Goal: Task Accomplishment & Management: Use online tool/utility

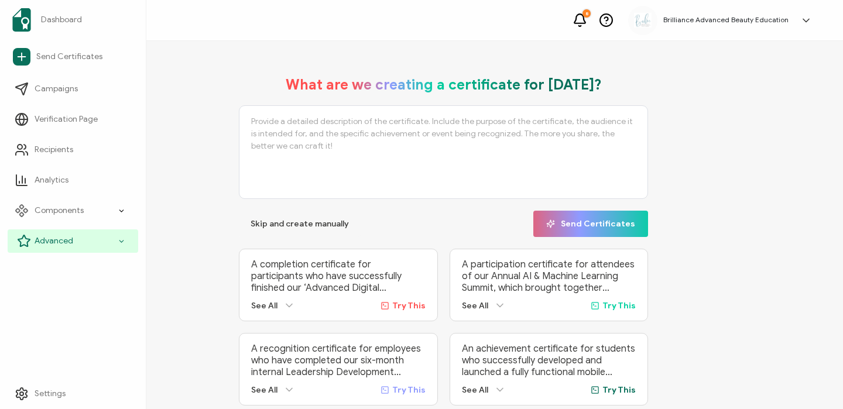
click at [78, 241] on div "Advanced" at bounding box center [73, 240] width 131 height 23
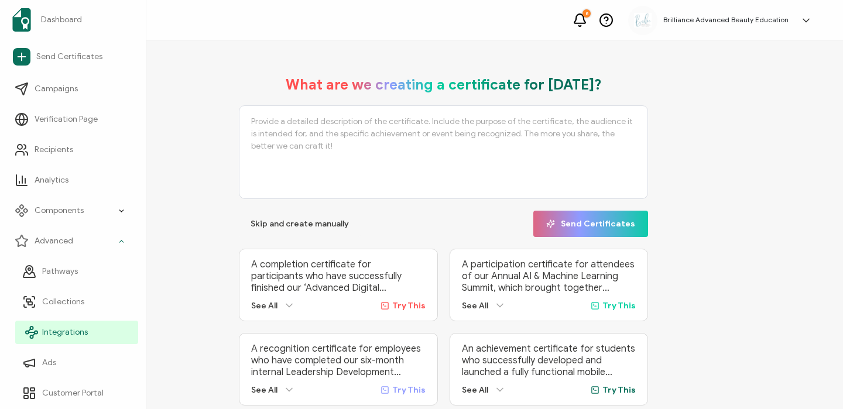
click at [67, 334] on span "Integrations" at bounding box center [65, 333] width 46 height 12
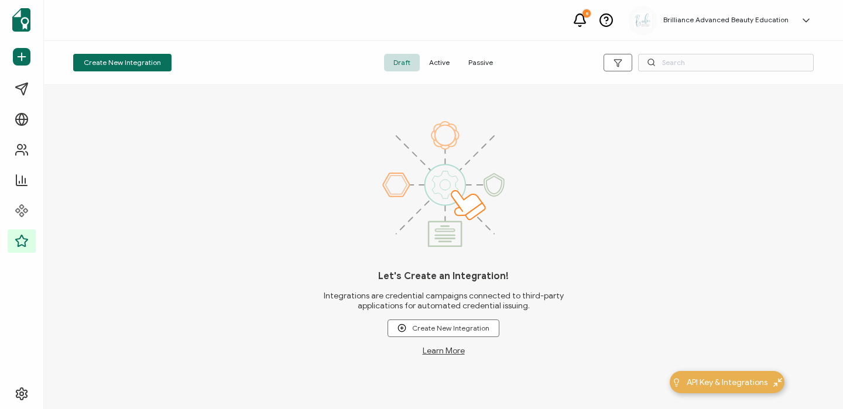
click at [442, 64] on span "Active" at bounding box center [439, 63] width 39 height 18
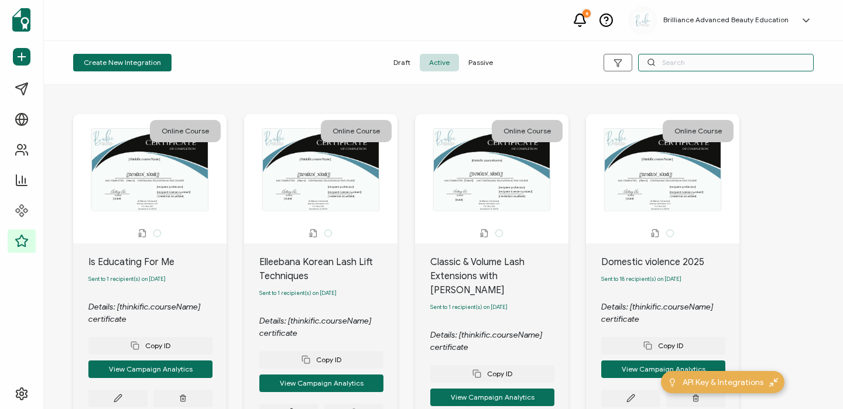
click at [683, 62] on input "text" at bounding box center [726, 63] width 176 height 18
type input "Health"
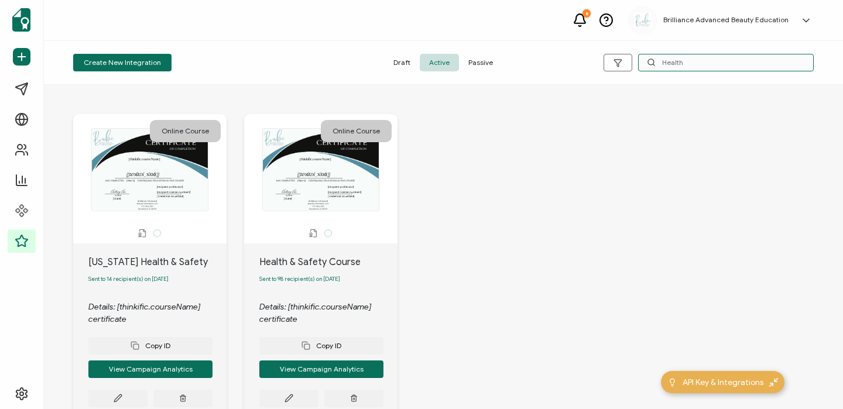
scroll to position [69, 0]
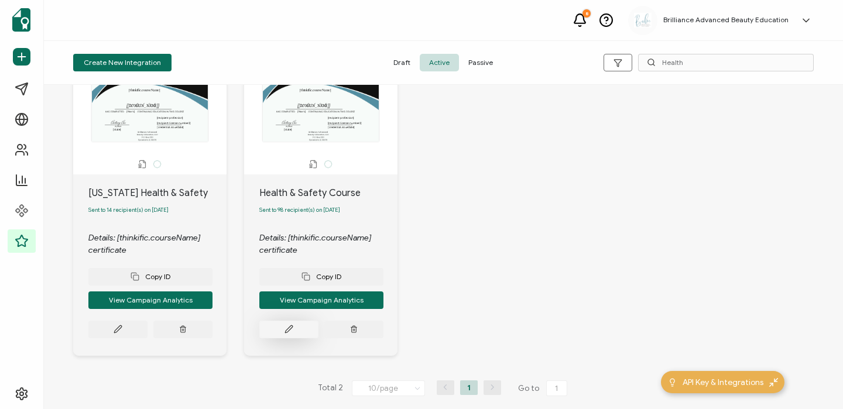
click at [293, 333] on button at bounding box center [288, 330] width 59 height 18
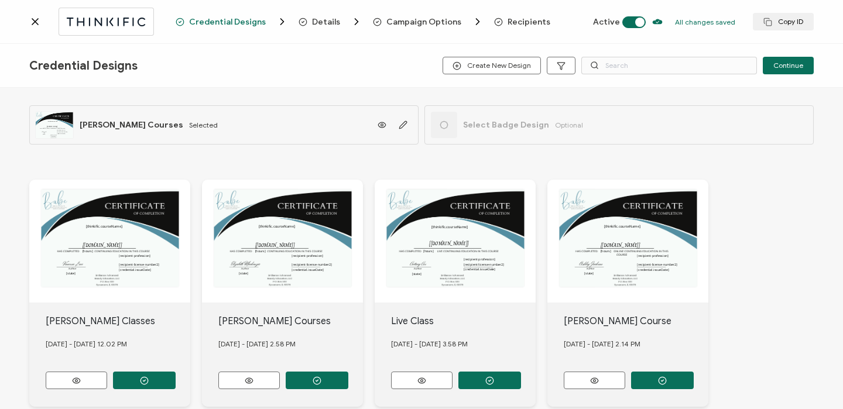
click at [527, 21] on span "Recipients" at bounding box center [529, 22] width 43 height 9
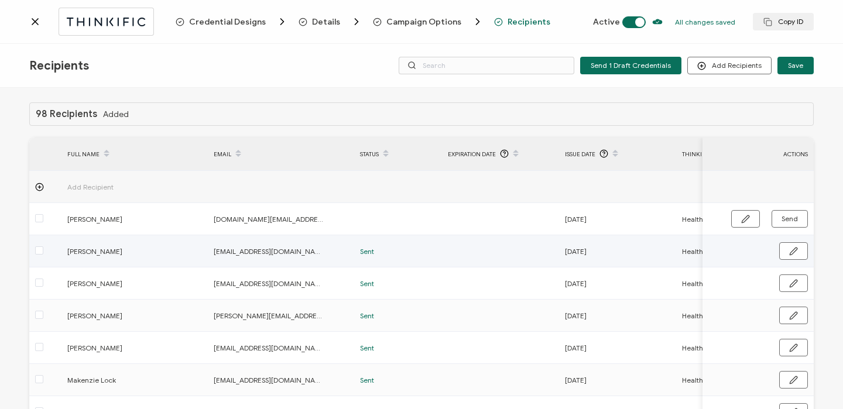
scroll to position [173, 0]
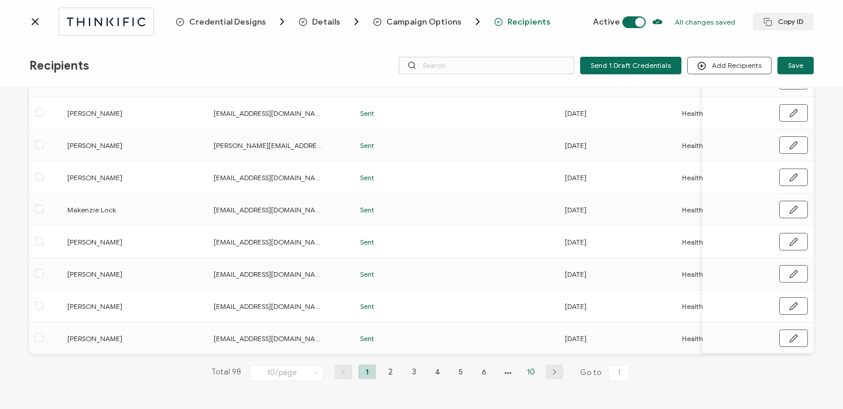
click at [527, 373] on li "10" at bounding box center [531, 372] width 18 height 15
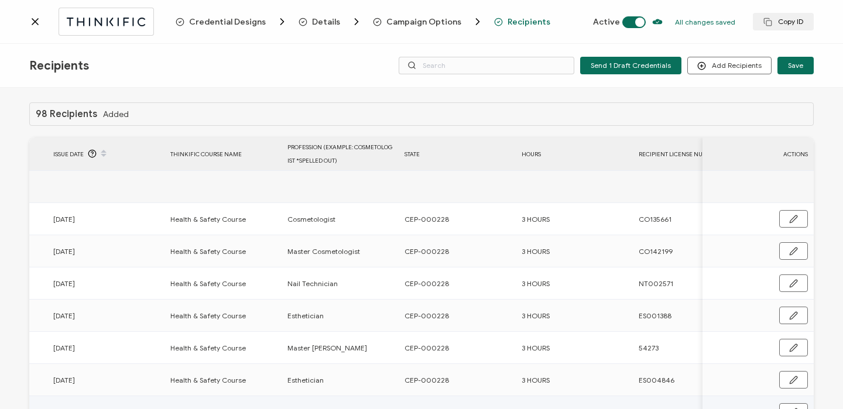
scroll to position [109, 0]
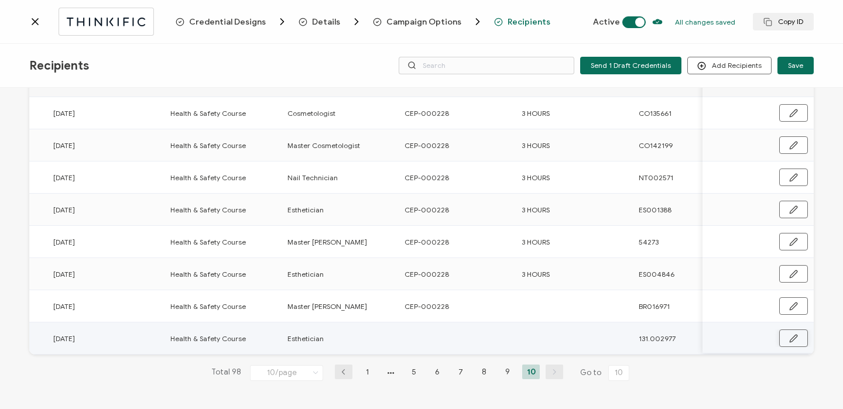
click at [780, 334] on button "button" at bounding box center [793, 339] width 29 height 18
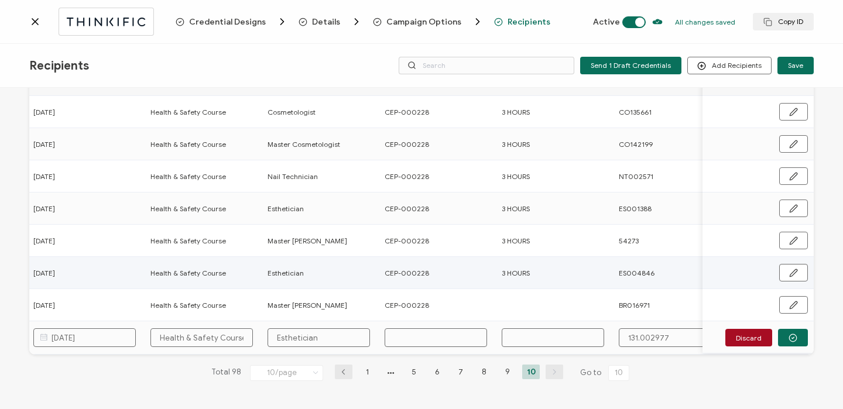
scroll to position [0, 563]
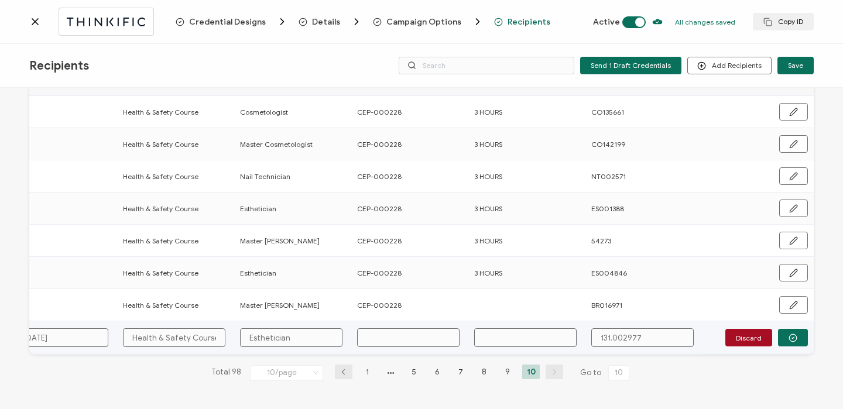
click at [413, 337] on input "text" at bounding box center [408, 337] width 102 height 19
type input "1"
type input "19"
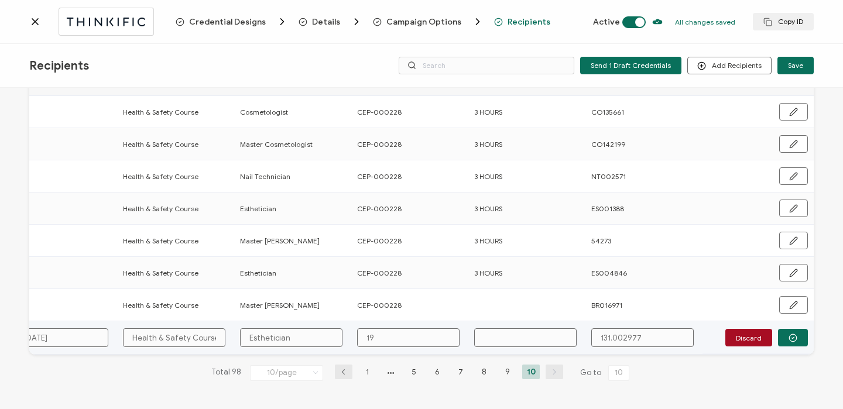
type input "190"
type input "190."
type input "190.0"
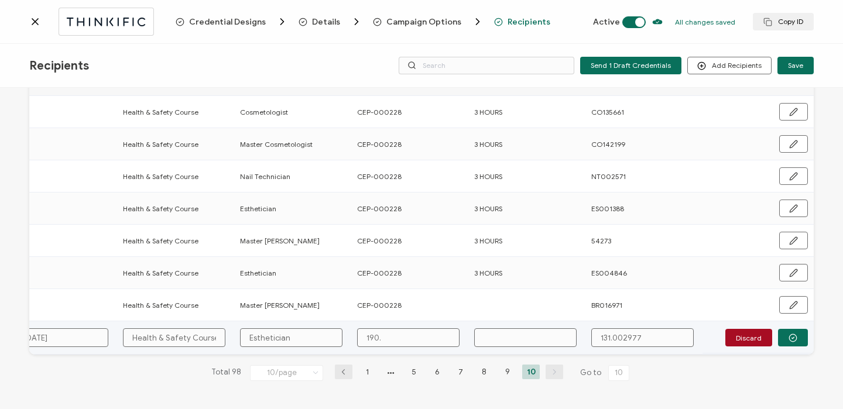
type input "190.0"
type input "190.00"
type input "190.000"
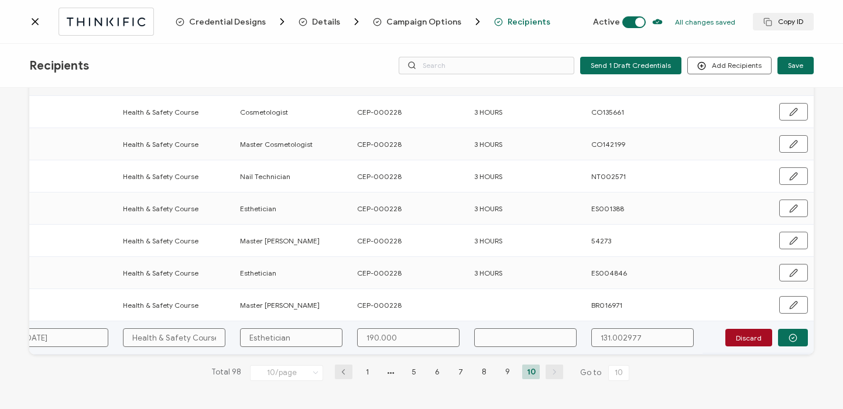
type input "190.0008"
type input "190.00081"
type input "190.000811"
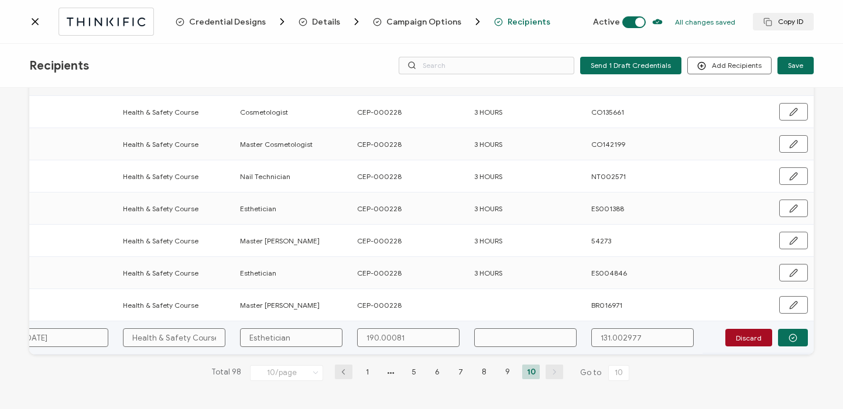
type input "190.000811"
type input "3"
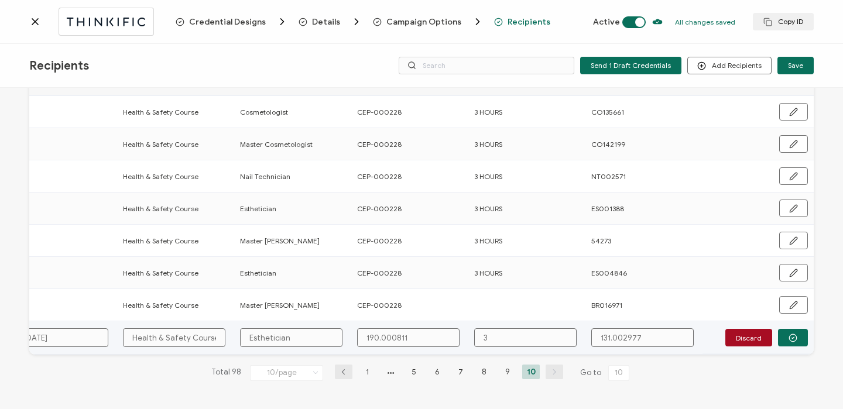
type input "3"
type input "3 H"
type input "3 Ho"
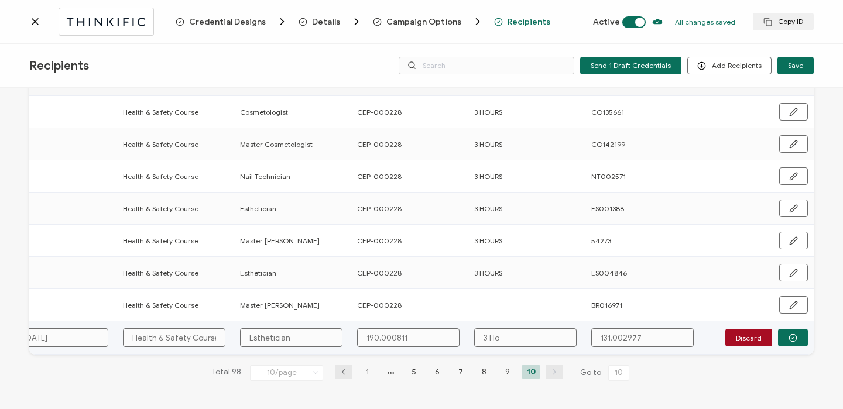
type input "3 Hou"
type input "3 Hour"
type input "3 Hours"
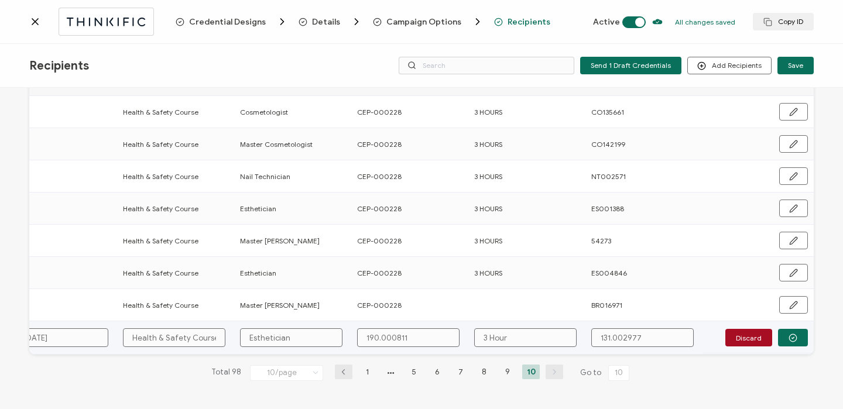
type input "3 Hours"
click at [788, 337] on icon "button" at bounding box center [792, 338] width 9 height 9
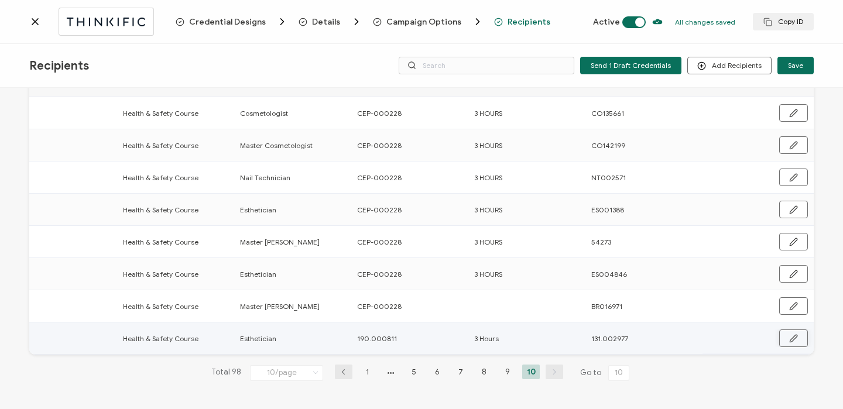
click at [789, 337] on icon "button" at bounding box center [793, 338] width 9 height 9
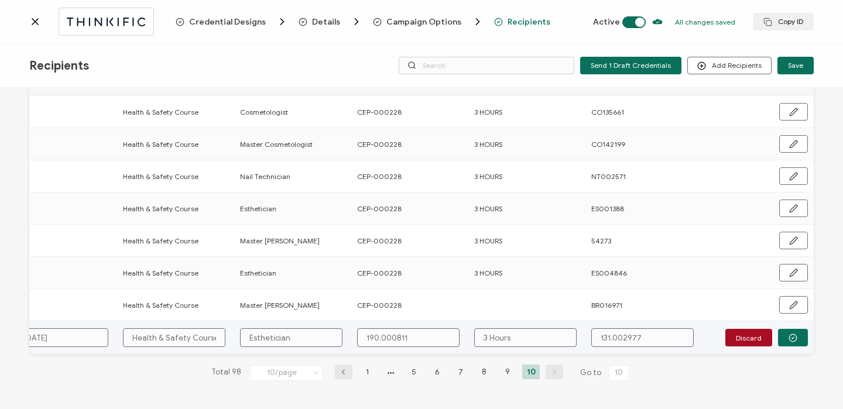
scroll to position [110, 0]
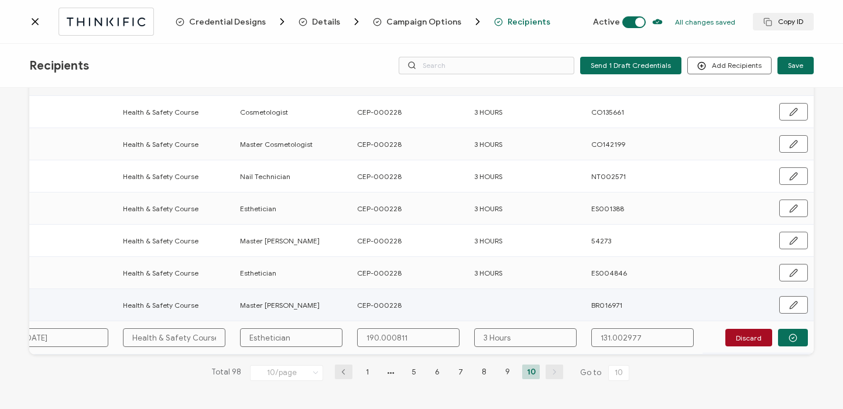
click at [790, 301] on icon "button" at bounding box center [793, 304] width 7 height 7
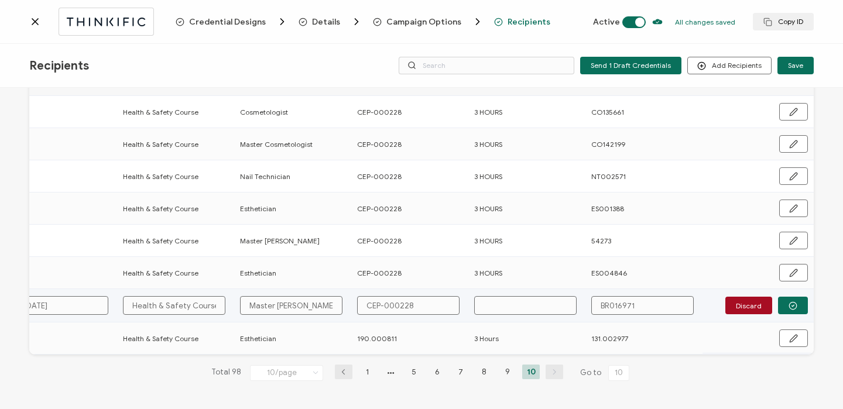
click at [533, 299] on input "text" at bounding box center [525, 305] width 102 height 19
type input "3"
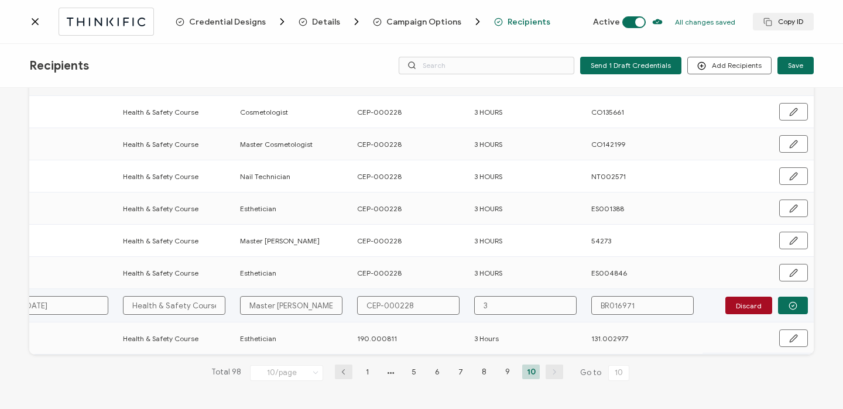
type input "3 H"
type input "3 Ho"
type input "3 Hou"
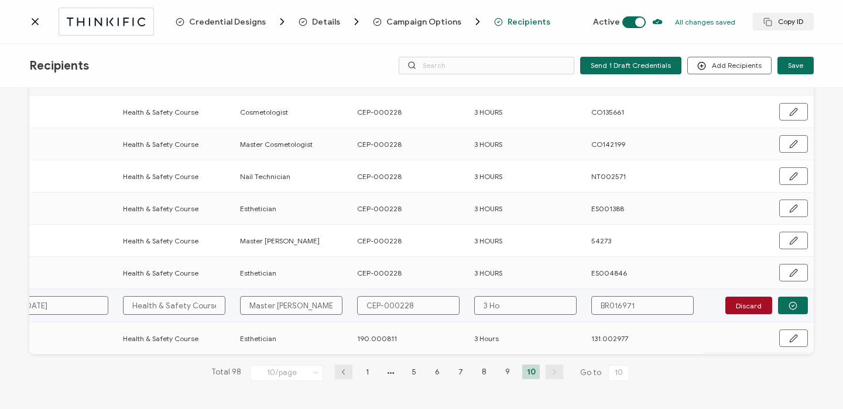
type input "3 Hou"
type input "3 Hour"
type input "3 Hours"
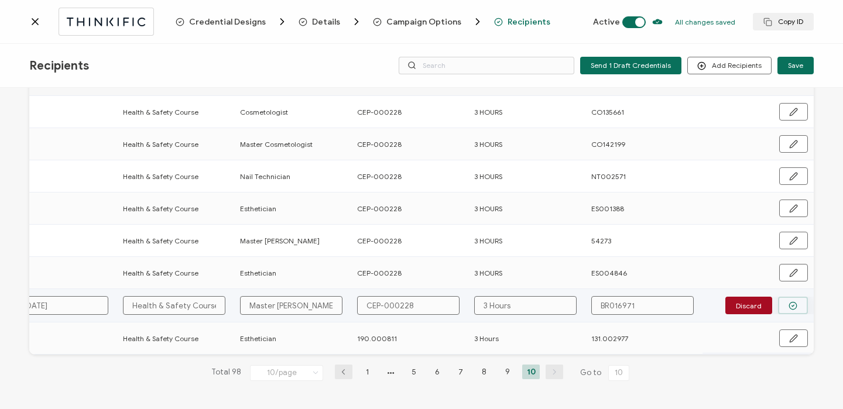
type input "3 Hours"
click at [791, 306] on icon "button" at bounding box center [792, 305] width 9 height 9
click at [791, 306] on icon "button" at bounding box center [793, 306] width 9 height 9
click at [791, 306] on icon "button" at bounding box center [792, 305] width 9 height 9
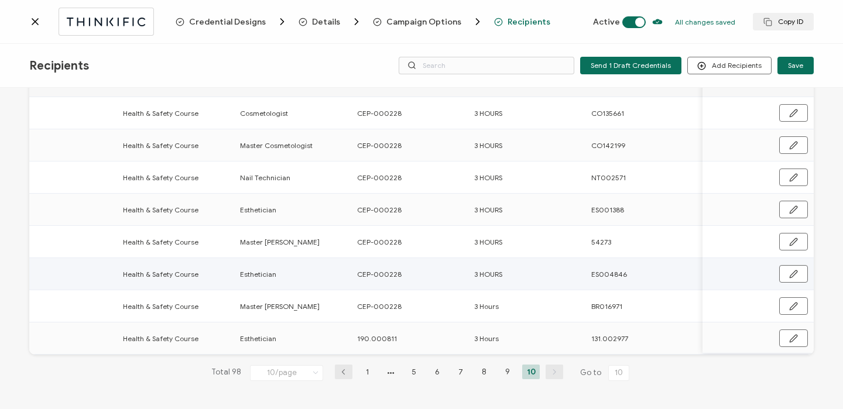
scroll to position [0, 0]
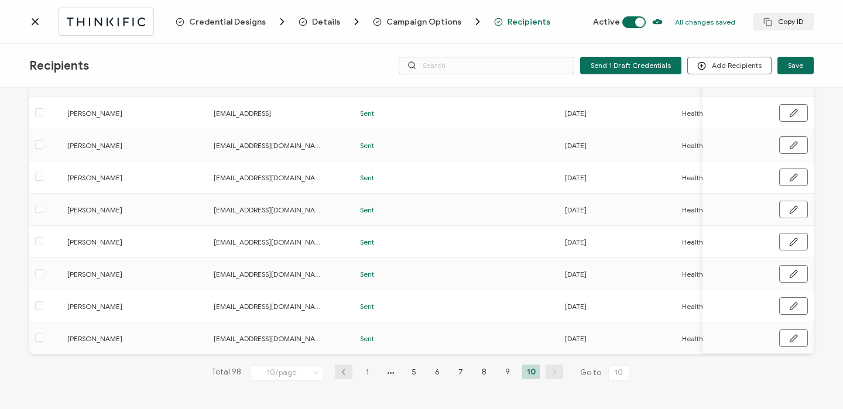
click at [367, 369] on li "1" at bounding box center [367, 372] width 18 height 15
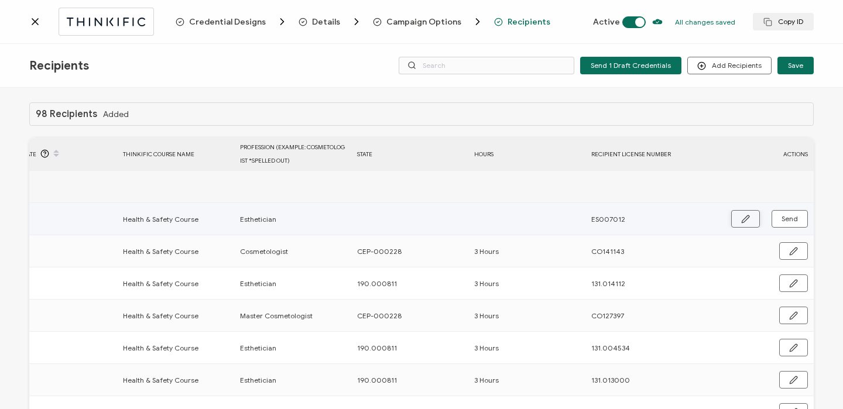
click at [749, 219] on button "button" at bounding box center [745, 219] width 29 height 18
click at [409, 224] on input "text" at bounding box center [408, 219] width 102 height 19
type input "C"
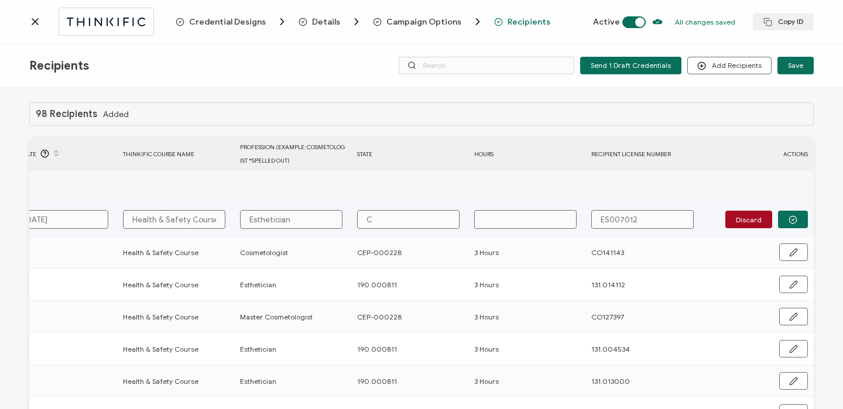
type input "CE"
type input "CEP"
type input "CEP-"
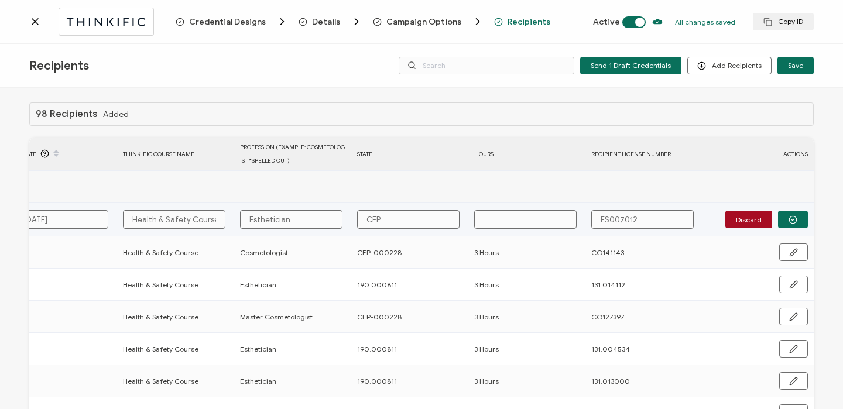
type input "CEP-"
type input "CEP-0"
type input "CEP-00"
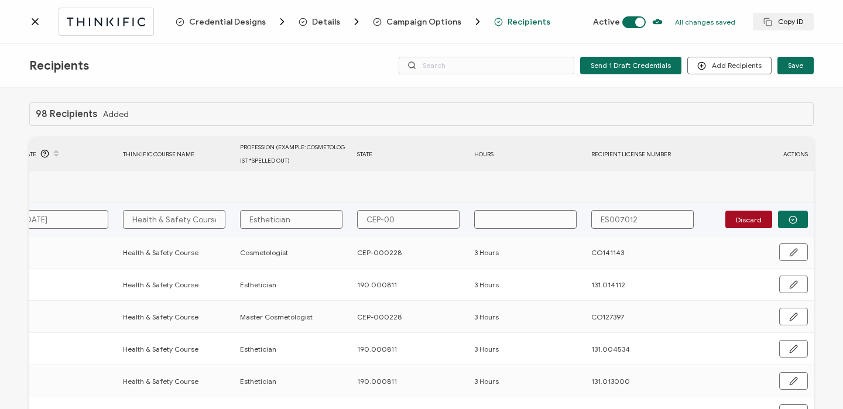
type input "CEP-000"
type input "CEP-0000"
type input "CEP-00002"
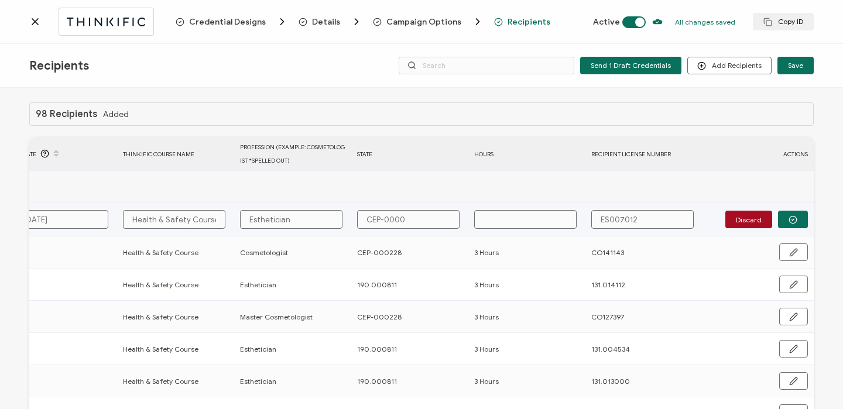
type input "CEP-00002"
type input "CEP-000022"
type input "CEP-0000228"
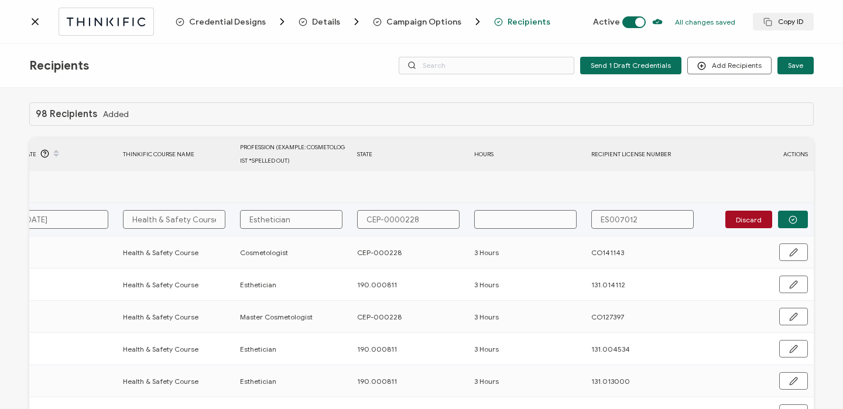
type input "CEP-0000228"
type input "3"
type input "CEP-000228"
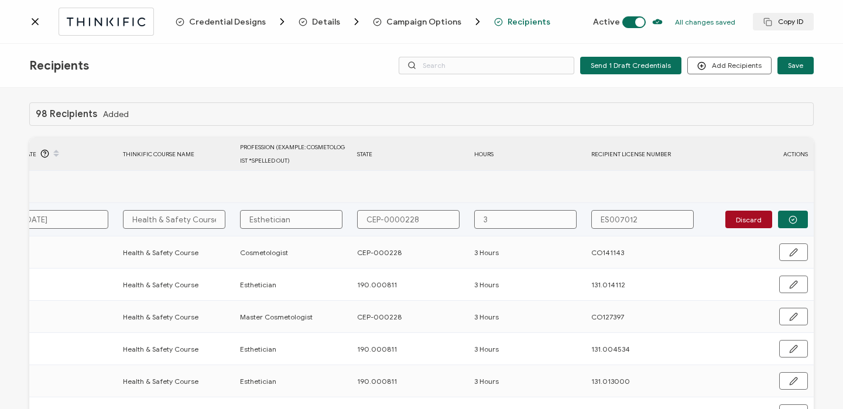
type input "CEP-000228"
type input "3"
type input "3 H"
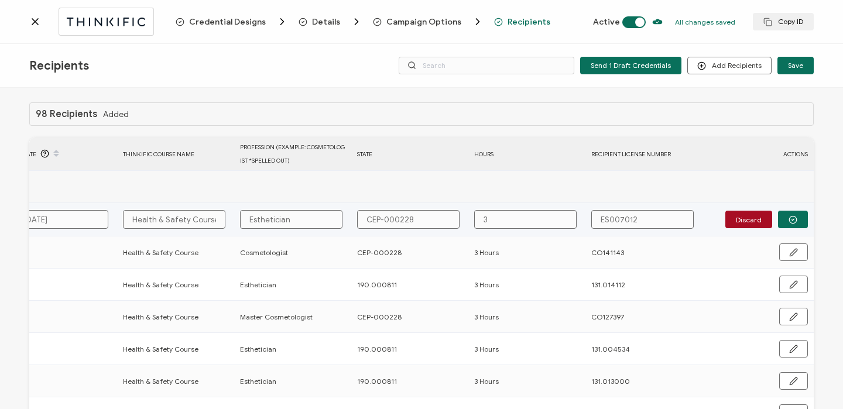
type input "3 H"
type input "3 Ho"
type input "3 Hou"
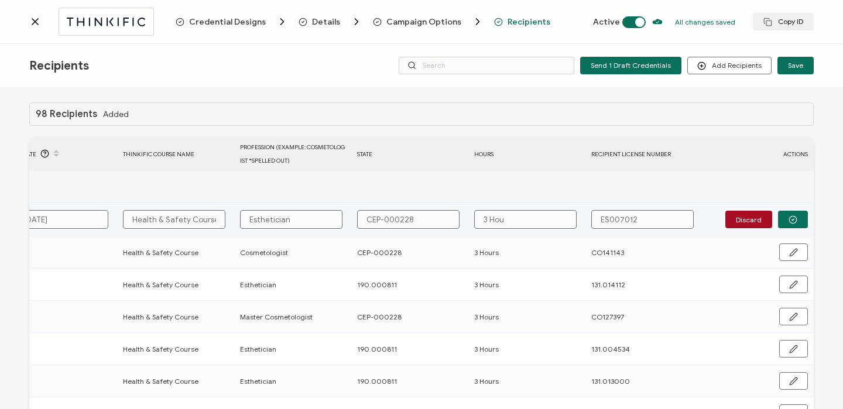
type input "3 Hour"
type input "3 Hours"
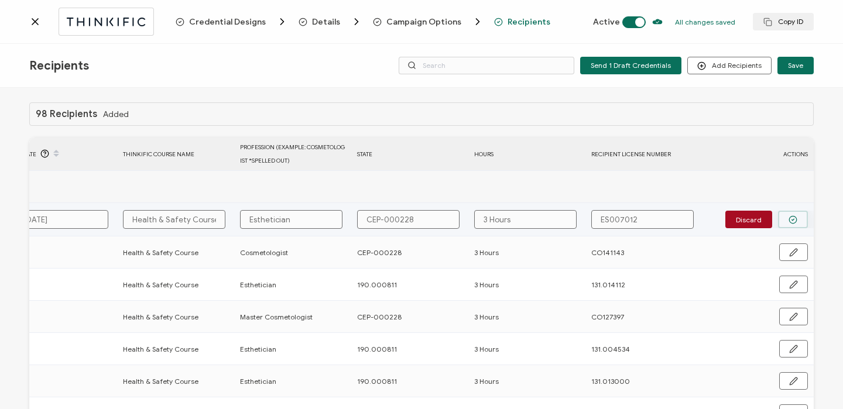
click at [789, 218] on icon "button" at bounding box center [792, 219] width 9 height 9
click at [789, 218] on span "Send" at bounding box center [789, 218] width 16 height 7
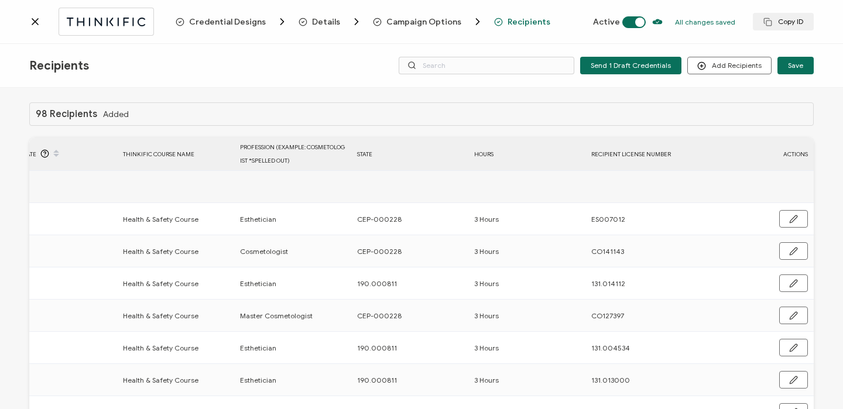
click at [35, 18] on icon at bounding box center [35, 22] width 12 height 12
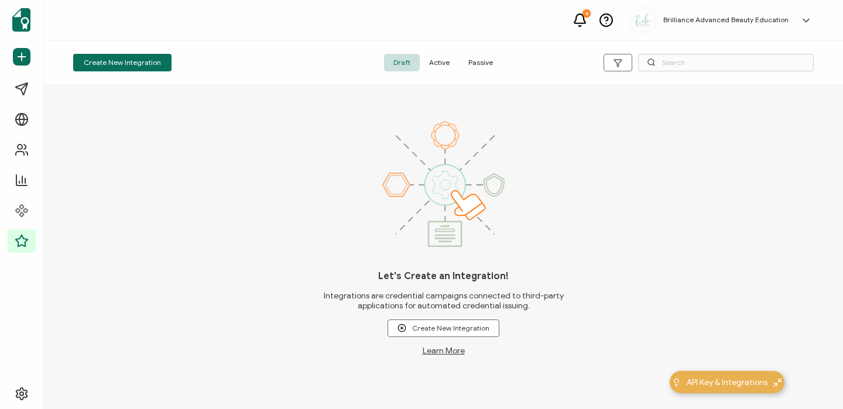
click at [443, 64] on span "Active" at bounding box center [439, 63] width 39 height 18
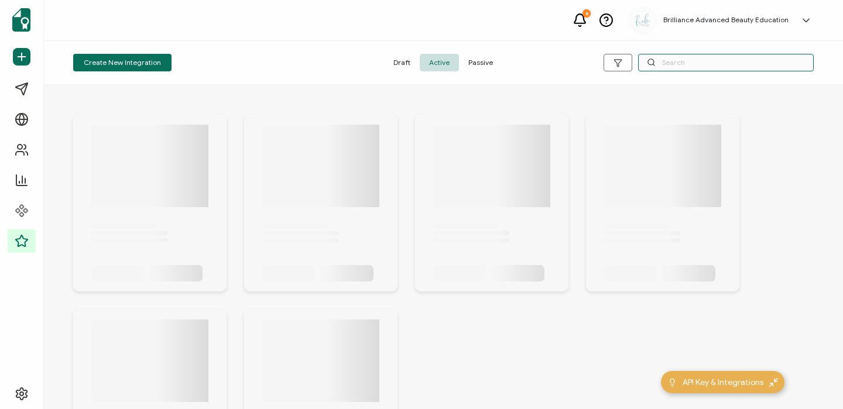
click at [719, 62] on input "text" at bounding box center [726, 63] width 176 height 18
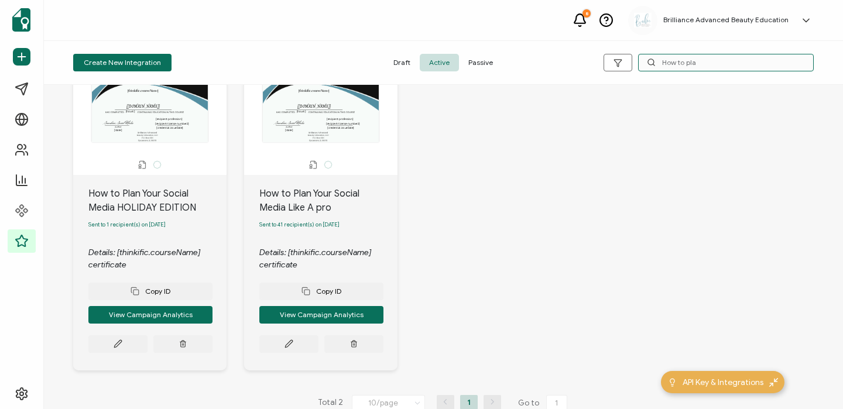
scroll to position [71, 0]
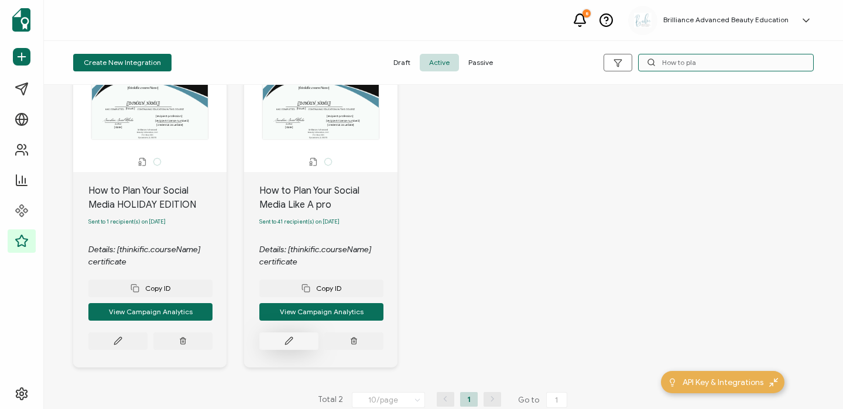
type input "How to pla"
click at [274, 347] on button at bounding box center [288, 341] width 59 height 18
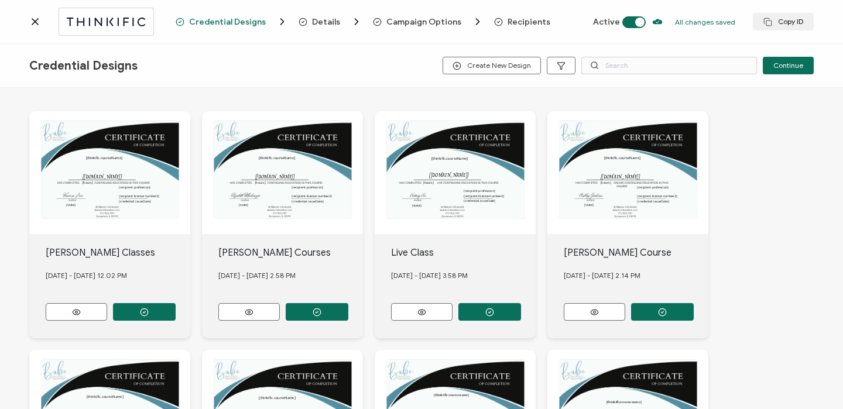
click at [522, 19] on span "Recipients" at bounding box center [529, 22] width 43 height 9
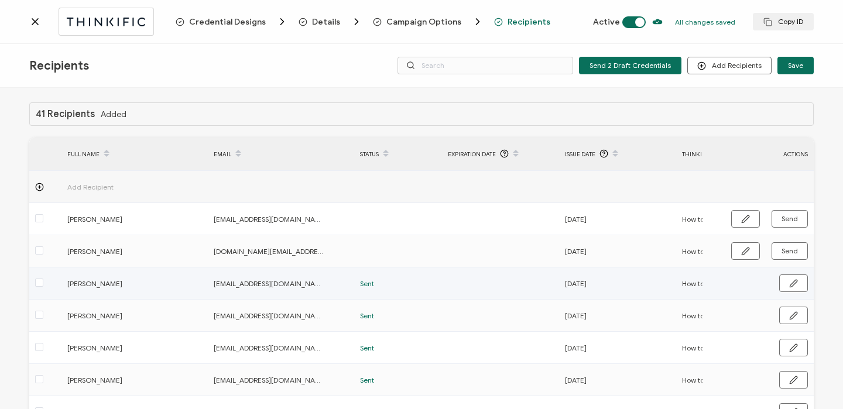
scroll to position [0, 563]
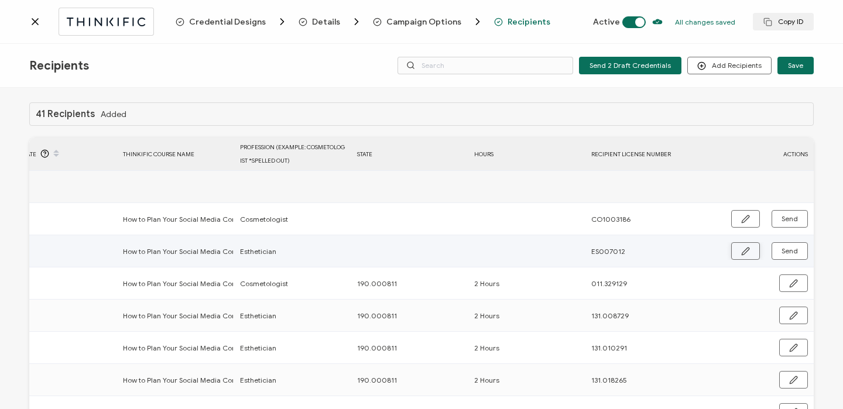
click at [755, 255] on button "button" at bounding box center [745, 251] width 29 height 18
click at [448, 248] on input "text" at bounding box center [408, 251] width 102 height 19
type input "C"
type input "CP"
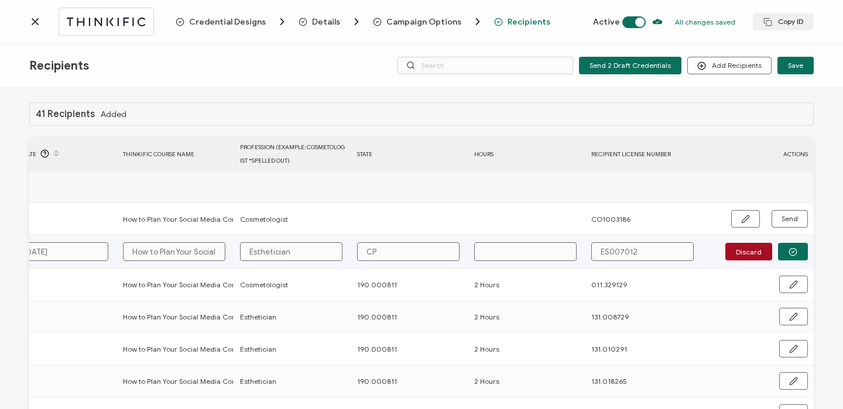
type input "CP"
type input "CP-"
type input "CP-0"
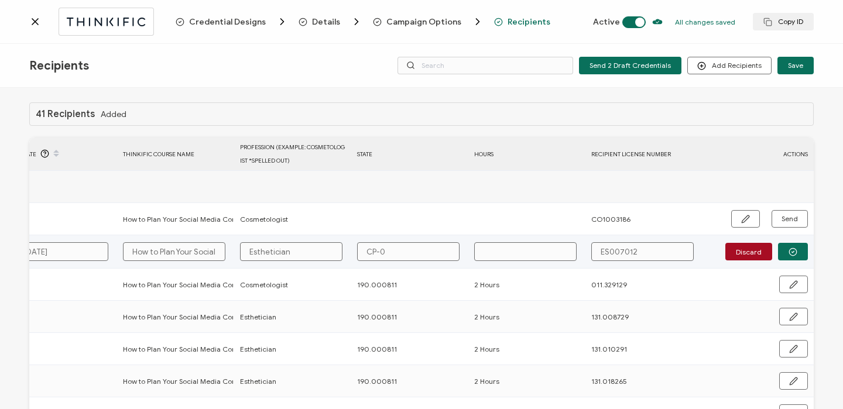
type input "CP-00"
type input "CP-000"
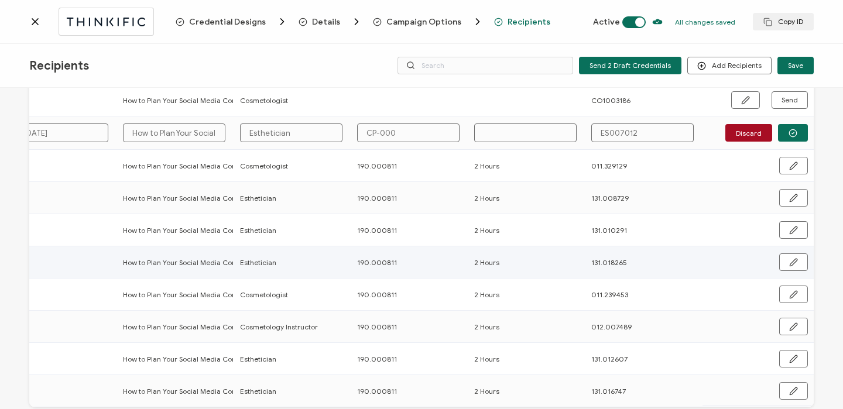
scroll to position [174, 0]
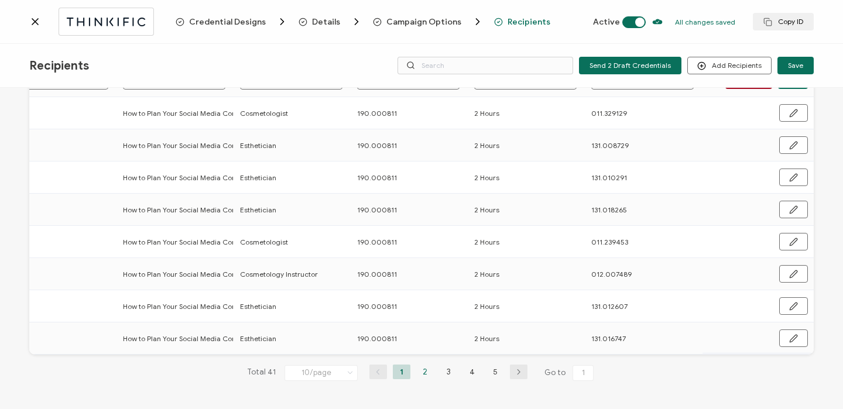
type input "CP-000"
click at [418, 373] on li "2" at bounding box center [425, 372] width 18 height 15
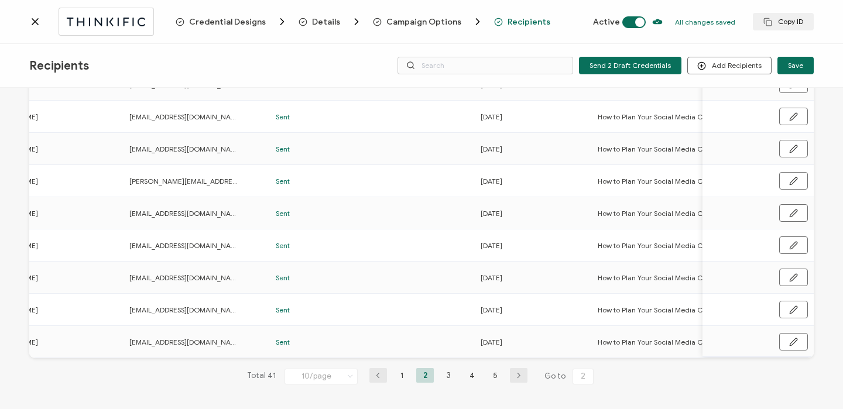
scroll to position [167, 0]
click at [397, 380] on li "1" at bounding box center [402, 375] width 18 height 15
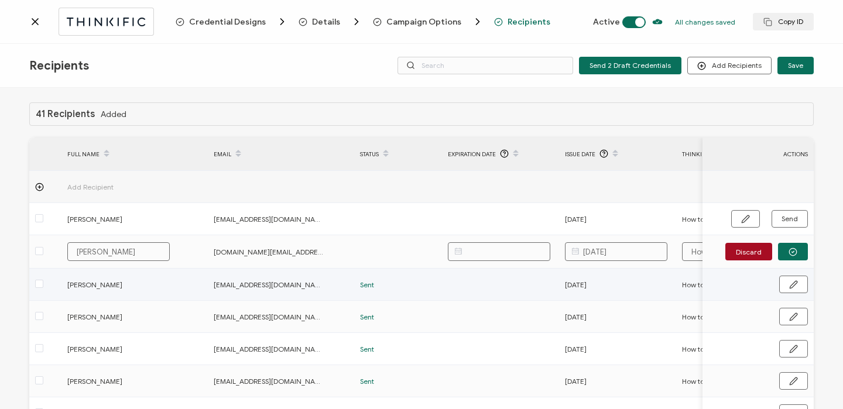
scroll to position [0, 563]
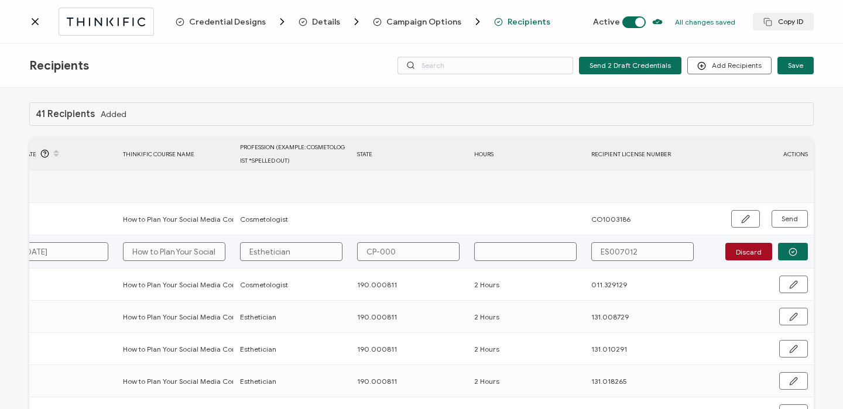
click at [513, 245] on input "text" at bounding box center [525, 251] width 102 height 19
click at [447, 251] on input "CP-000" at bounding box center [408, 251] width 102 height 19
type input "CP-0002"
type input "CP-00022"
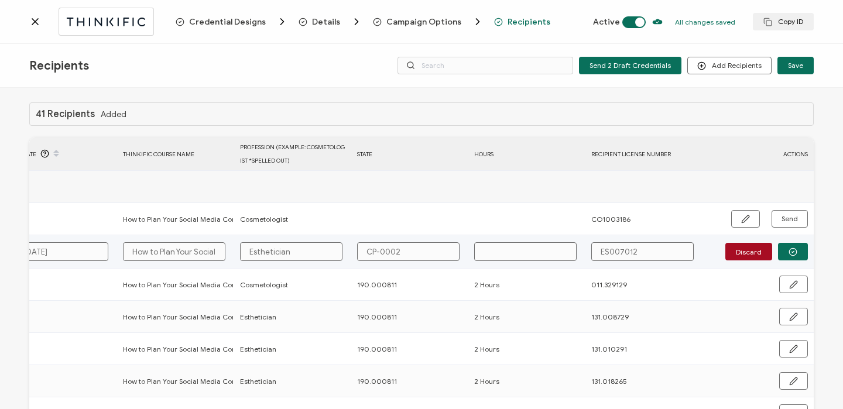
type input "CP-00022"
type input "CP-000228"
type input "2"
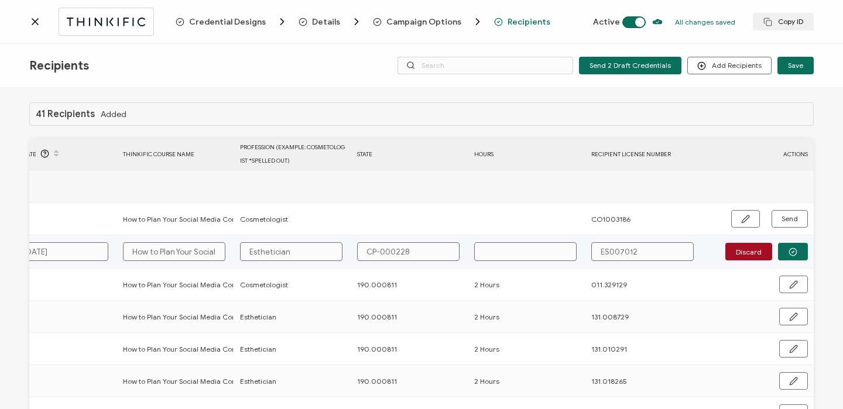
type input "2"
type input "2 H"
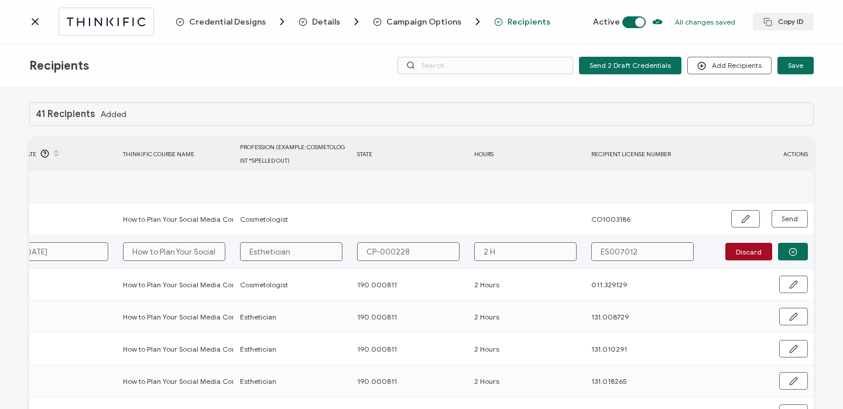
type input "2 Ho"
type input "2 Hou"
type input "2 Hour"
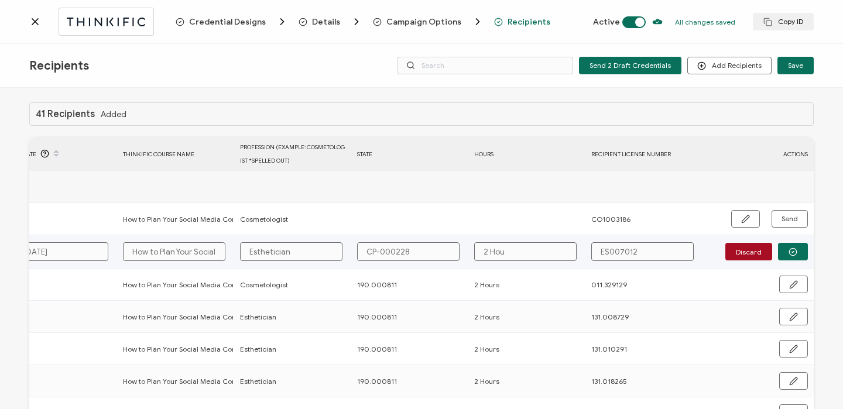
type input "2 Hour"
type input "2 Hours"
click at [783, 249] on button "button" at bounding box center [793, 252] width 30 height 18
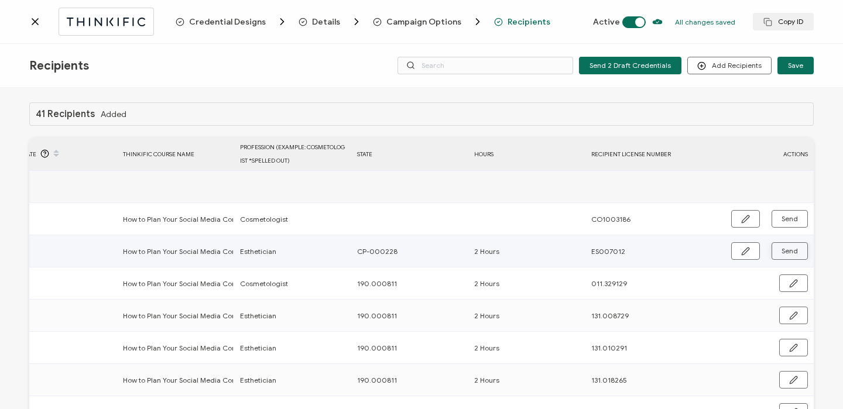
click at [783, 249] on span "Send" at bounding box center [789, 251] width 16 height 7
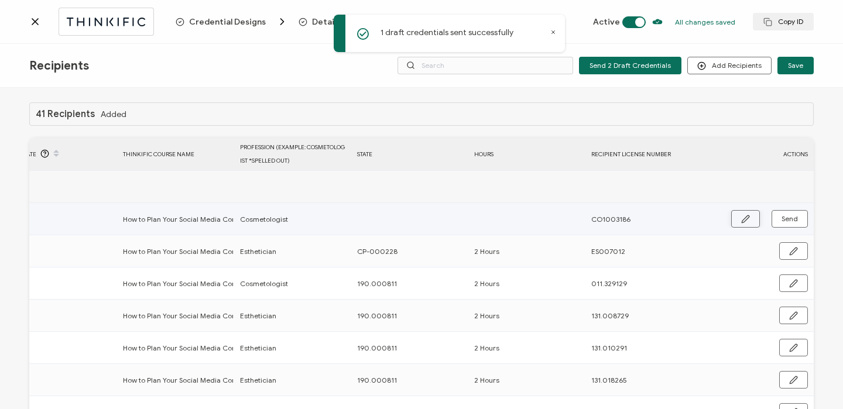
click at [742, 217] on icon "button" at bounding box center [745, 218] width 7 height 7
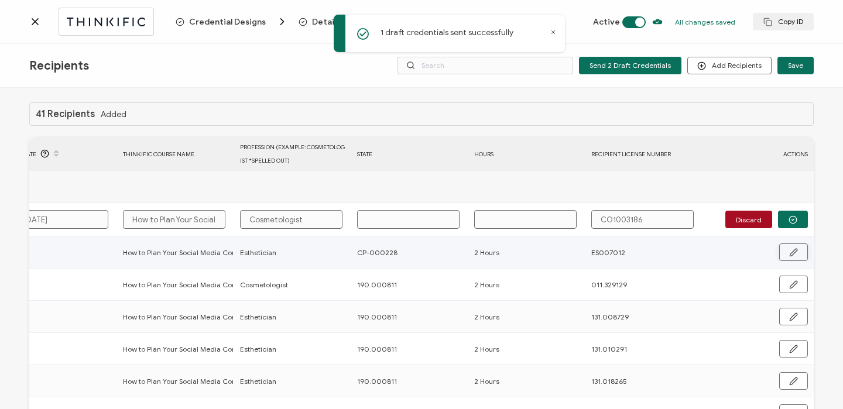
click at [794, 252] on button "button" at bounding box center [793, 253] width 29 height 18
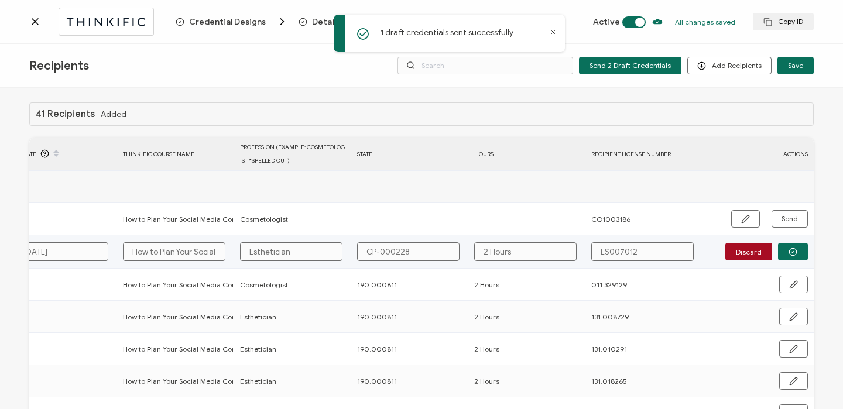
click at [365, 251] on input "CP-000228" at bounding box center [408, 251] width 102 height 19
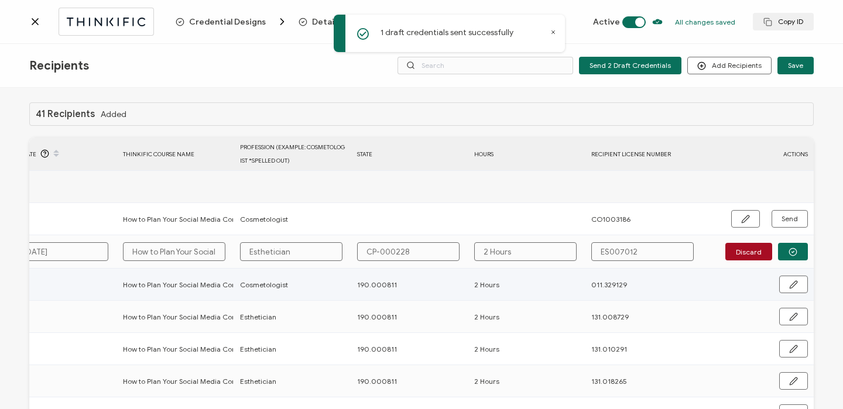
type input "CEP-000228"
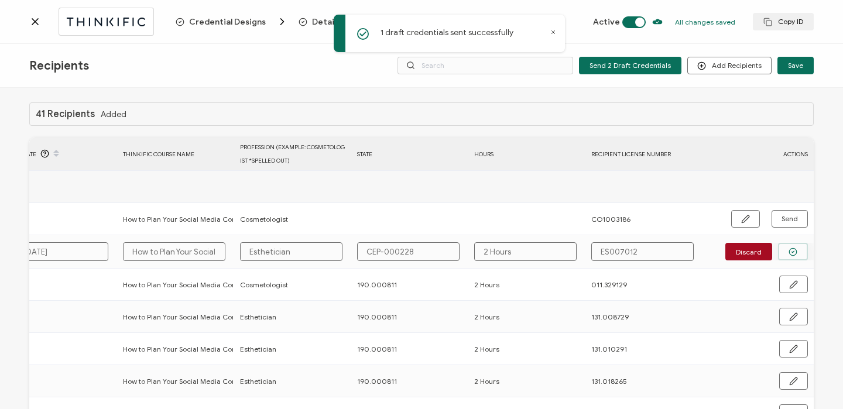
type input "CEP-000228"
click at [793, 252] on circle "button" at bounding box center [793, 252] width 8 height 8
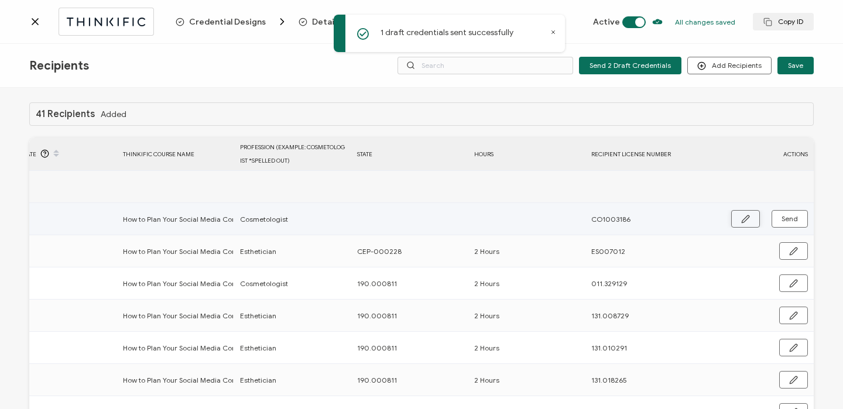
click at [747, 220] on button "button" at bounding box center [745, 219] width 29 height 18
click at [396, 218] on input "text" at bounding box center [408, 219] width 102 height 19
type input "C"
type input "CE"
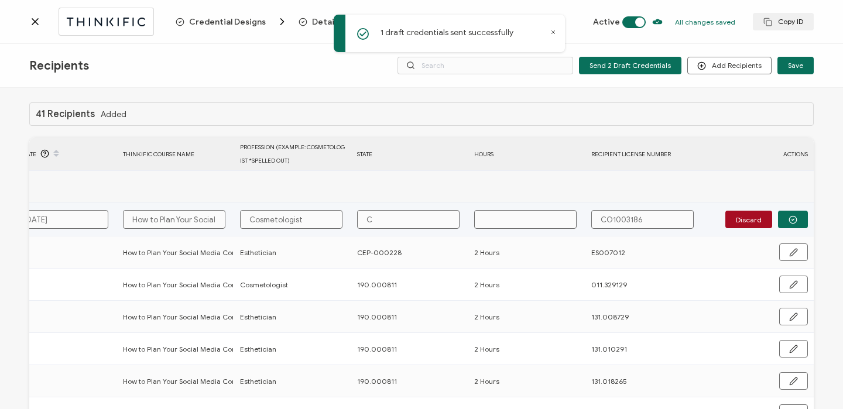
type input "CE"
type input "CEp"
type input "CE"
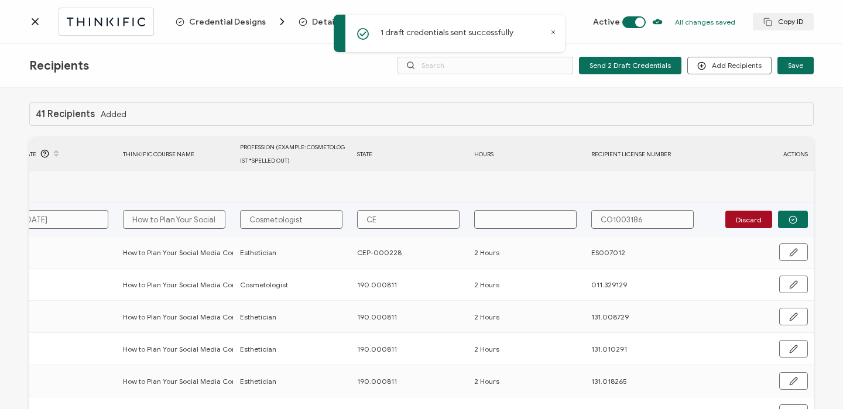
type input "CEP"
type input "CEP-"
type input "CEP-0"
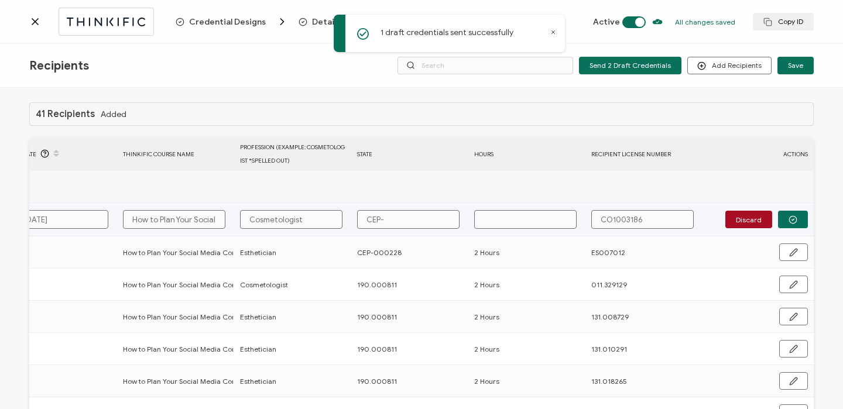
type input "CEP-0"
type input "CEP-00"
type input "CEP-000"
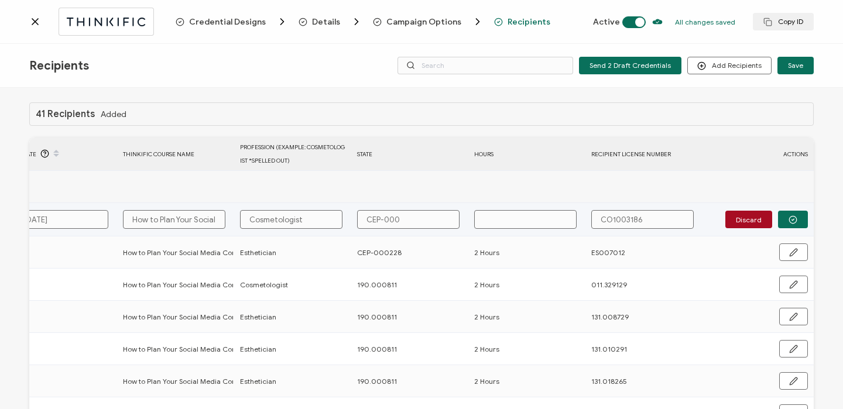
type input "CEP-0002"
type input "CEP-00022"
type input "CEP-000228"
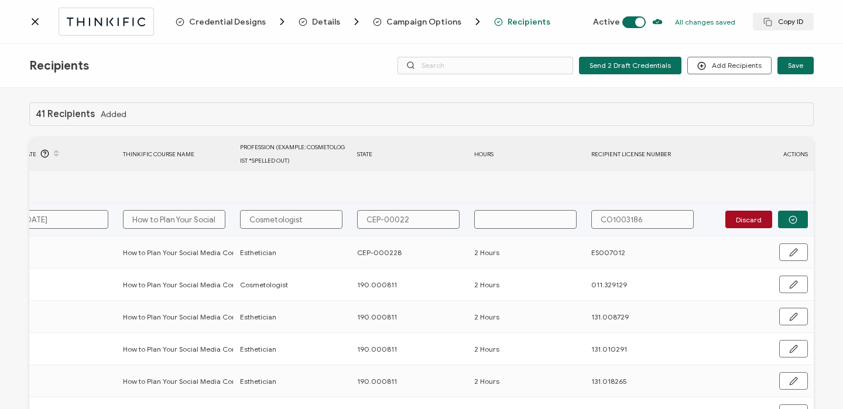
type input "CEP-000228"
type input "2"
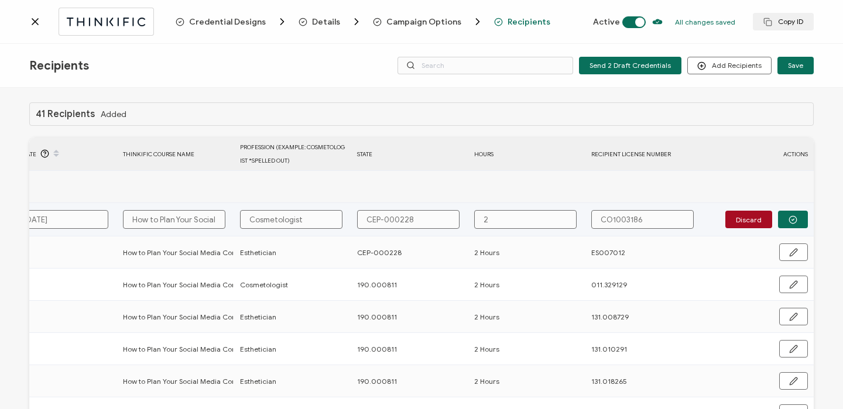
type input "2"
type input "2 H"
type input "2 Ho"
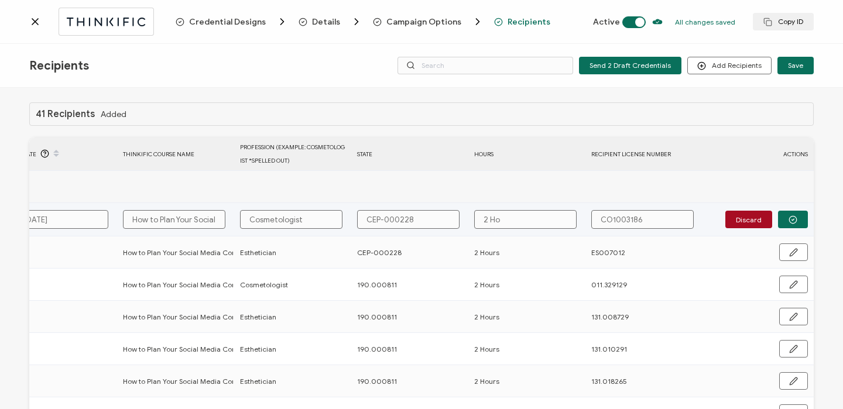
type input "2 Hou"
type input "2 Hour"
type input "2 Hours"
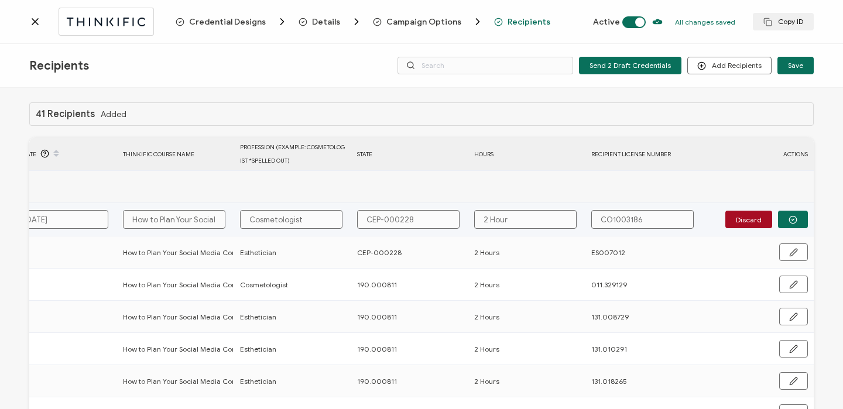
type input "2 Hours"
click at [782, 223] on button "button" at bounding box center [793, 220] width 30 height 18
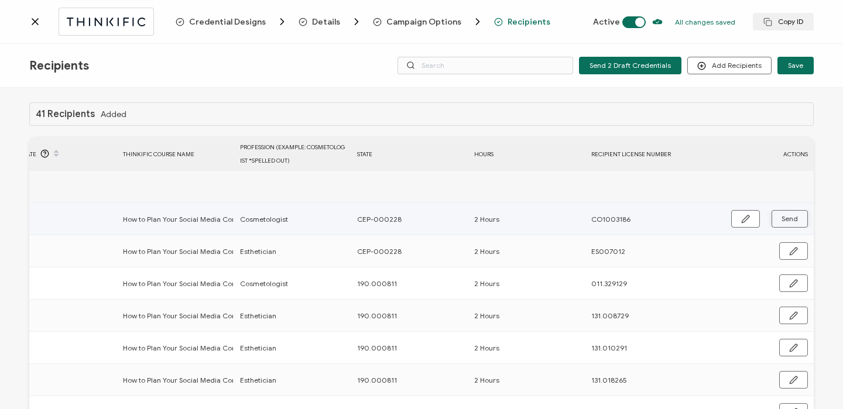
click at [782, 222] on span "Send" at bounding box center [789, 218] width 16 height 7
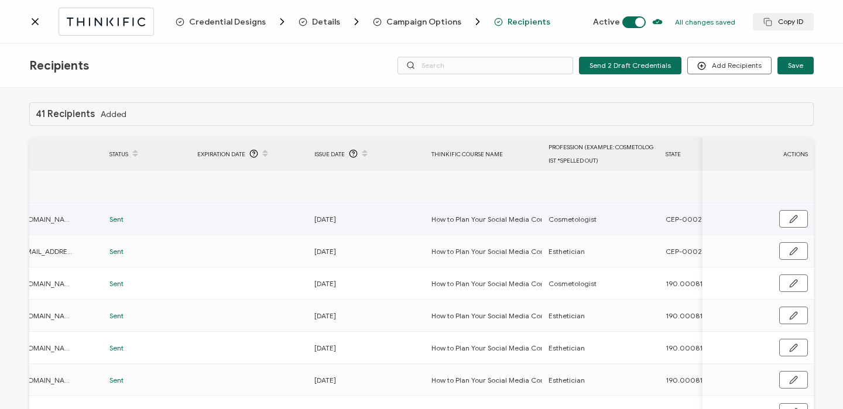
scroll to position [0, 0]
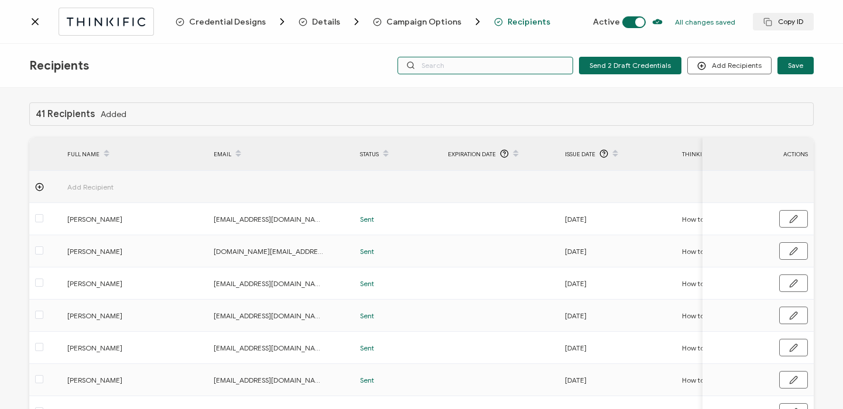
click at [440, 64] on input "text" at bounding box center [485, 66] width 176 height 18
click at [35, 19] on icon at bounding box center [35, 22] width 12 height 12
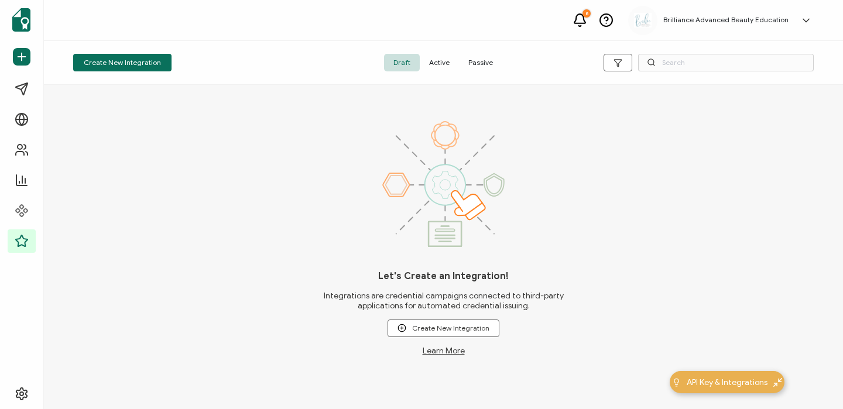
click at [438, 67] on span "Active" at bounding box center [439, 63] width 39 height 18
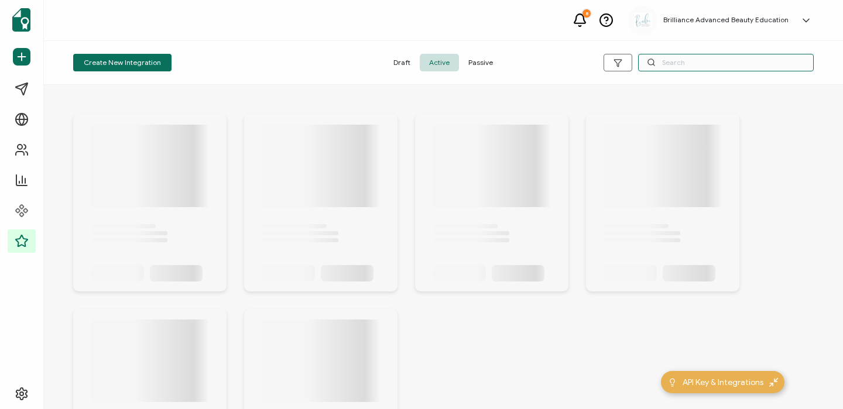
click at [708, 64] on input "text" at bounding box center [726, 63] width 176 height 18
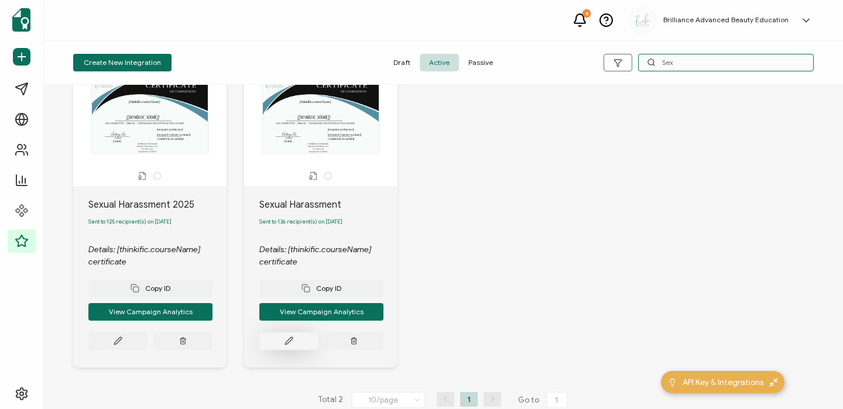
scroll to position [79, 0]
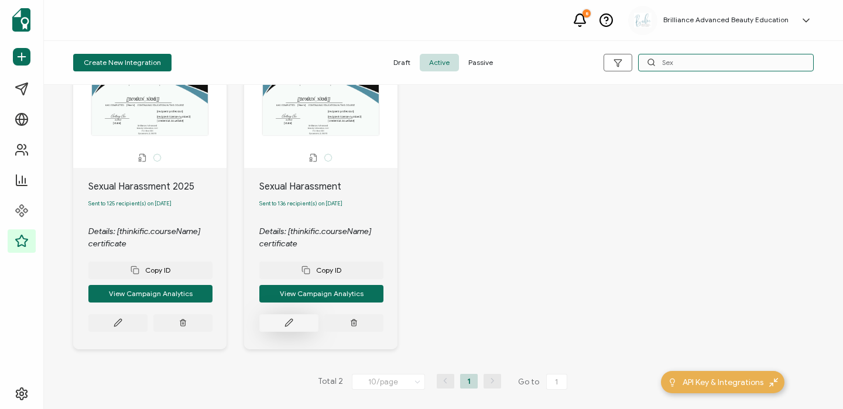
type input "Sex"
click at [292, 318] on icon at bounding box center [288, 322] width 9 height 9
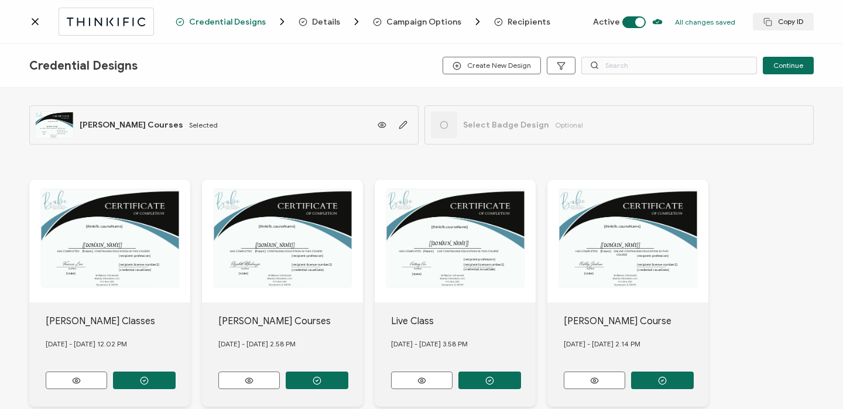
click at [515, 22] on span "Recipients" at bounding box center [529, 22] width 43 height 9
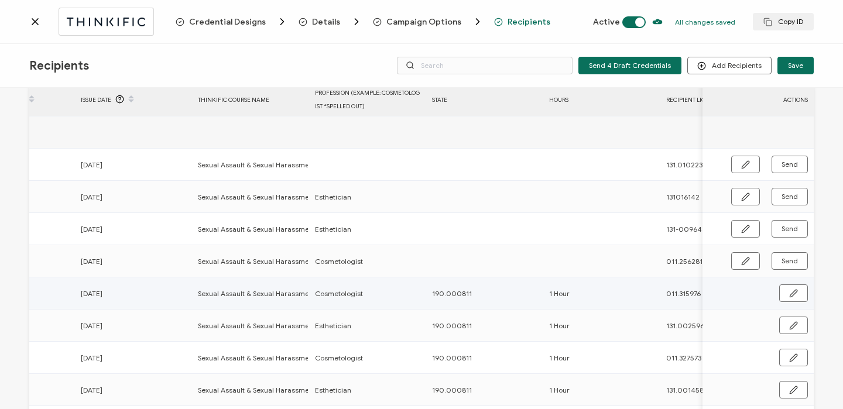
scroll to position [0, 563]
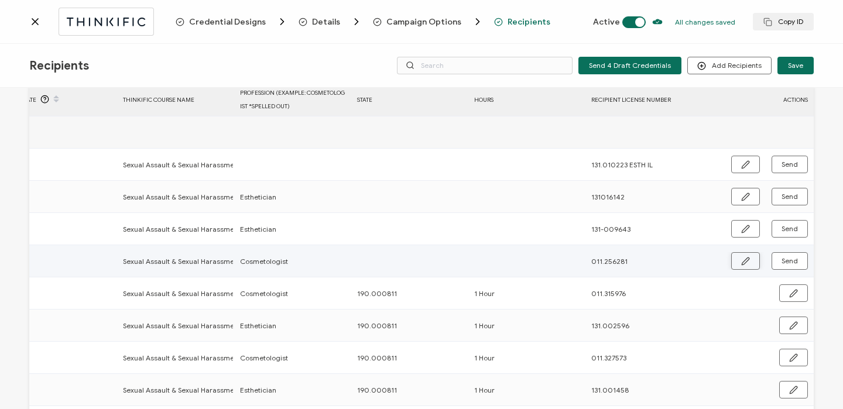
click at [745, 257] on icon "button" at bounding box center [745, 261] width 9 height 9
click at [393, 263] on input "text" at bounding box center [408, 261] width 102 height 19
type input "1"
type input "19"
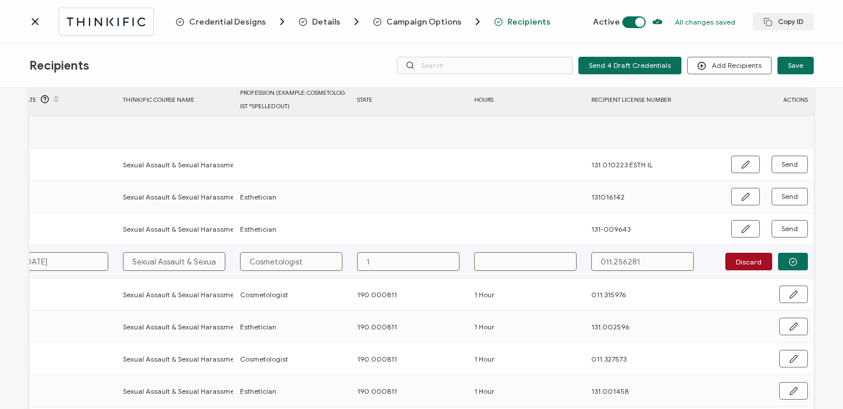
type input "19"
type input "190"
type input "190."
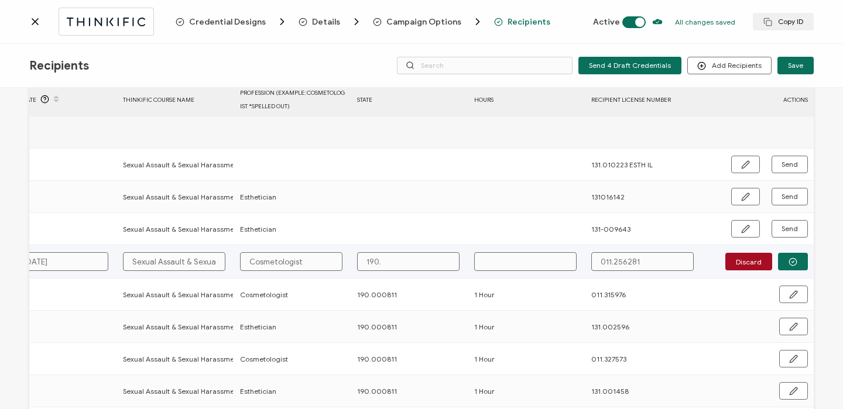
type input "190.0"
type input "190.00"
type input "190.000"
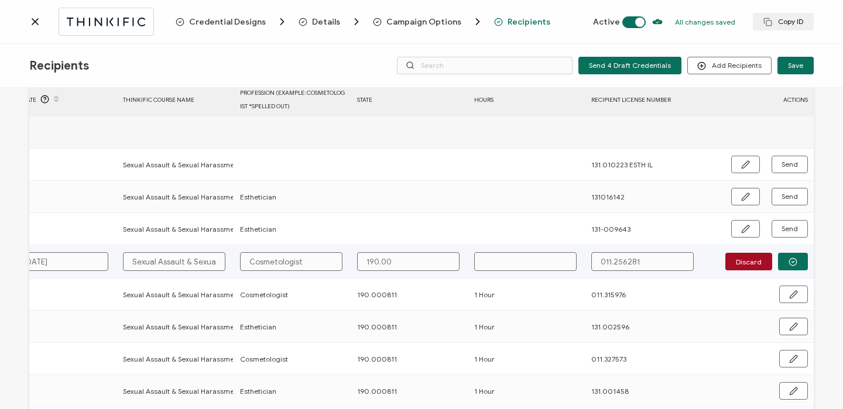
type input "190.000"
type input "190.0008"
type input "190.00081"
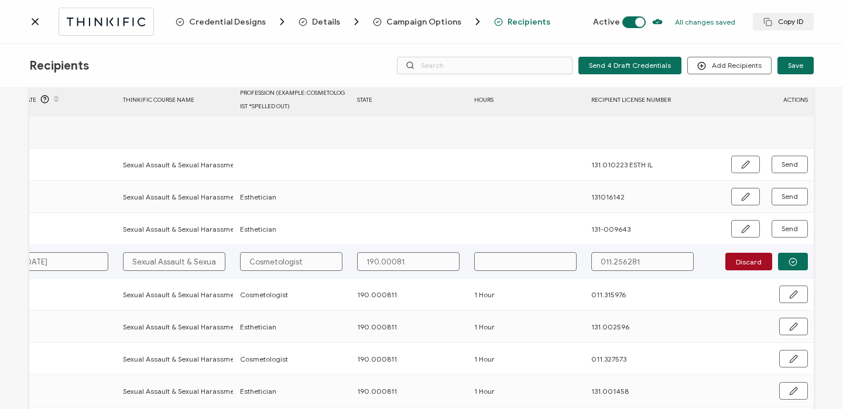
type input "190.000811"
type input "1"
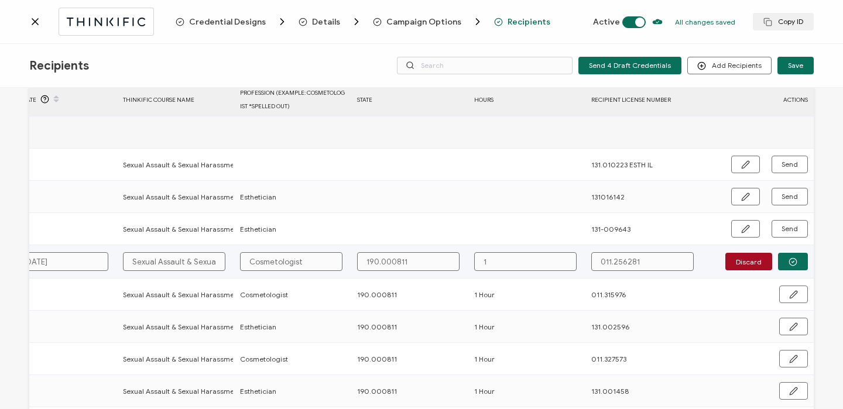
type input "1"
type input "1 H"
click at [793, 263] on button "button" at bounding box center [793, 262] width 30 height 18
click at [790, 263] on span "Send" at bounding box center [789, 261] width 16 height 7
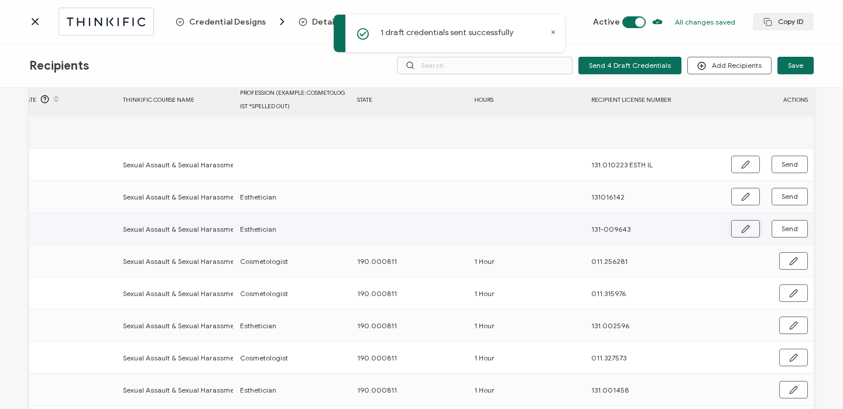
click at [743, 225] on icon "button" at bounding box center [745, 229] width 9 height 9
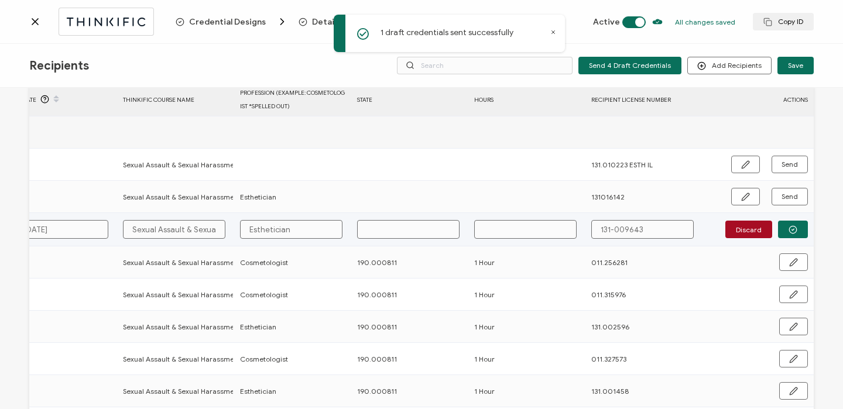
click at [415, 227] on input "text" at bounding box center [408, 229] width 102 height 19
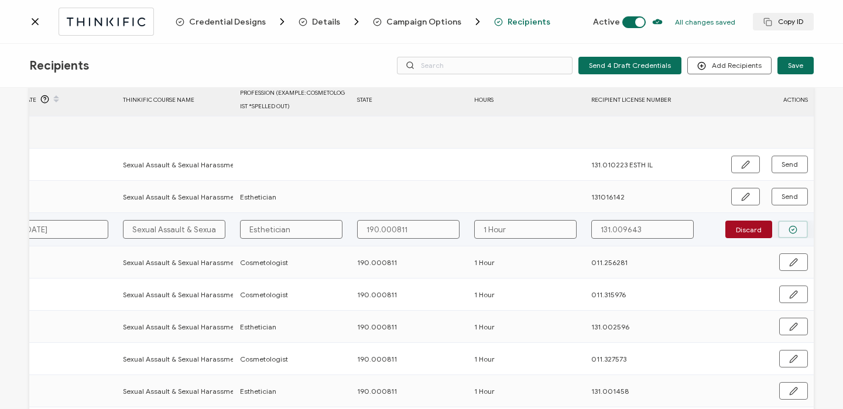
click at [788, 235] on button "button" at bounding box center [793, 230] width 30 height 18
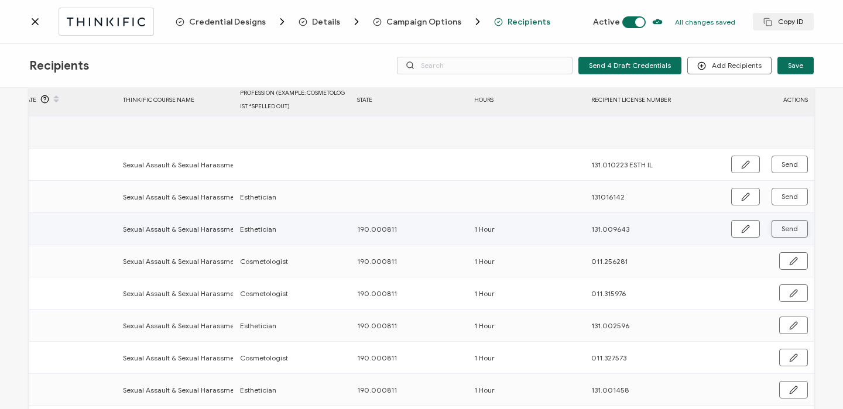
click at [788, 229] on span "Send" at bounding box center [789, 228] width 16 height 7
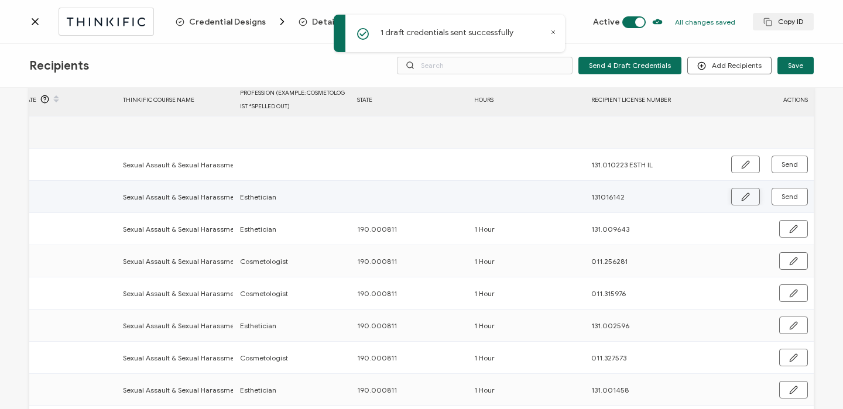
click at [743, 197] on icon "button" at bounding box center [745, 196] width 7 height 7
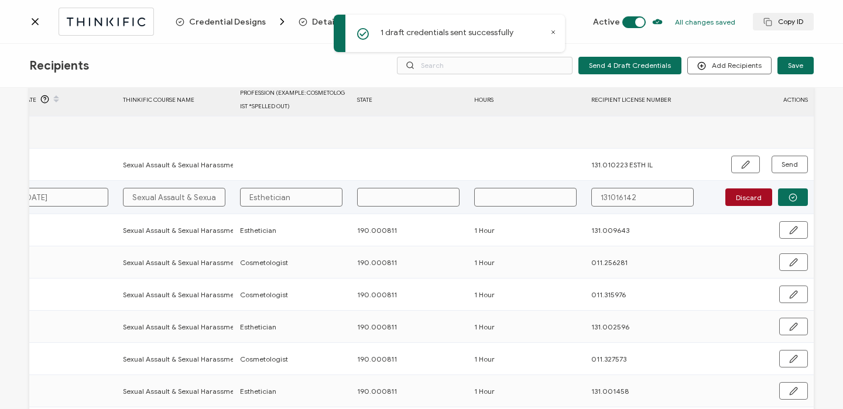
click at [401, 193] on input "text" at bounding box center [408, 197] width 102 height 19
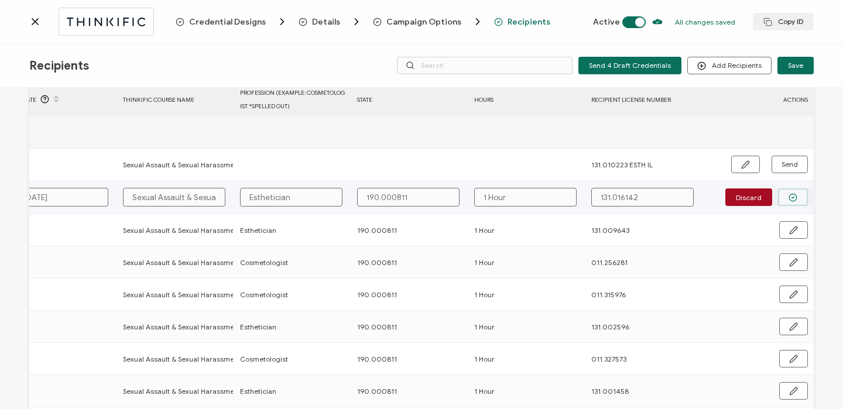
click at [789, 198] on circle "button" at bounding box center [793, 198] width 8 height 8
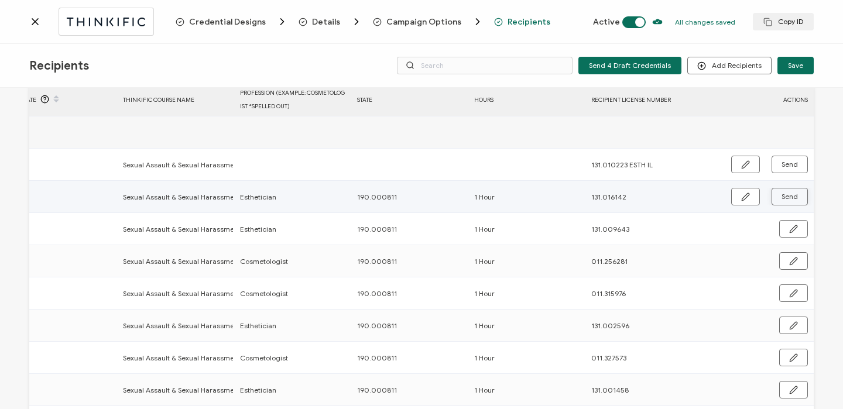
click at [786, 198] on span "Send" at bounding box center [789, 196] width 16 height 7
click at [743, 163] on icon "button" at bounding box center [745, 164] width 9 height 9
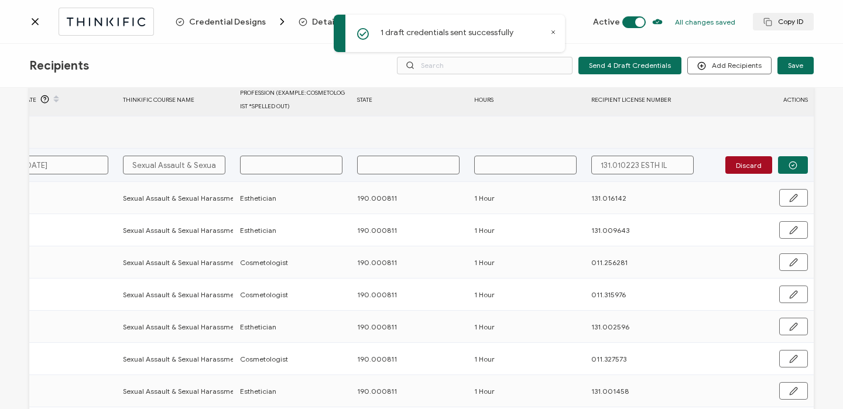
click at [409, 164] on input "text" at bounding box center [408, 165] width 102 height 19
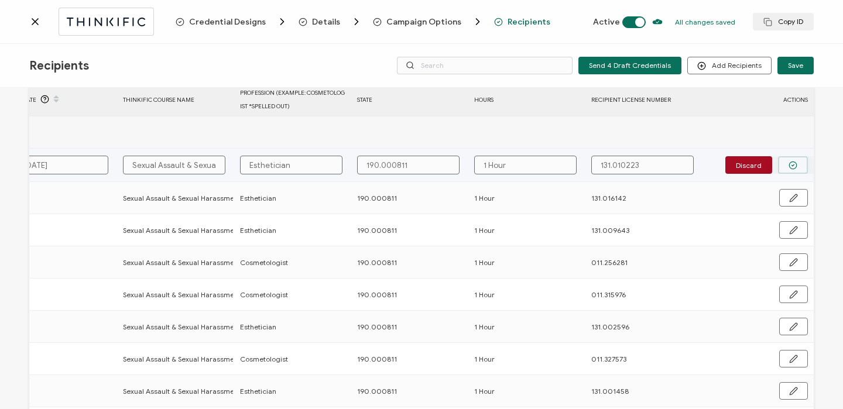
click at [794, 165] on button "button" at bounding box center [793, 165] width 30 height 18
click at [794, 166] on button "Send" at bounding box center [789, 165] width 36 height 18
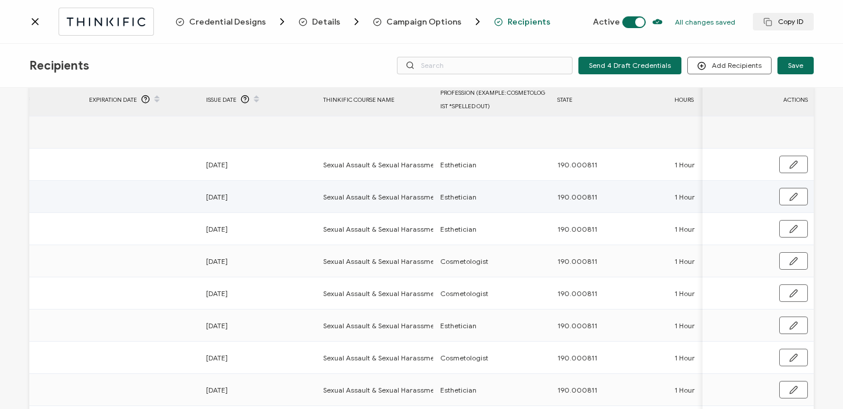
scroll to position [0, 364]
click at [37, 24] on icon at bounding box center [35, 22] width 6 height 6
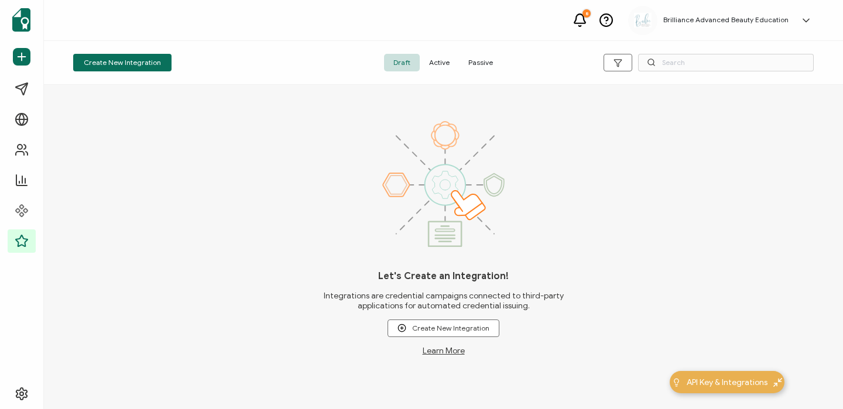
click at [446, 64] on span "Active" at bounding box center [439, 63] width 39 height 18
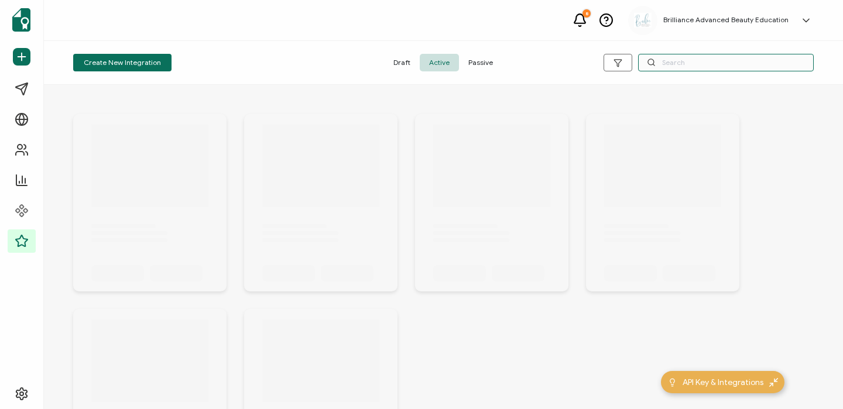
click at [702, 63] on input "text" at bounding box center [726, 63] width 176 height 18
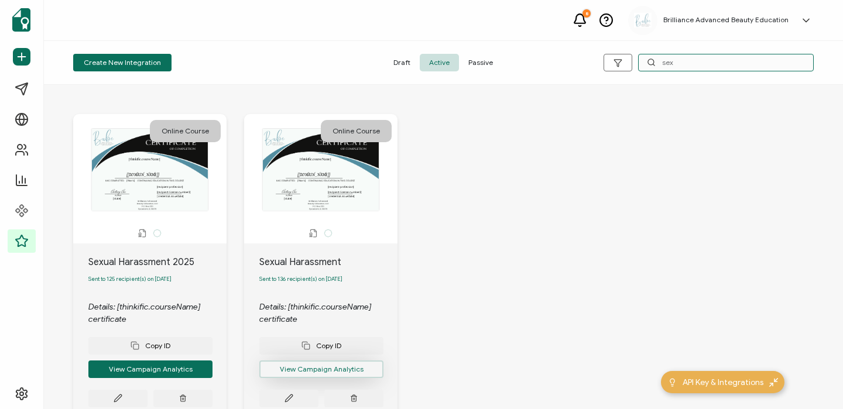
scroll to position [79, 0]
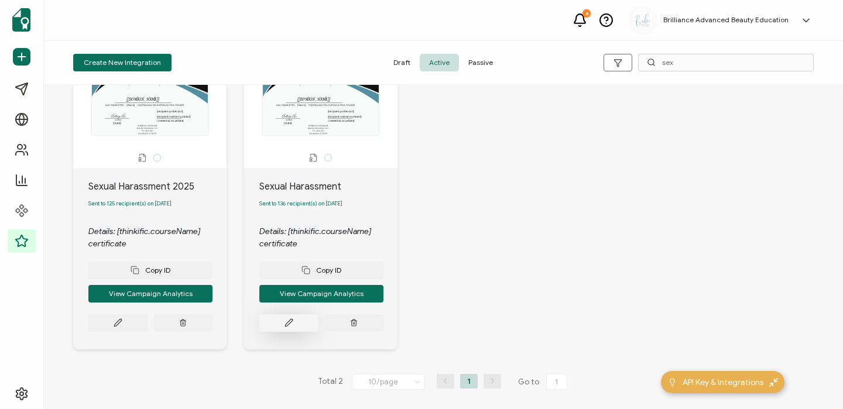
click at [283, 320] on button at bounding box center [288, 323] width 59 height 18
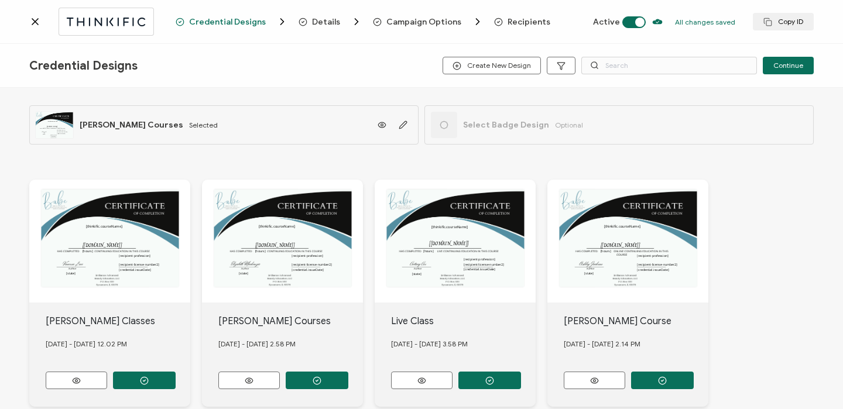
click at [523, 26] on span "Recipients" at bounding box center [529, 22] width 43 height 9
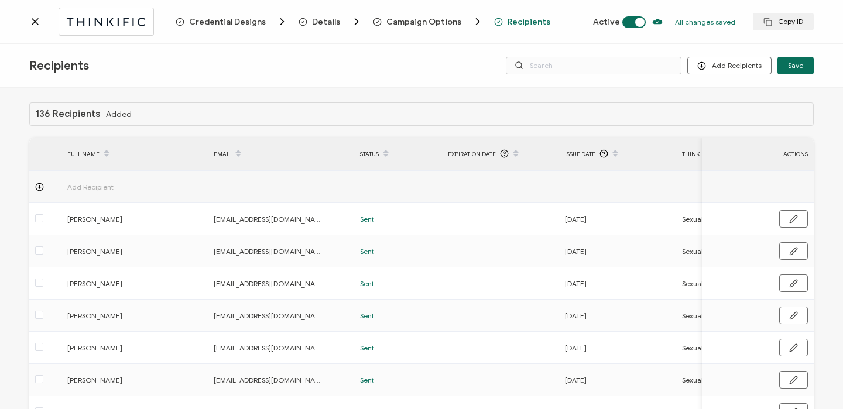
click at [37, 19] on icon at bounding box center [35, 22] width 6 height 6
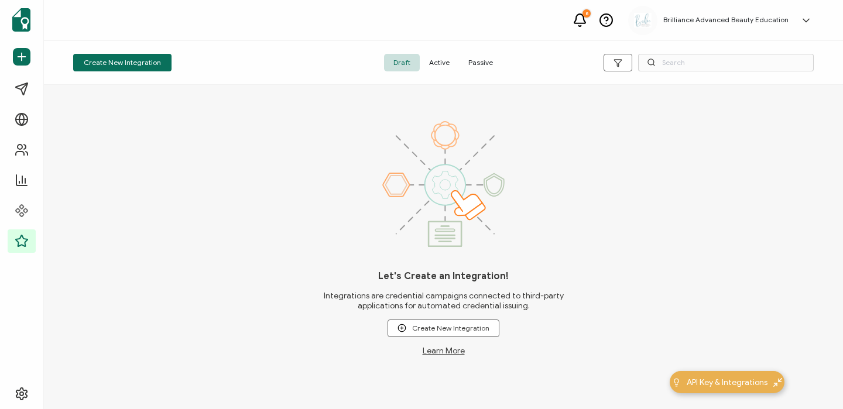
click at [440, 63] on span "Active" at bounding box center [439, 63] width 39 height 18
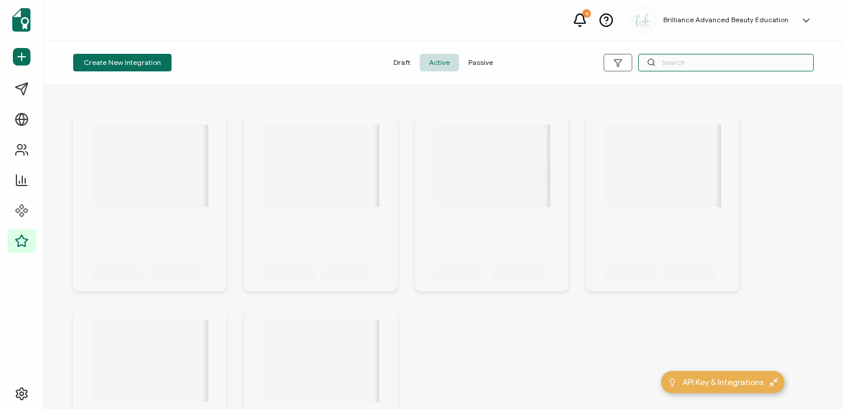
click at [729, 65] on input "text" at bounding box center [726, 63] width 176 height 18
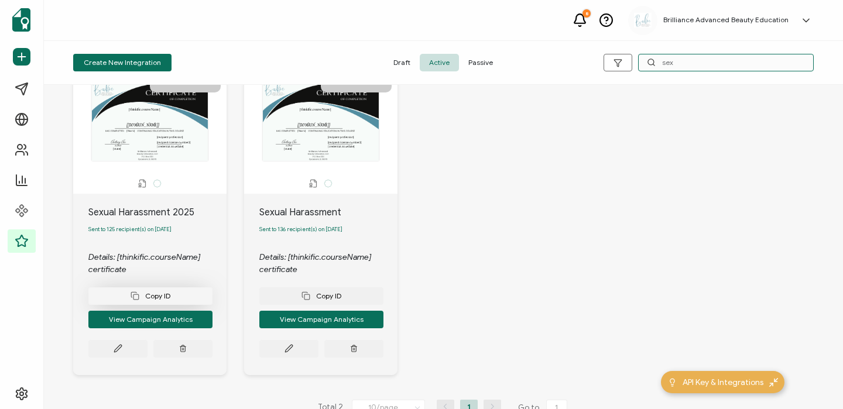
scroll to position [68, 0]
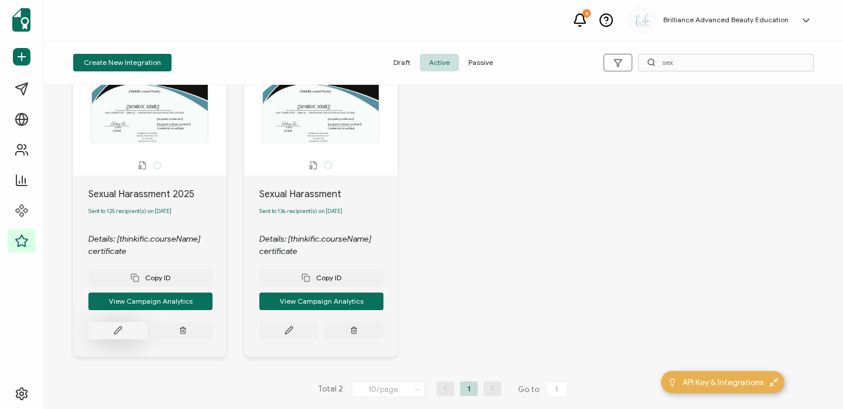
click at [129, 335] on button at bounding box center [117, 331] width 59 height 18
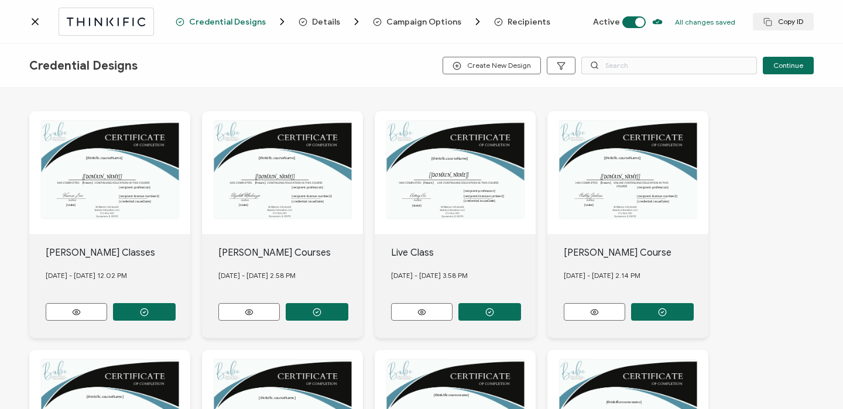
click at [515, 21] on span "Recipients" at bounding box center [529, 22] width 43 height 9
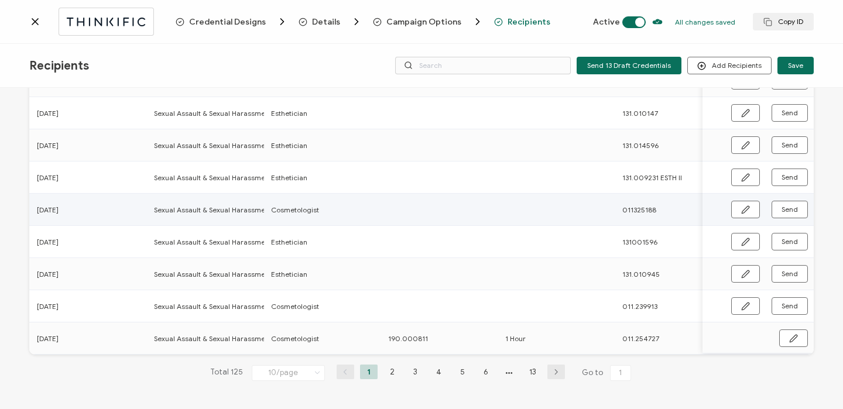
scroll to position [0, 563]
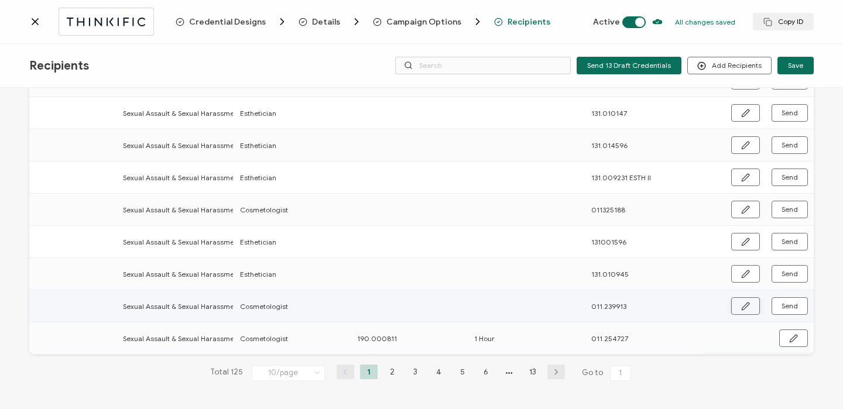
click at [746, 301] on button "button" at bounding box center [745, 306] width 29 height 18
click at [380, 309] on input "text" at bounding box center [408, 305] width 102 height 19
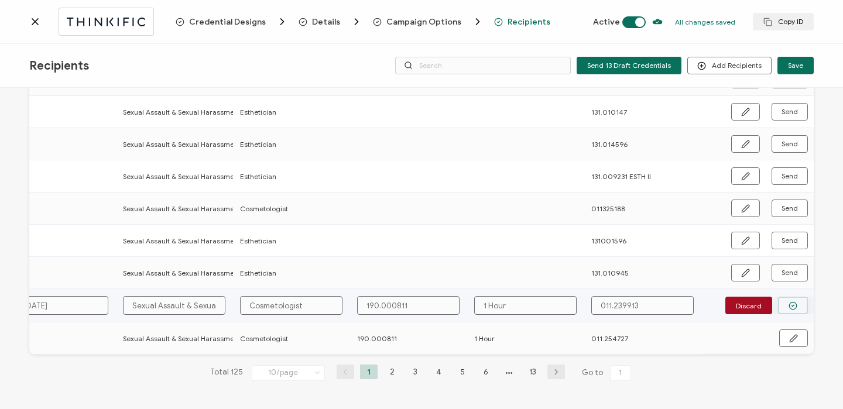
click at [785, 308] on button "button" at bounding box center [793, 306] width 30 height 18
click at [785, 303] on span "Send" at bounding box center [789, 306] width 16 height 7
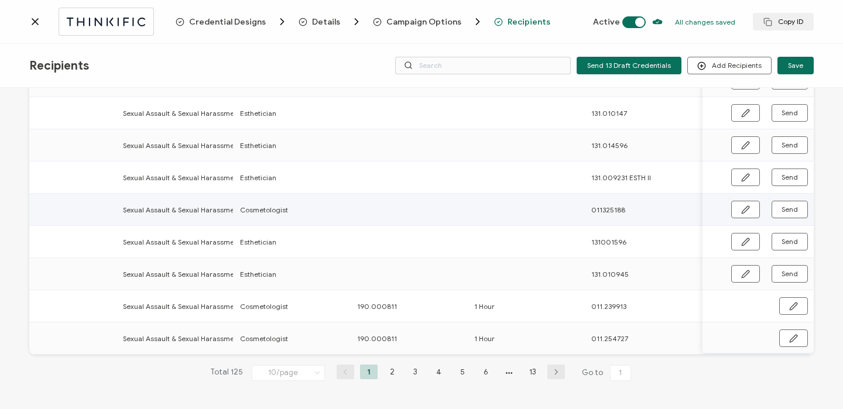
scroll to position [0, 557]
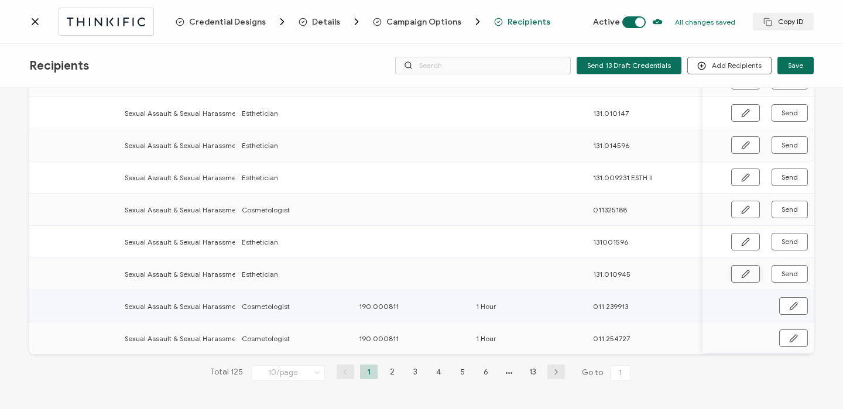
click at [742, 274] on icon "button" at bounding box center [745, 274] width 9 height 9
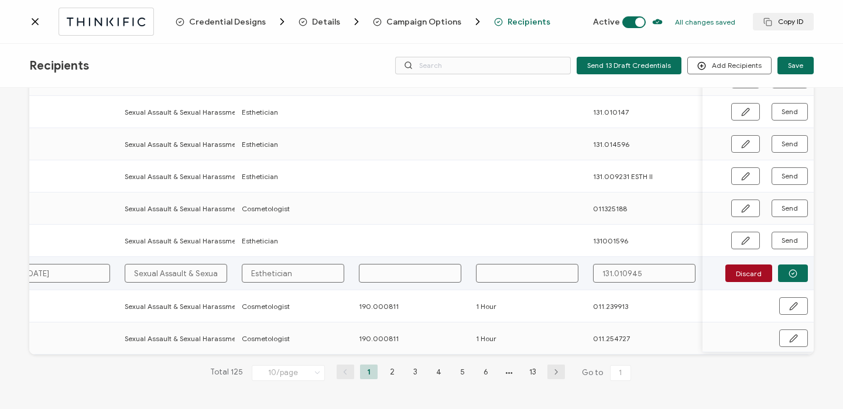
scroll to position [174, 0]
click at [407, 272] on input "text" at bounding box center [410, 273] width 102 height 19
click at [795, 268] on button "button" at bounding box center [793, 274] width 30 height 18
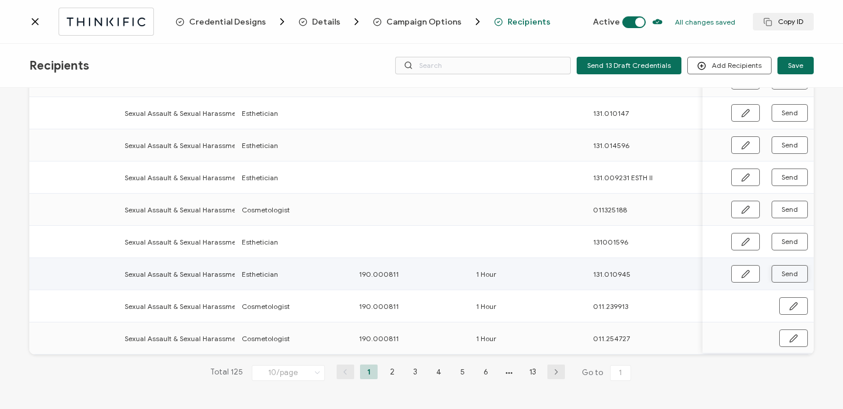
scroll to position [173, 0]
click at [794, 269] on button "Send" at bounding box center [789, 274] width 36 height 18
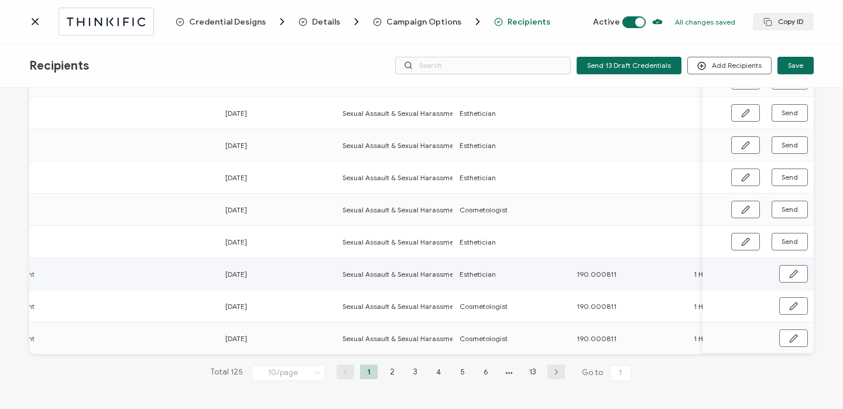
scroll to position [0, 563]
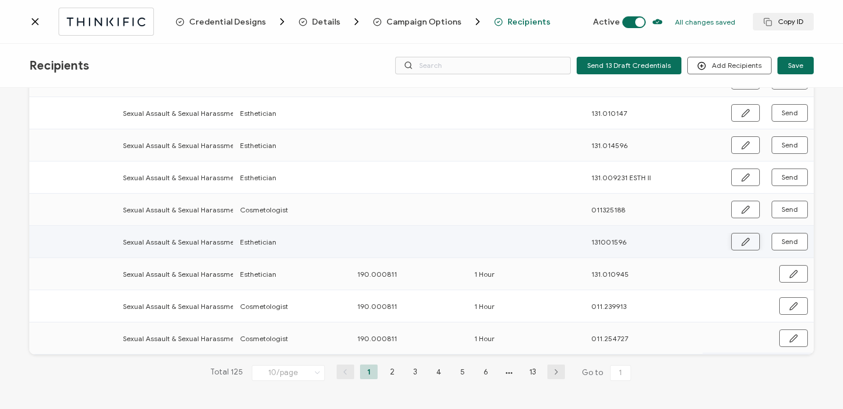
click at [735, 240] on button "button" at bounding box center [745, 242] width 29 height 18
click at [609, 238] on input "131001596" at bounding box center [642, 241] width 102 height 19
click at [789, 238] on icon "button" at bounding box center [792, 241] width 9 height 9
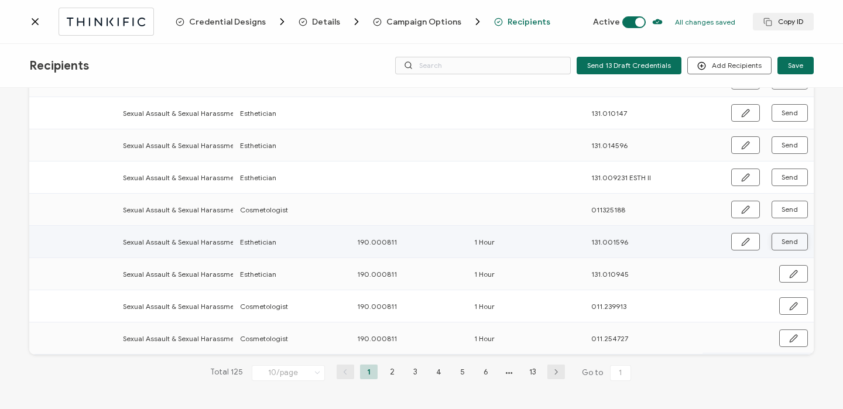
click at [789, 238] on span "Send" at bounding box center [789, 241] width 16 height 7
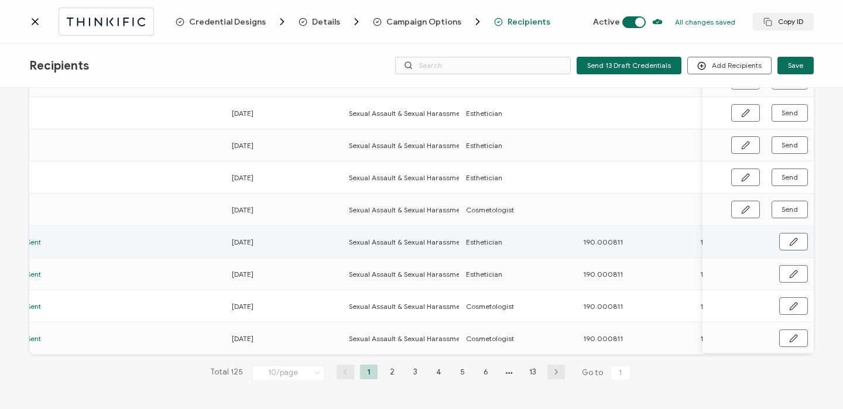
scroll to position [0, 563]
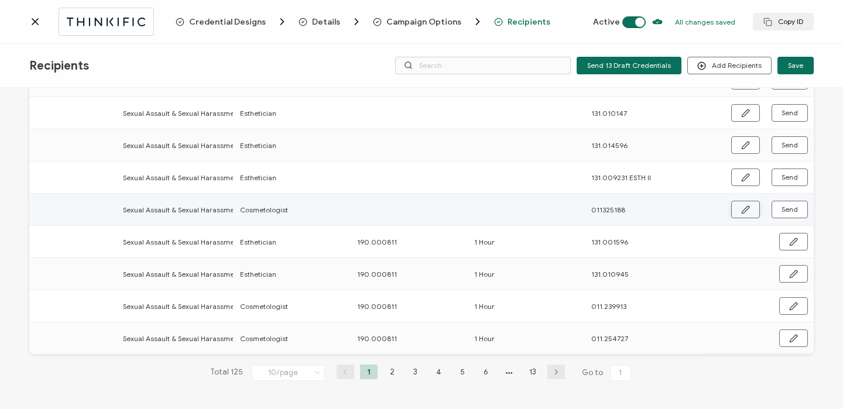
click at [731, 208] on button "button" at bounding box center [745, 210] width 29 height 18
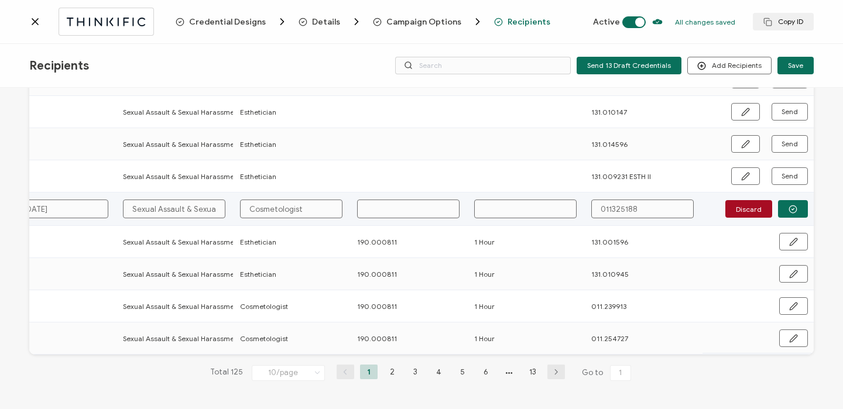
scroll to position [174, 0]
click at [385, 211] on input "text" at bounding box center [408, 209] width 102 height 19
click at [791, 208] on circle "button" at bounding box center [793, 209] width 8 height 8
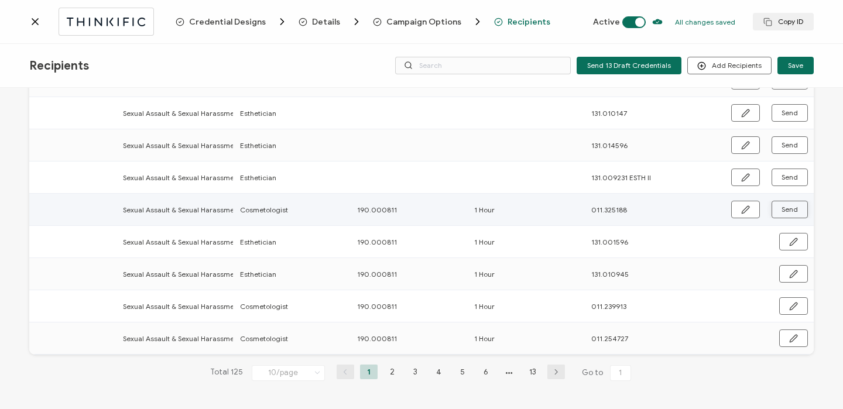
scroll to position [173, 0]
click at [790, 207] on span "Send" at bounding box center [789, 209] width 16 height 7
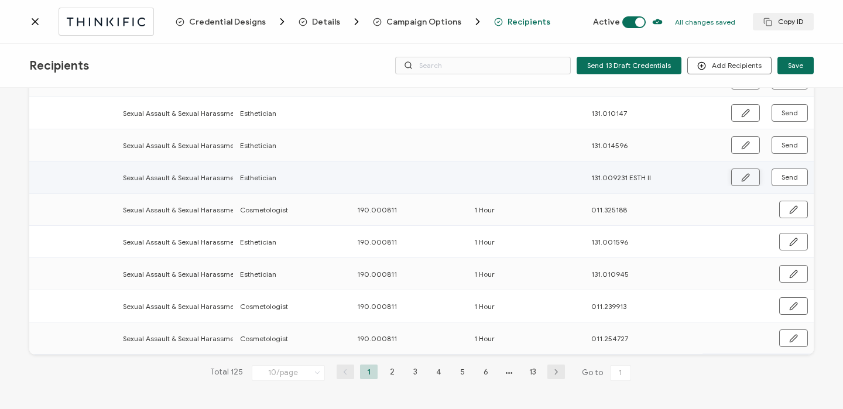
click at [746, 175] on button "button" at bounding box center [745, 178] width 29 height 18
click at [669, 173] on input "131.009231 ESTH Il" at bounding box center [642, 176] width 102 height 19
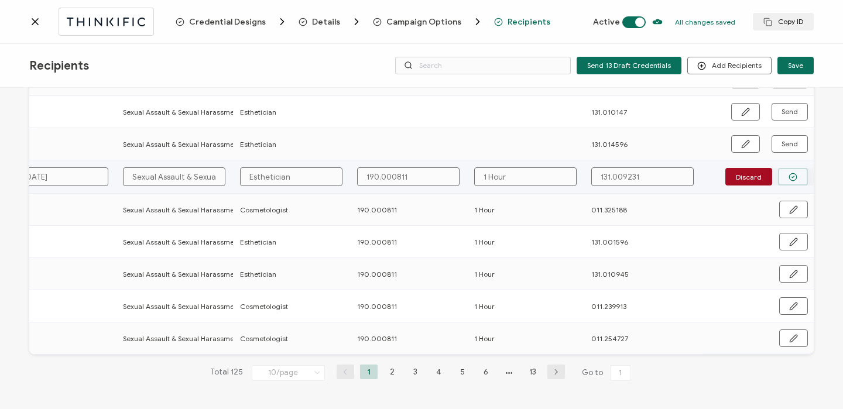
click at [788, 173] on icon "button" at bounding box center [792, 177] width 9 height 9
click at [786, 176] on span "Send" at bounding box center [789, 177] width 16 height 7
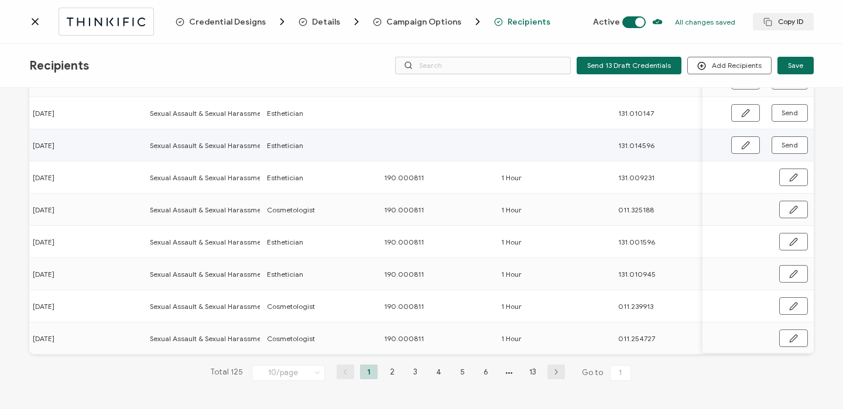
scroll to position [0, 563]
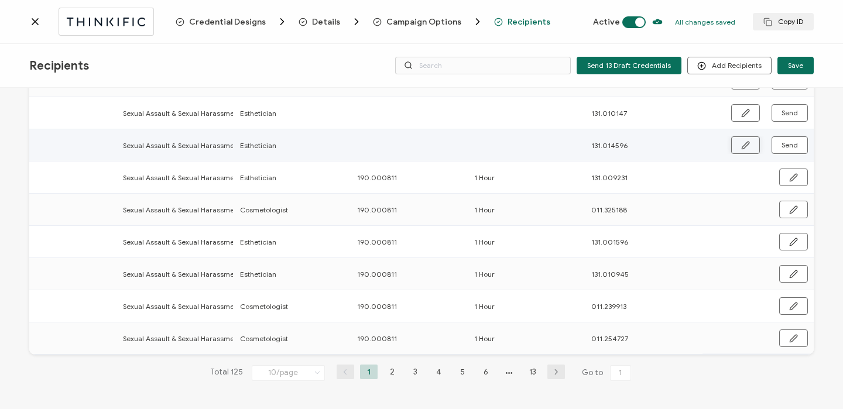
click at [735, 142] on button "button" at bounding box center [745, 145] width 29 height 18
click at [385, 144] on input "text" at bounding box center [408, 144] width 102 height 19
click at [791, 145] on icon "button" at bounding box center [792, 144] width 9 height 9
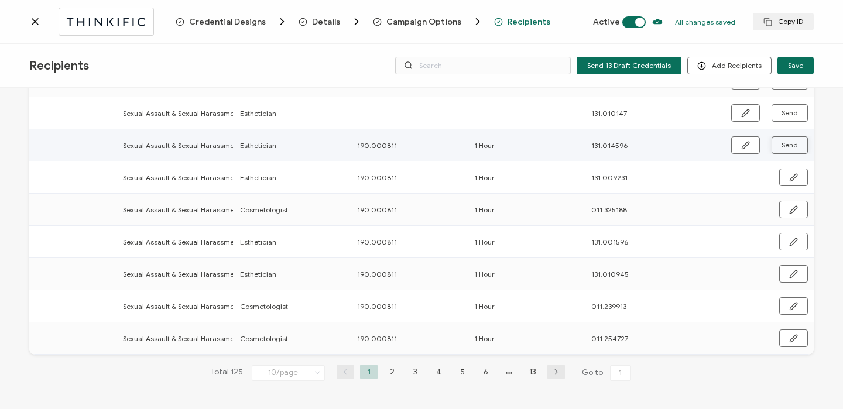
click at [791, 145] on span "Send" at bounding box center [789, 145] width 16 height 7
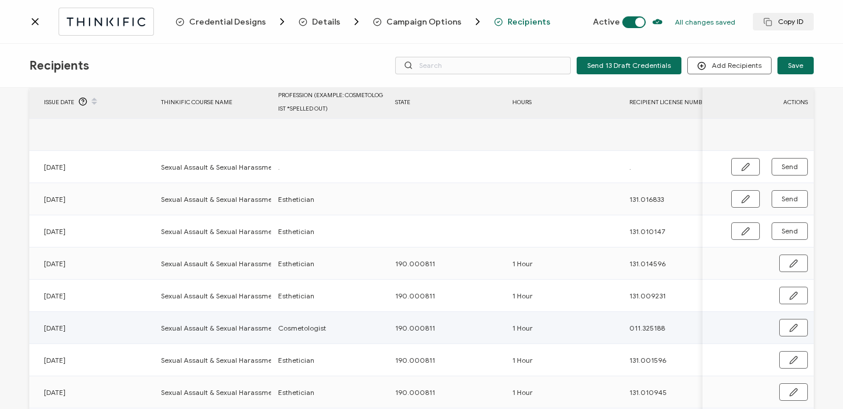
scroll to position [0, 563]
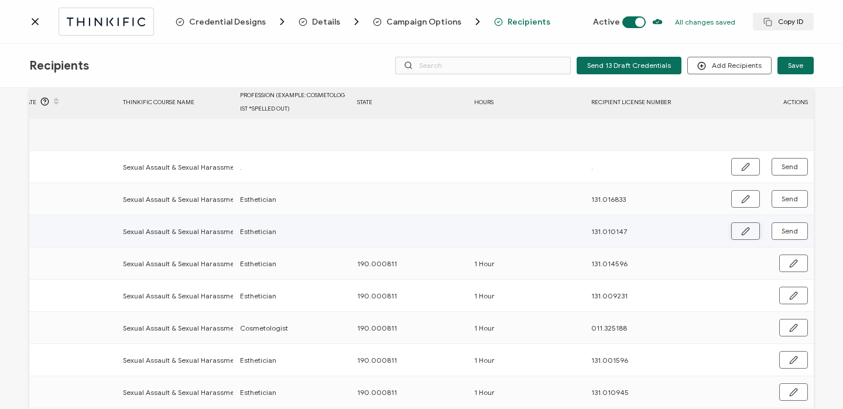
click at [745, 232] on icon "button" at bounding box center [745, 231] width 9 height 9
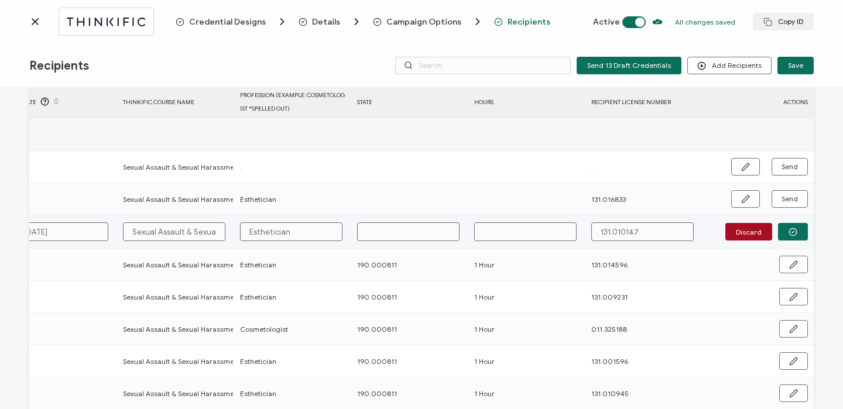
click at [424, 236] on input "text" at bounding box center [408, 231] width 102 height 19
click at [791, 236] on icon "button" at bounding box center [792, 232] width 9 height 9
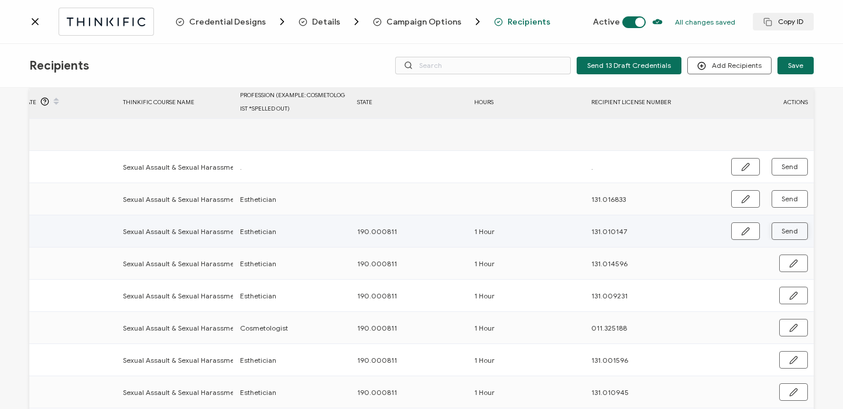
click at [787, 234] on span "Send" at bounding box center [789, 231] width 16 height 7
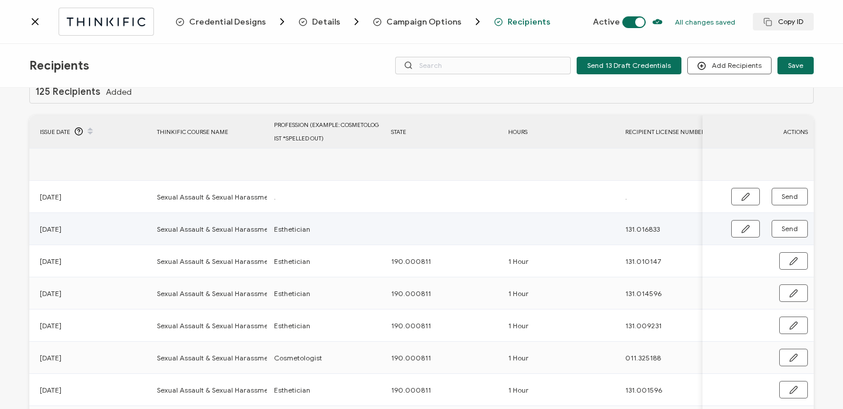
scroll to position [0, 522]
click at [741, 227] on icon "button" at bounding box center [745, 229] width 9 height 9
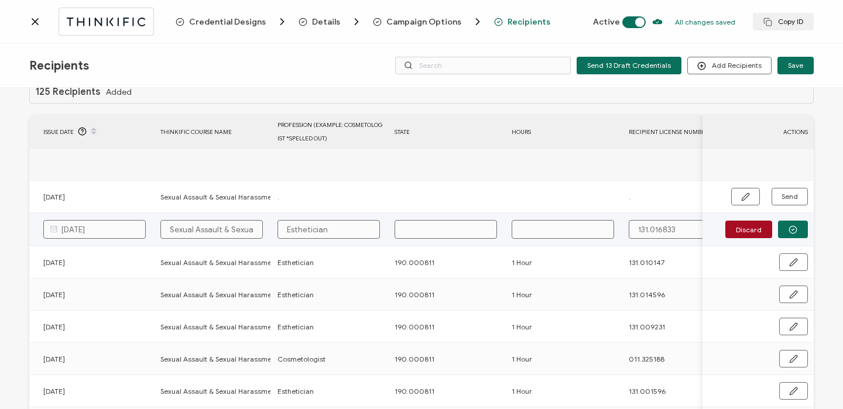
click at [438, 229] on input "text" at bounding box center [446, 229] width 102 height 19
click at [784, 231] on button "button" at bounding box center [793, 230] width 30 height 18
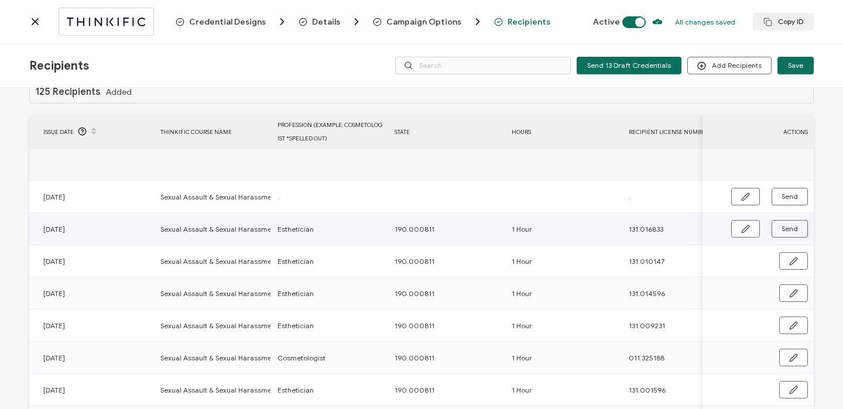
click at [784, 231] on span "Send" at bounding box center [789, 228] width 16 height 7
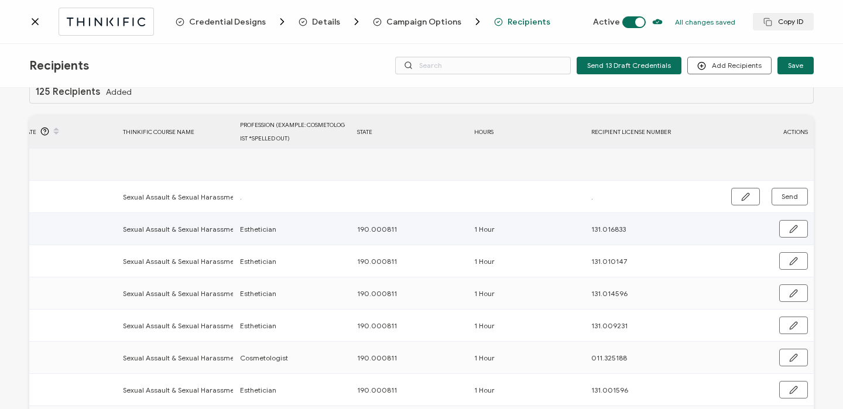
scroll to position [26, 0]
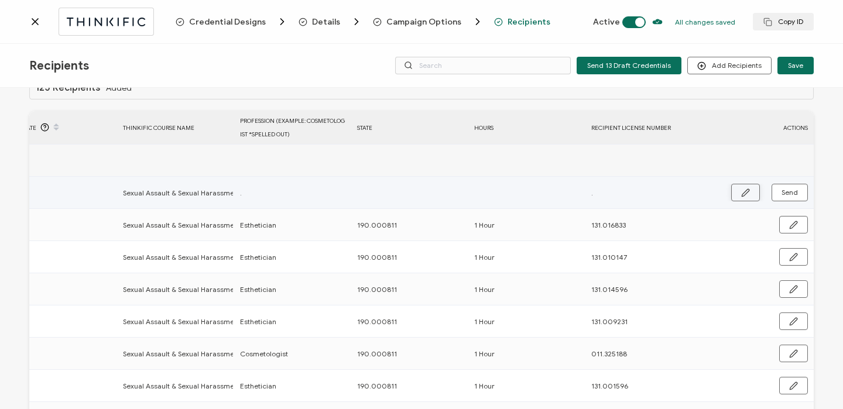
click at [735, 198] on button "button" at bounding box center [745, 193] width 29 height 18
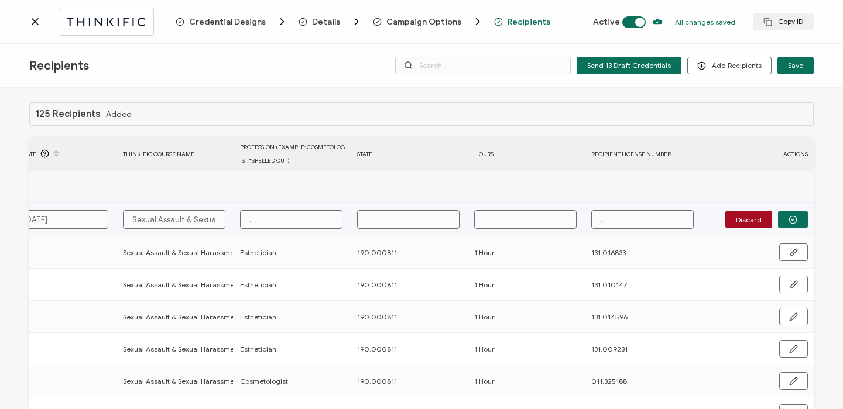
click at [397, 222] on input "text" at bounding box center [408, 219] width 102 height 19
click at [788, 222] on icon "button" at bounding box center [792, 219] width 9 height 9
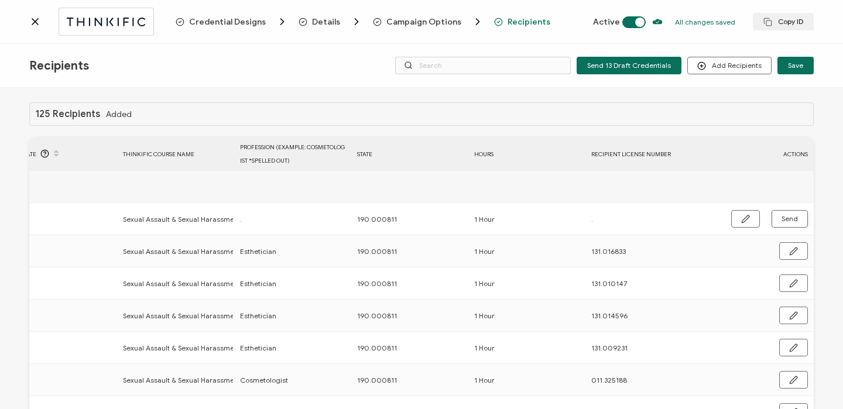
click at [32, 20] on icon at bounding box center [35, 22] width 12 height 12
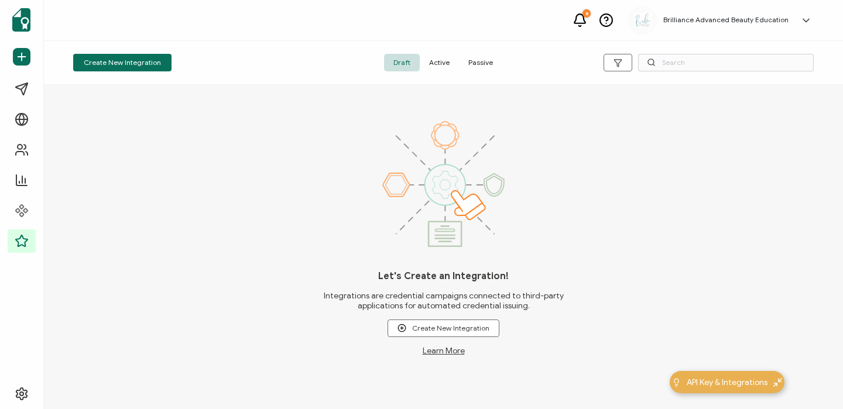
click at [432, 60] on span "Active" at bounding box center [439, 63] width 39 height 18
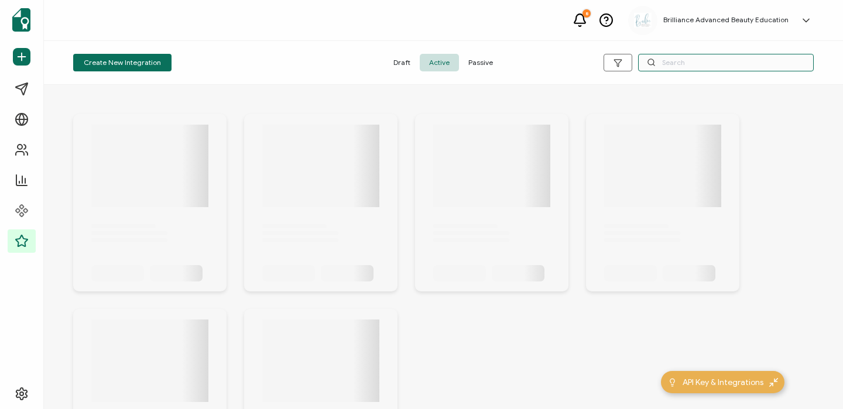
click at [675, 66] on input "text" at bounding box center [726, 63] width 176 height 18
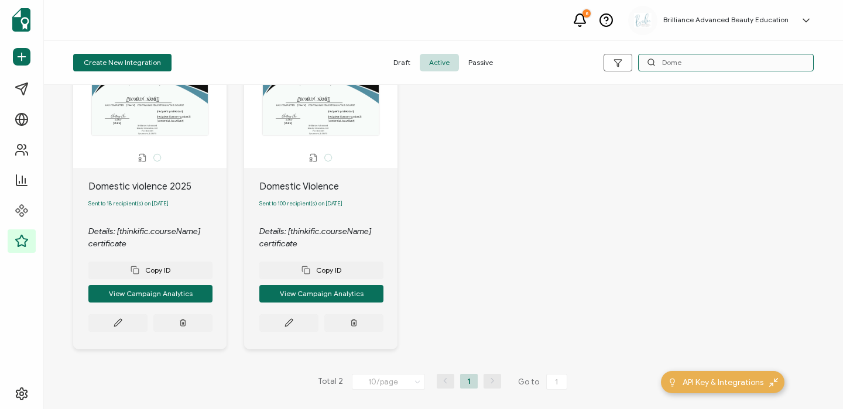
scroll to position [79, 0]
click at [290, 323] on icon at bounding box center [288, 322] width 9 height 9
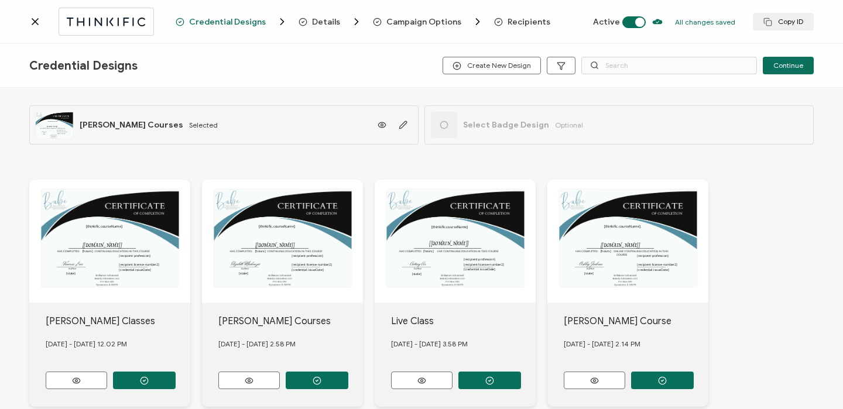
click at [511, 23] on span "Recipients" at bounding box center [529, 22] width 43 height 9
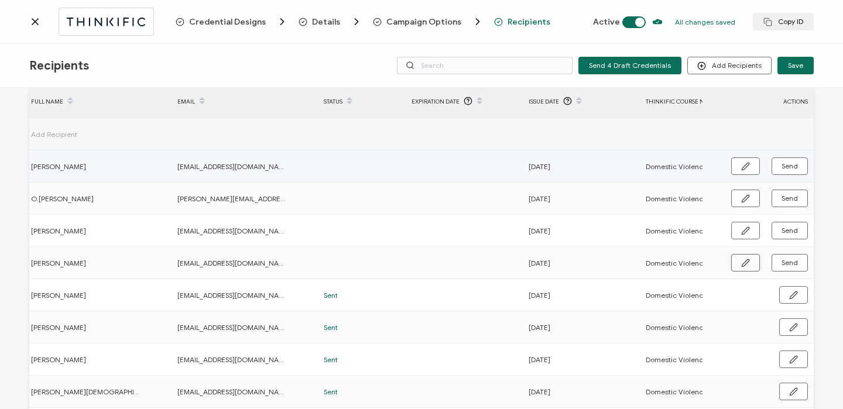
scroll to position [0, 563]
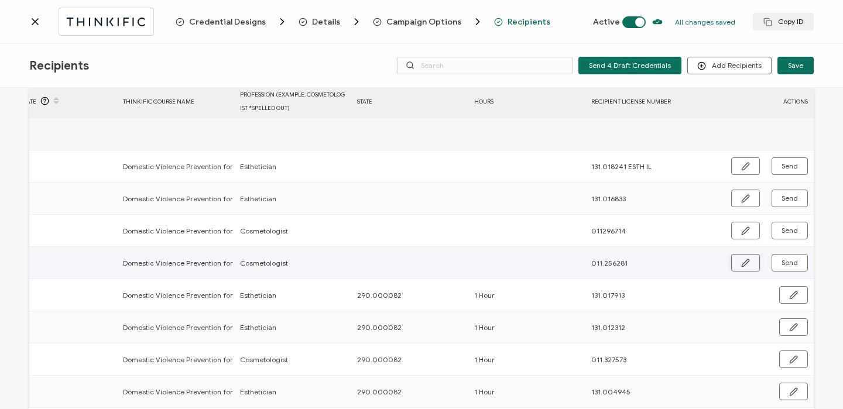
click at [735, 266] on button "button" at bounding box center [745, 263] width 29 height 18
click at [395, 263] on input "text" at bounding box center [408, 263] width 102 height 19
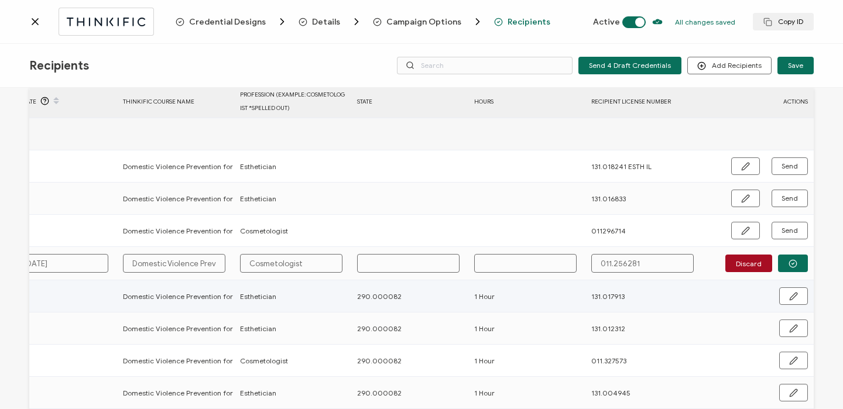
drag, startPoint x: 349, startPoint y: 296, endPoint x: 399, endPoint y: 299, distance: 49.2
click at [399, 299] on div "290.000082" at bounding box center [409, 296] width 116 height 13
copy span "290.000082"
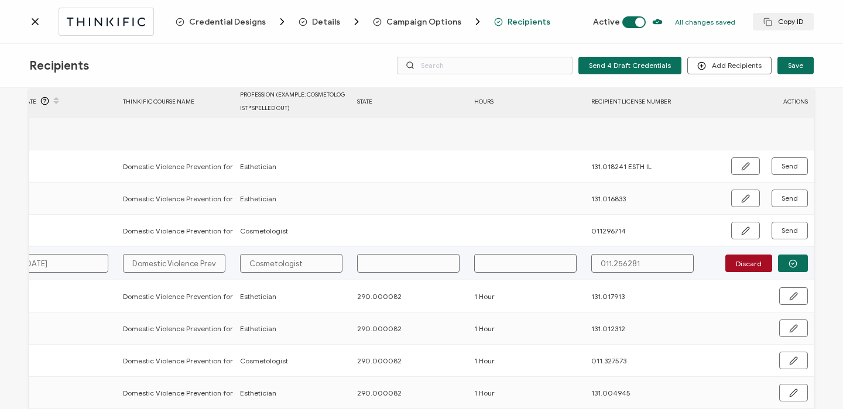
click at [381, 267] on input "text" at bounding box center [408, 263] width 102 height 19
paste input "290.000082"
click at [507, 268] on input "text" at bounding box center [525, 263] width 102 height 19
click at [780, 262] on button "button" at bounding box center [793, 264] width 30 height 18
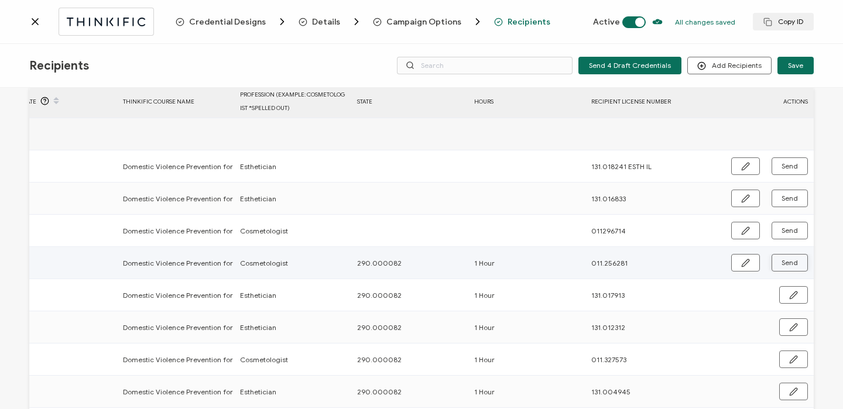
click at [781, 262] on span "Send" at bounding box center [789, 262] width 16 height 7
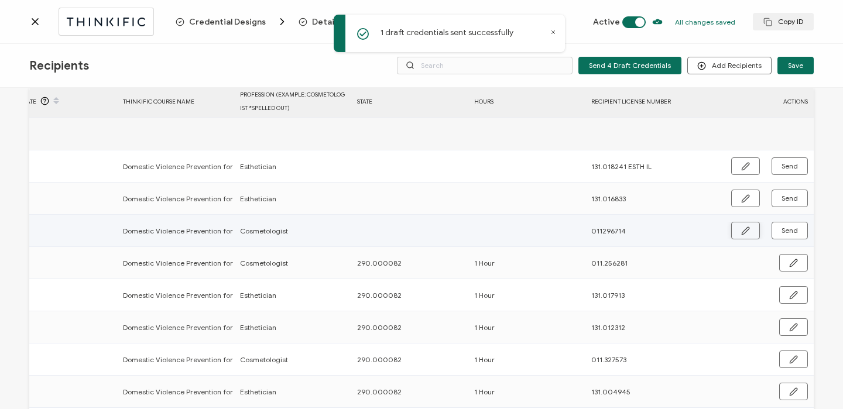
click at [745, 232] on icon "button" at bounding box center [745, 231] width 9 height 9
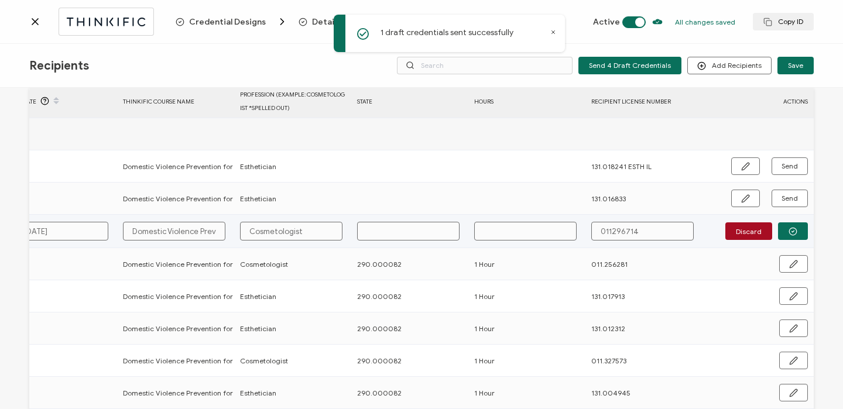
click at [389, 234] on input "text" at bounding box center [408, 231] width 102 height 19
paste input "290.000082"
click at [505, 238] on input "text" at bounding box center [525, 231] width 102 height 19
click at [783, 234] on button "button" at bounding box center [793, 231] width 30 height 18
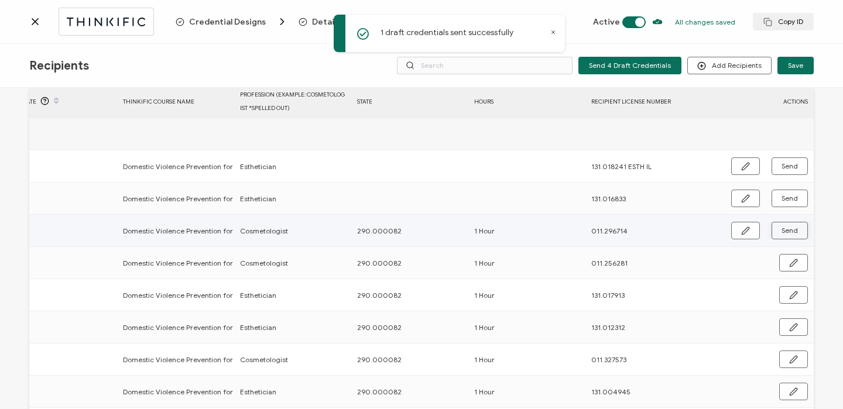
click at [783, 234] on span "Send" at bounding box center [789, 230] width 16 height 7
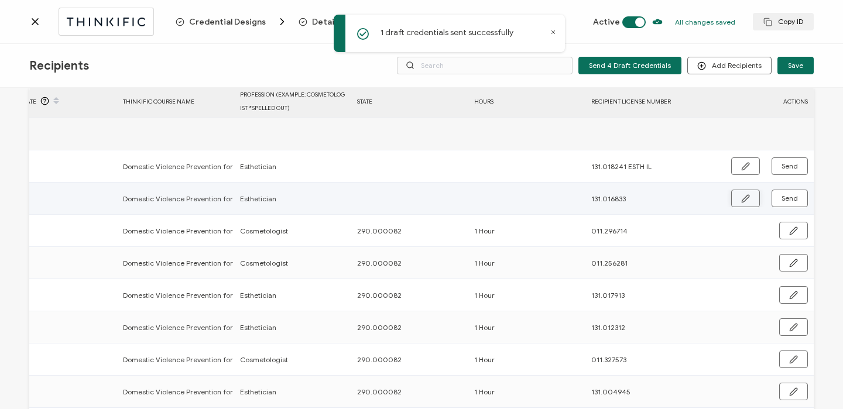
click at [735, 196] on button "button" at bounding box center [745, 199] width 29 height 18
click at [379, 201] on input "text" at bounding box center [408, 199] width 102 height 19
paste input "290.000082"
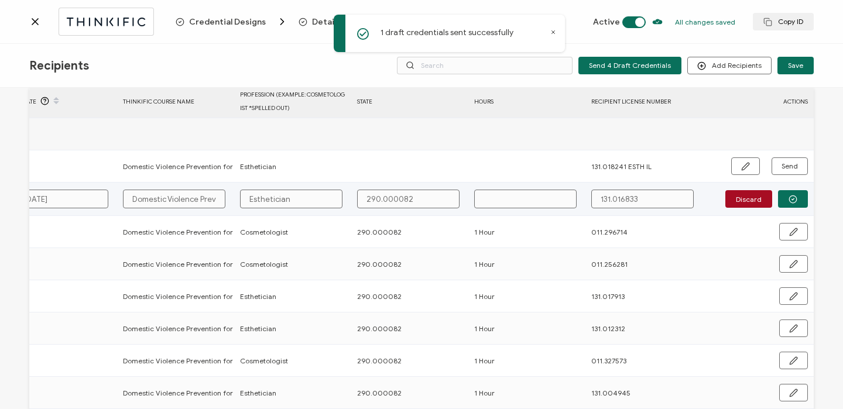
click at [504, 191] on input "text" at bounding box center [525, 199] width 102 height 19
click at [788, 200] on icon "button" at bounding box center [792, 199] width 9 height 9
click at [788, 200] on span "Send" at bounding box center [789, 198] width 16 height 7
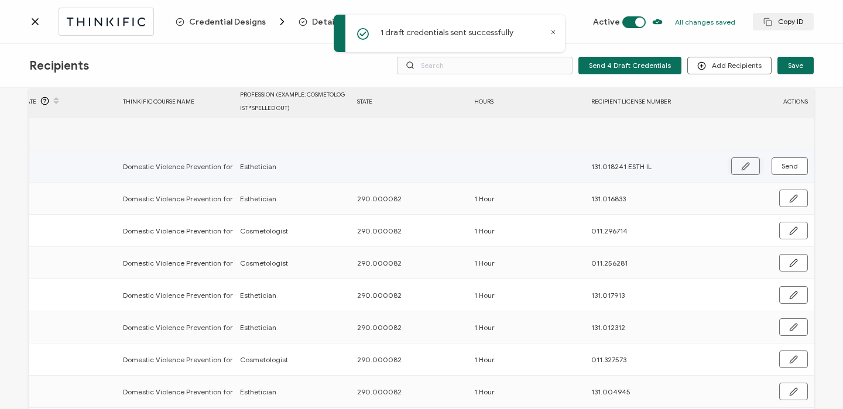
click at [741, 163] on icon "button" at bounding box center [745, 166] width 9 height 9
click at [414, 169] on input "text" at bounding box center [408, 166] width 102 height 19
paste input "290.000082"
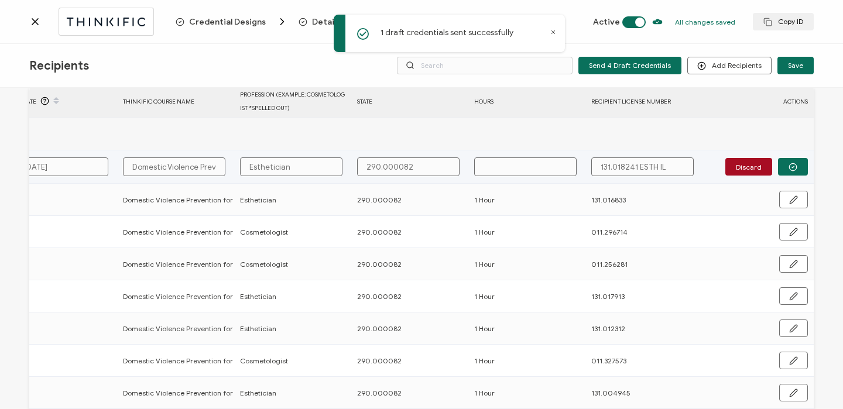
click at [498, 170] on input "text" at bounding box center [525, 166] width 102 height 19
drag, startPoint x: 632, startPoint y: 167, endPoint x: 694, endPoint y: 175, distance: 62.6
click at [694, 175] on div "131.018241 ESTH IL" at bounding box center [643, 166] width 116 height 19
click at [788, 161] on button "button" at bounding box center [793, 167] width 30 height 18
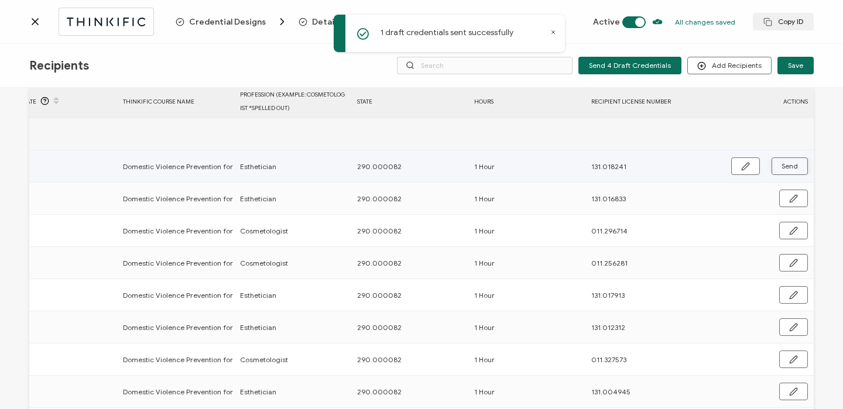
click at [785, 167] on span "Send" at bounding box center [789, 166] width 16 height 7
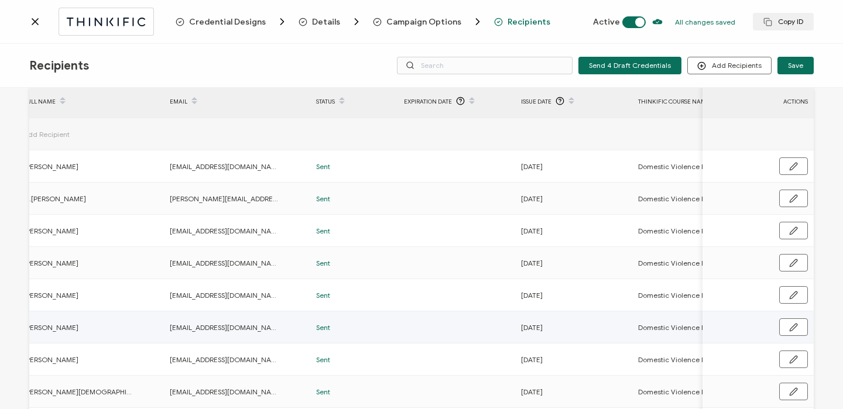
scroll to position [0, 0]
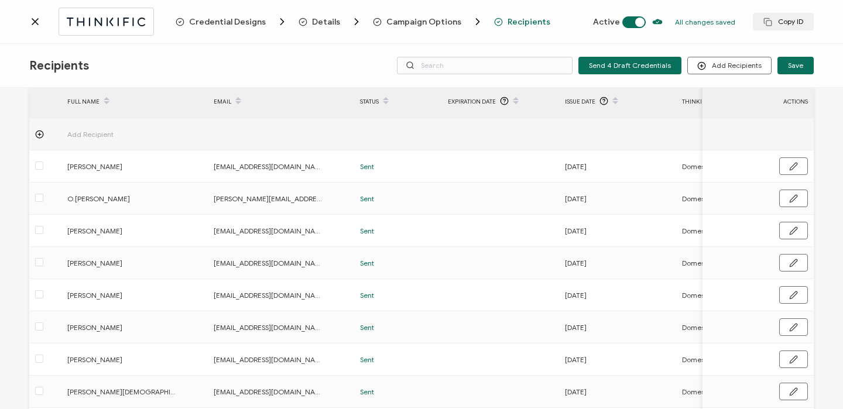
click at [32, 22] on icon at bounding box center [35, 22] width 12 height 12
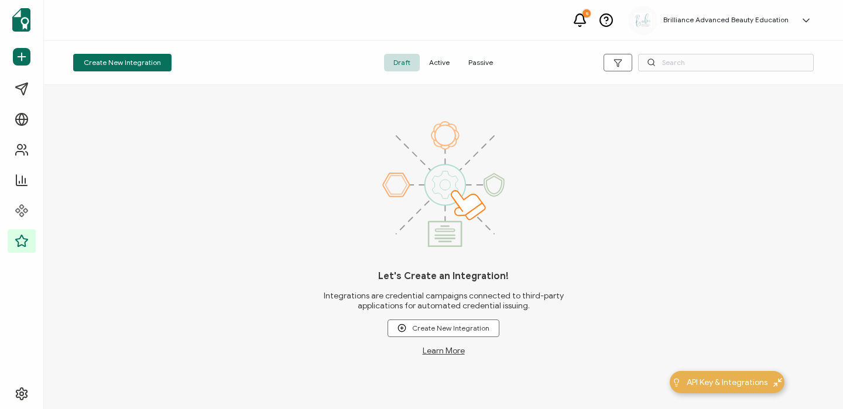
click at [444, 63] on span "Active" at bounding box center [439, 63] width 39 height 18
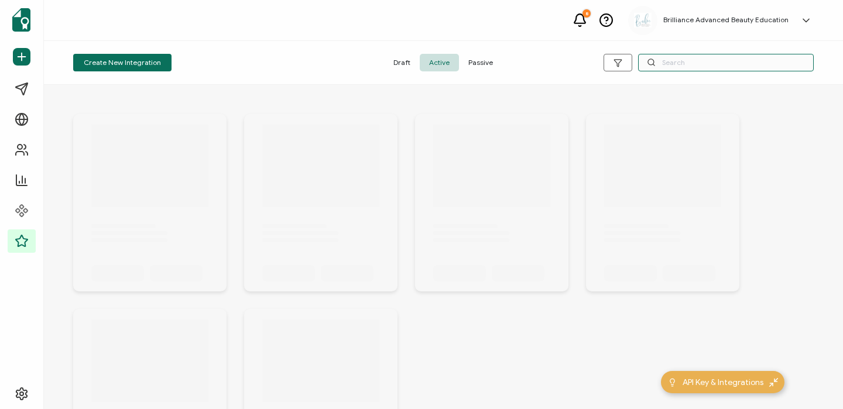
click at [691, 61] on input "text" at bounding box center [726, 63] width 176 height 18
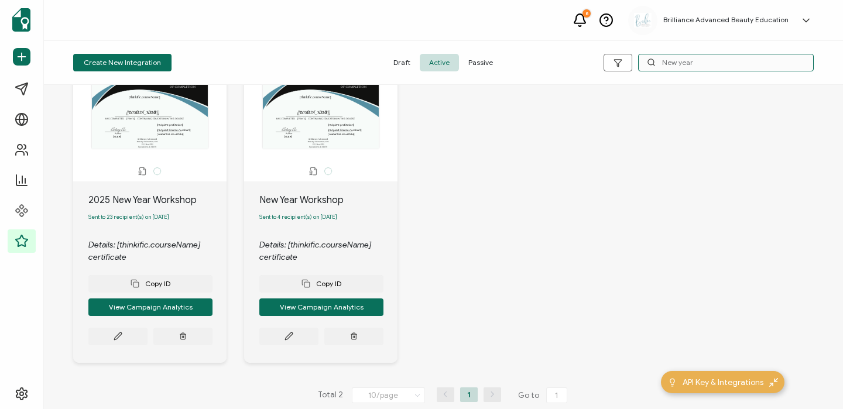
scroll to position [79, 0]
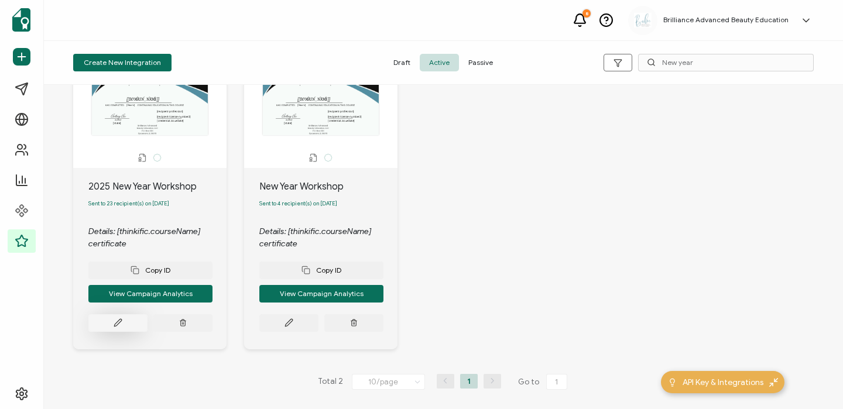
click at [118, 320] on icon at bounding box center [118, 322] width 9 height 9
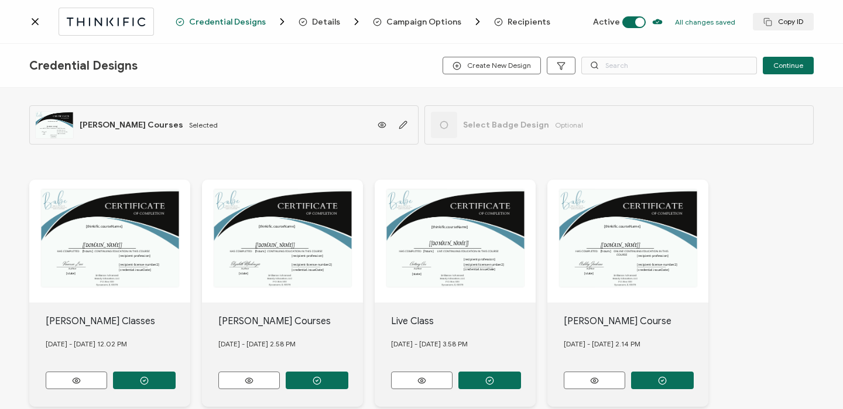
click at [519, 20] on span "Recipients" at bounding box center [529, 22] width 43 height 9
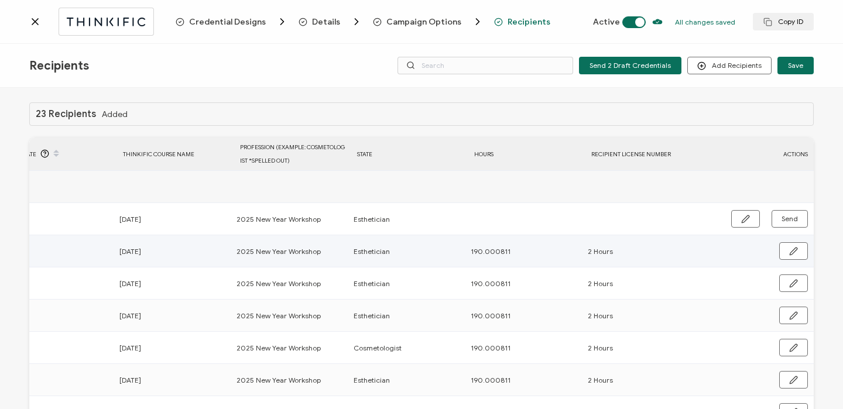
scroll to position [0, 563]
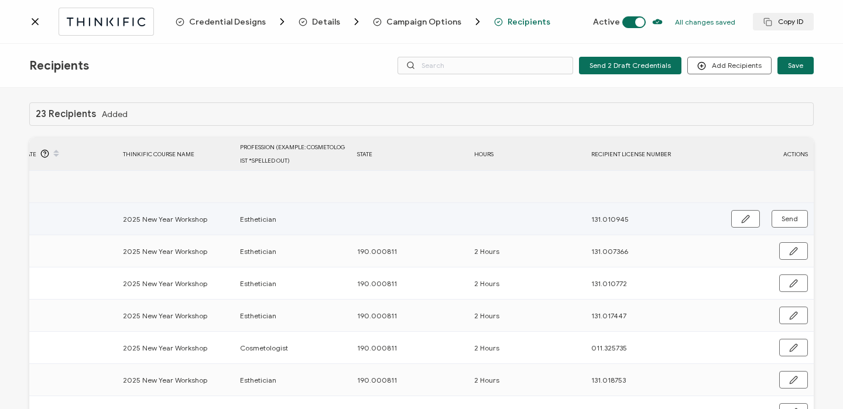
click at [726, 220] on div "Send" at bounding box center [757, 219] width 111 height 18
click at [736, 220] on button "button" at bounding box center [745, 219] width 29 height 18
click at [376, 221] on input "text" at bounding box center [408, 219] width 102 height 19
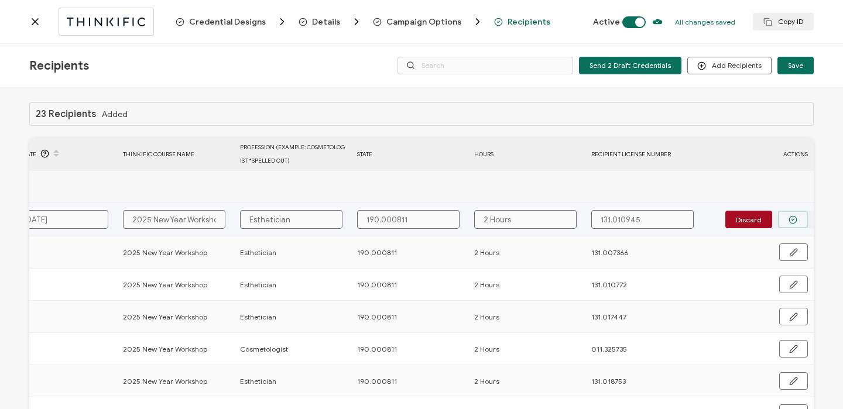
click at [788, 217] on icon "button" at bounding box center [792, 219] width 9 height 9
click at [788, 220] on span "Send" at bounding box center [789, 218] width 16 height 7
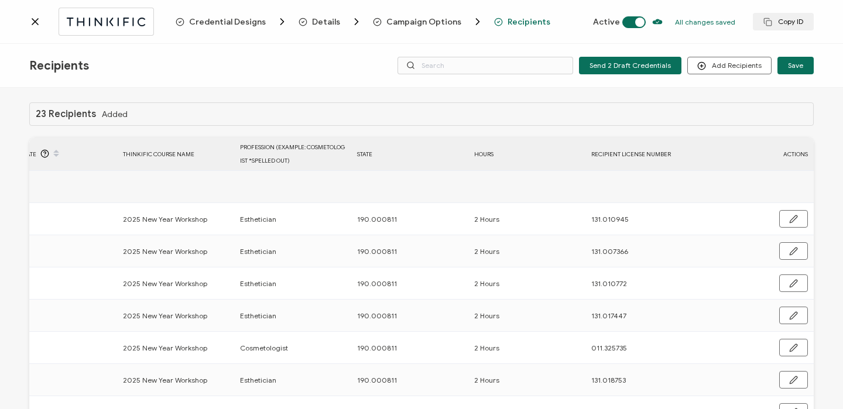
click at [33, 24] on icon at bounding box center [35, 22] width 6 height 6
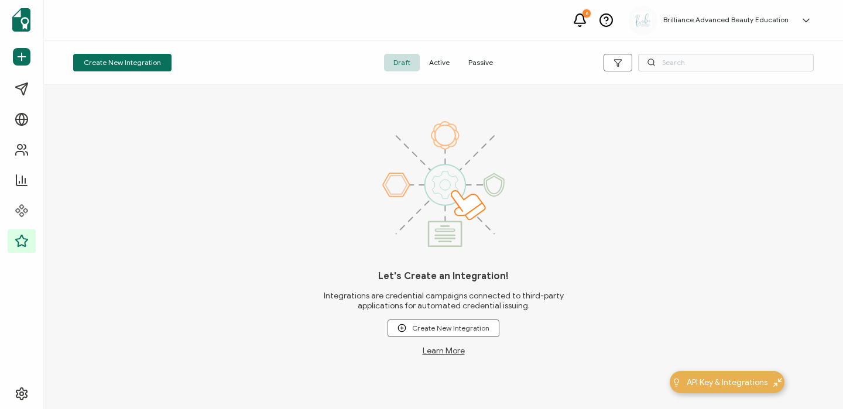
click at [441, 59] on span "Active" at bounding box center [439, 63] width 39 height 18
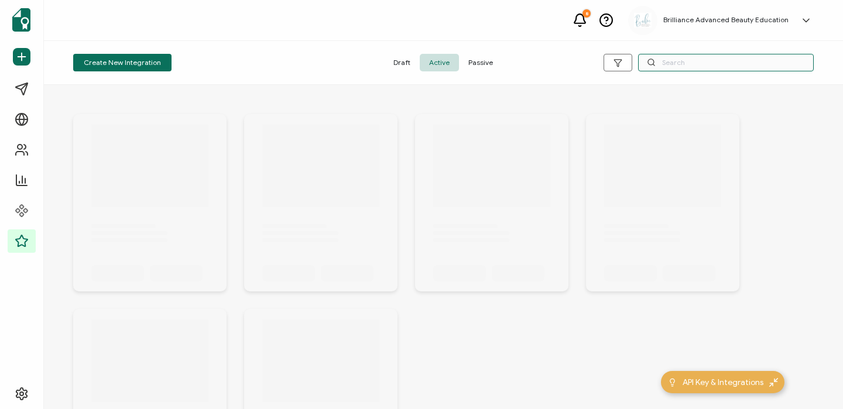
click at [712, 60] on input "text" at bounding box center [726, 63] width 176 height 18
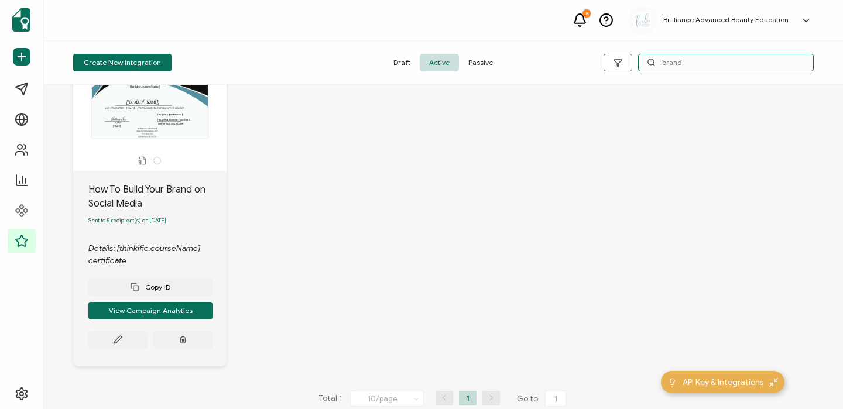
scroll to position [91, 0]
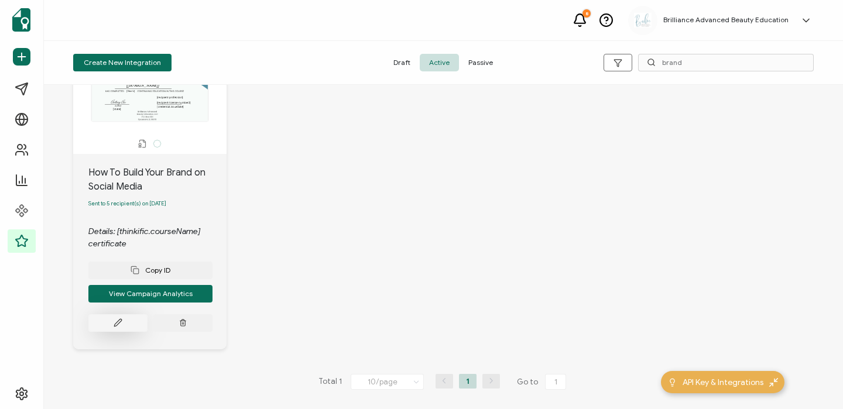
click at [119, 330] on button at bounding box center [117, 323] width 59 height 18
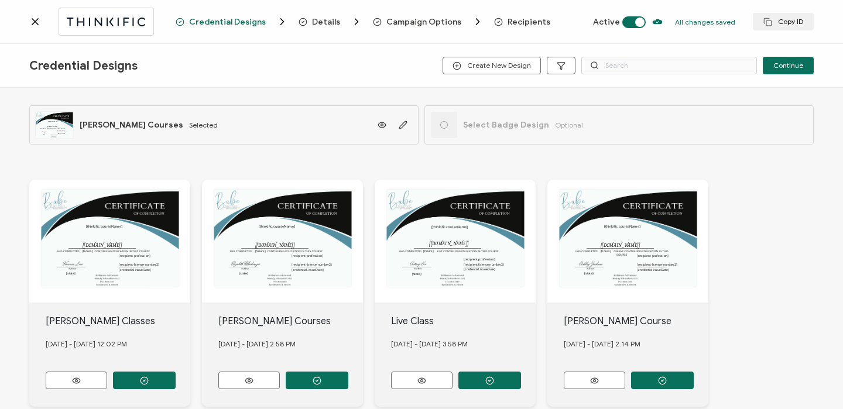
click at [516, 21] on span "Recipients" at bounding box center [529, 22] width 43 height 9
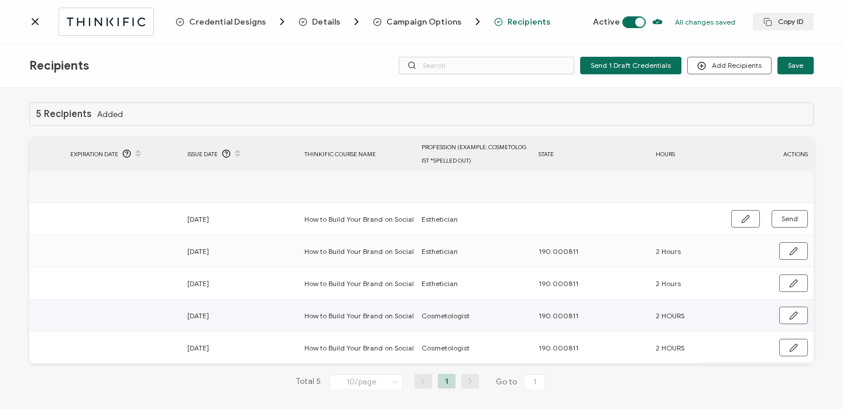
scroll to position [0, 563]
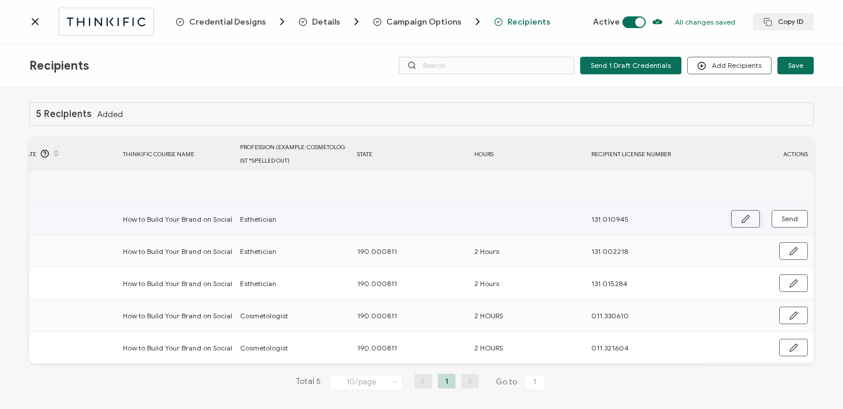
click at [751, 214] on button "button" at bounding box center [745, 219] width 29 height 18
click at [433, 212] on input "text" at bounding box center [408, 219] width 102 height 19
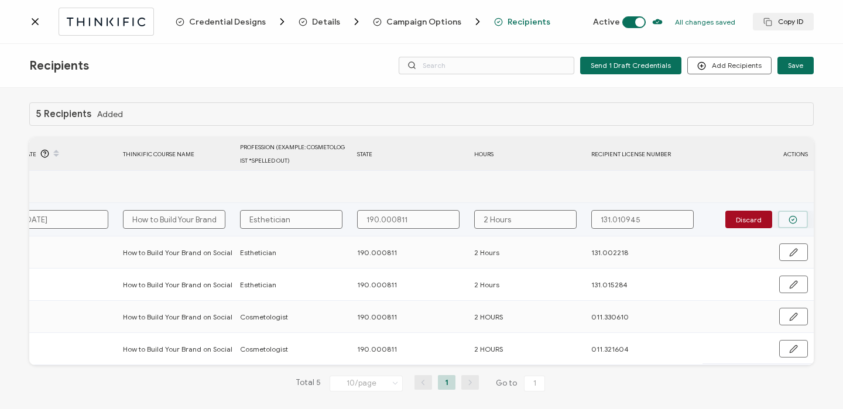
click at [801, 222] on button "button" at bounding box center [793, 220] width 30 height 18
click at [801, 221] on button "Send" at bounding box center [789, 219] width 36 height 18
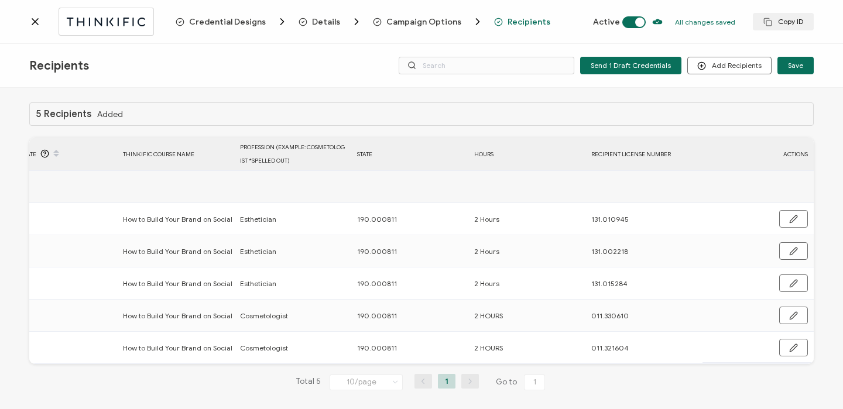
click at [36, 18] on icon at bounding box center [35, 22] width 12 height 12
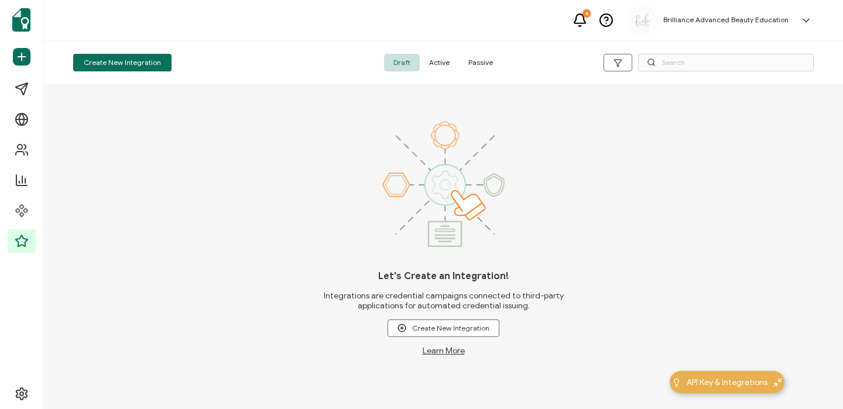
click at [436, 64] on span "Active" at bounding box center [439, 63] width 39 height 18
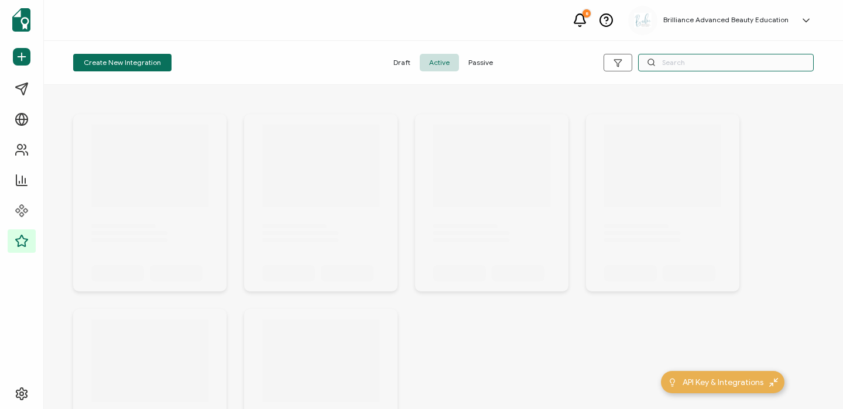
click at [681, 70] on input "text" at bounding box center [726, 63] width 176 height 18
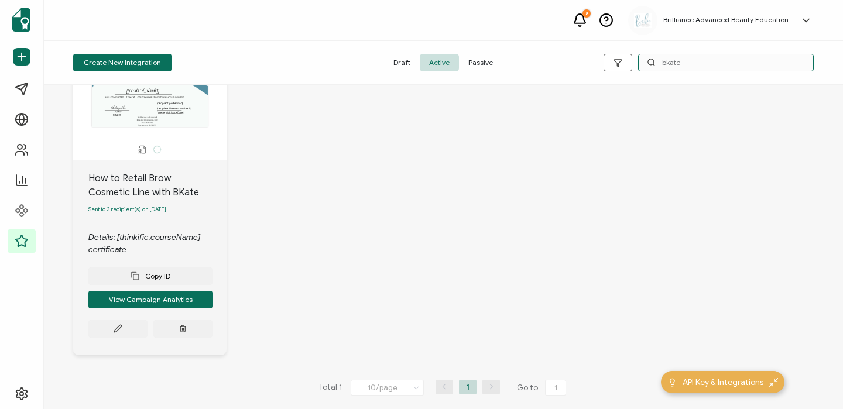
scroll to position [84, 0]
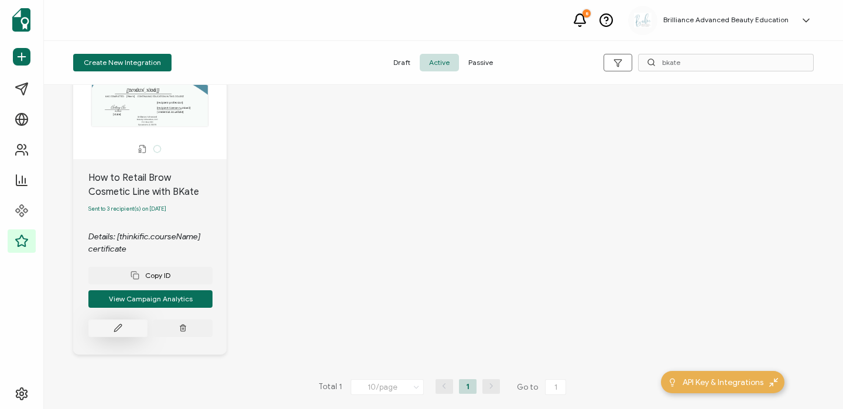
click at [126, 325] on button at bounding box center [117, 329] width 59 height 18
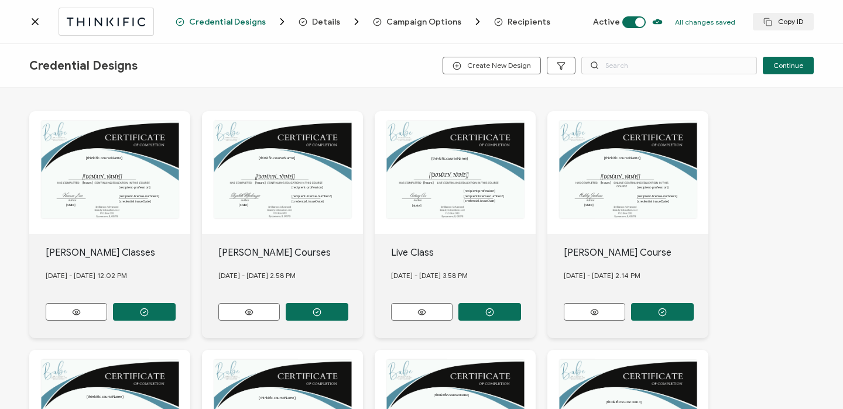
click at [521, 24] on span "Recipients" at bounding box center [529, 22] width 43 height 9
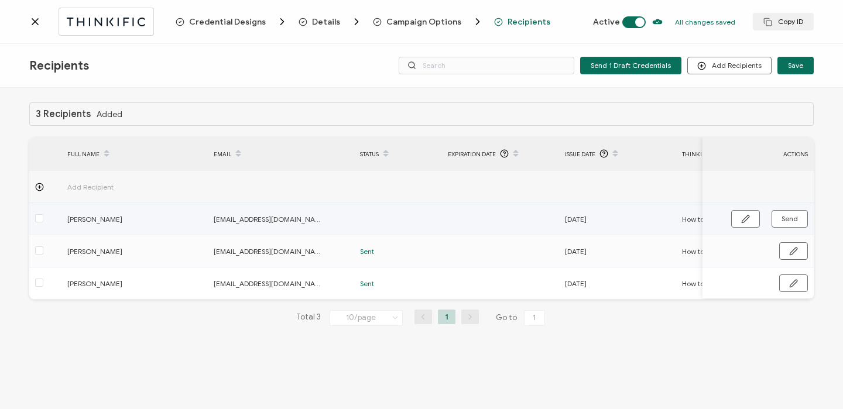
scroll to position [0, 559]
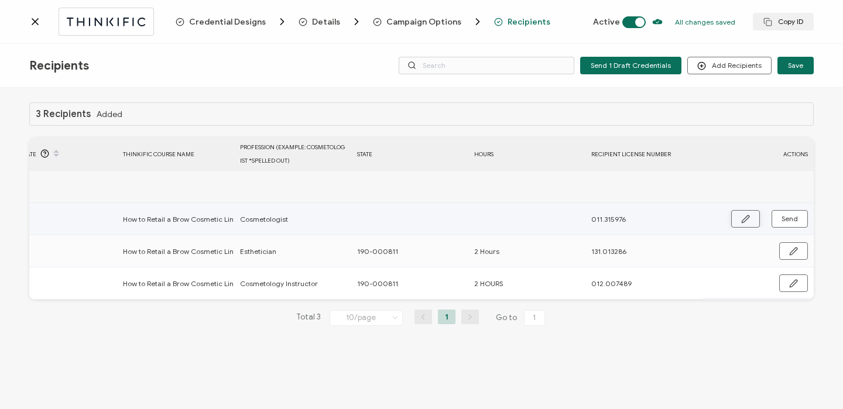
click at [746, 220] on icon "button" at bounding box center [745, 218] width 7 height 7
click at [441, 217] on input "text" at bounding box center [408, 219] width 102 height 19
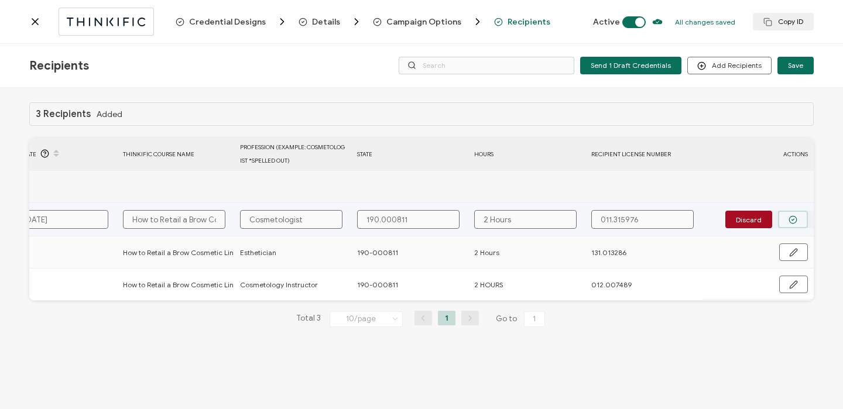
click at [795, 220] on icon "button" at bounding box center [792, 219] width 9 height 9
click at [784, 216] on span "Send" at bounding box center [789, 218] width 16 height 7
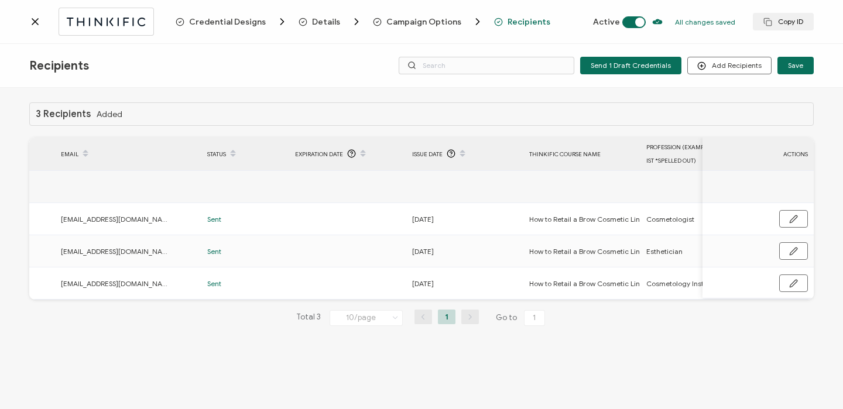
scroll to position [0, 0]
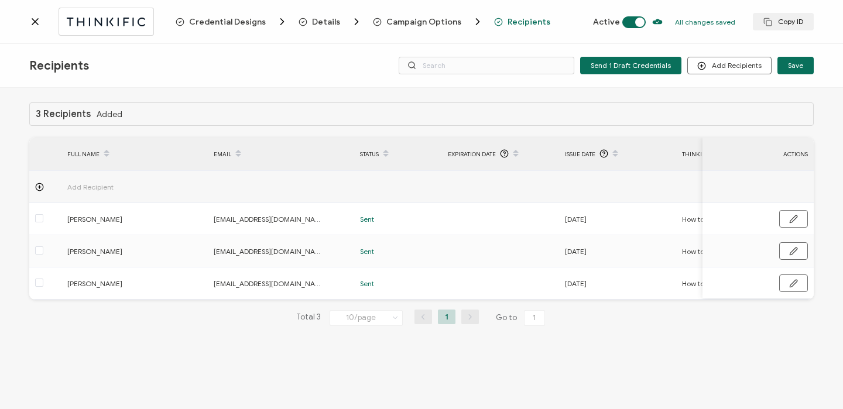
click at [33, 27] on icon at bounding box center [35, 22] width 12 height 12
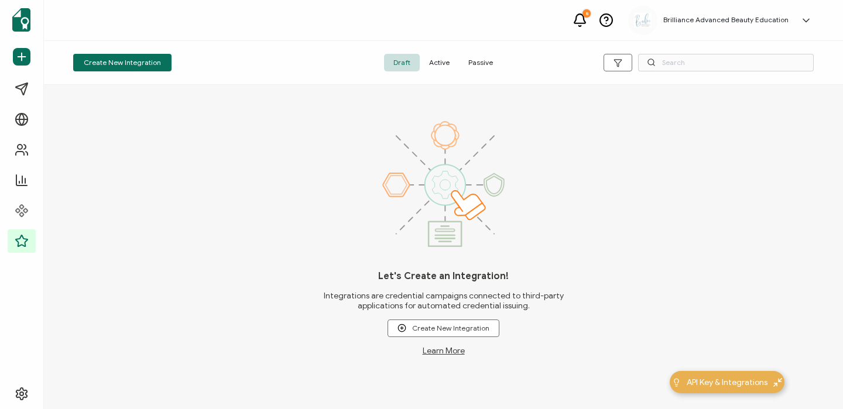
click at [443, 66] on span "Active" at bounding box center [439, 63] width 39 height 18
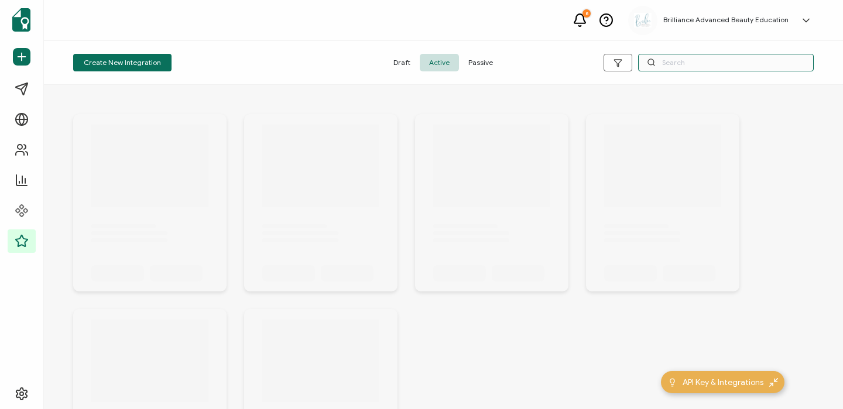
click at [667, 64] on input "text" at bounding box center [726, 63] width 176 height 18
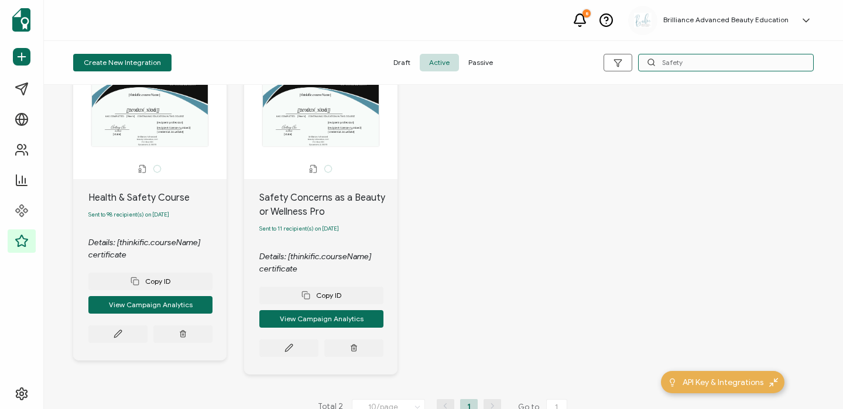
scroll to position [67, 0]
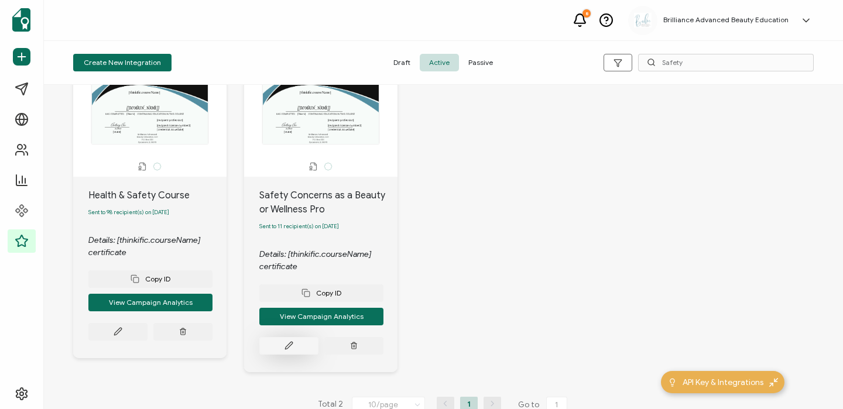
click at [281, 348] on button at bounding box center [288, 346] width 59 height 18
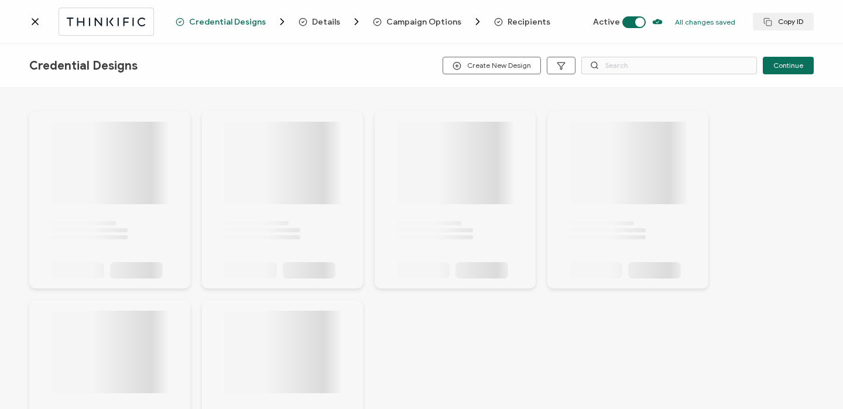
click at [526, 20] on span "Recipients" at bounding box center [529, 22] width 43 height 9
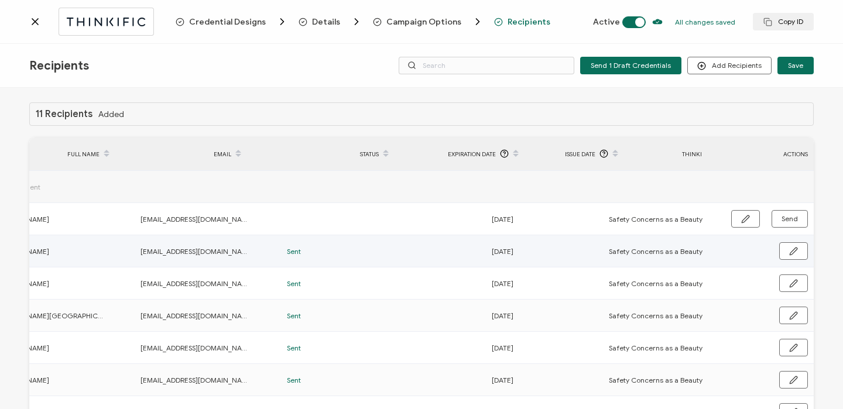
scroll to position [0, 563]
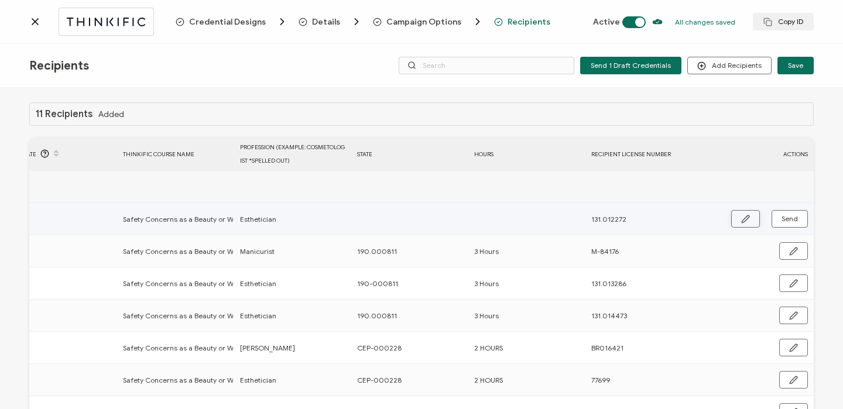
click at [747, 222] on button "button" at bounding box center [745, 219] width 29 height 18
click at [421, 222] on input "text" at bounding box center [408, 219] width 102 height 19
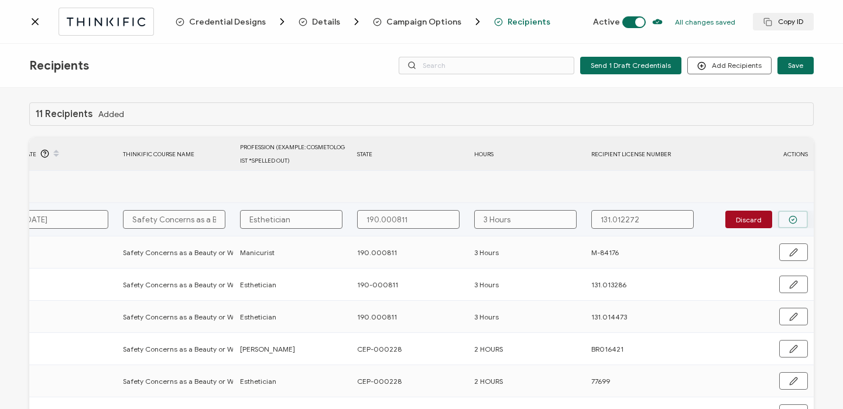
click at [788, 216] on icon "button" at bounding box center [792, 219] width 9 height 9
click at [784, 216] on span "Send" at bounding box center [789, 218] width 16 height 7
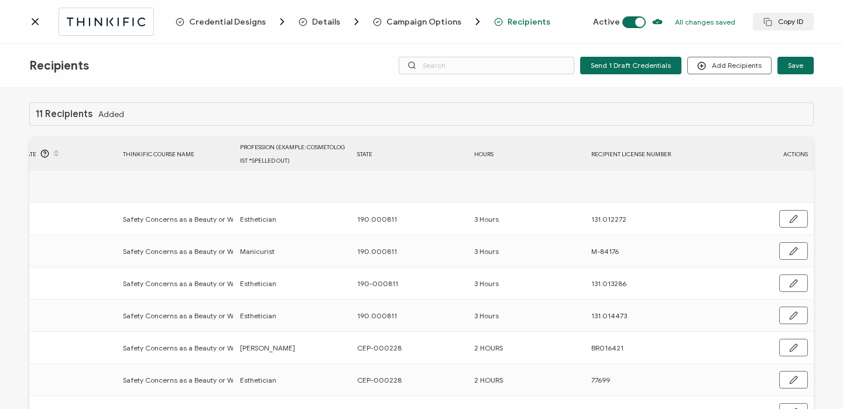
click at [39, 21] on icon at bounding box center [35, 22] width 12 height 12
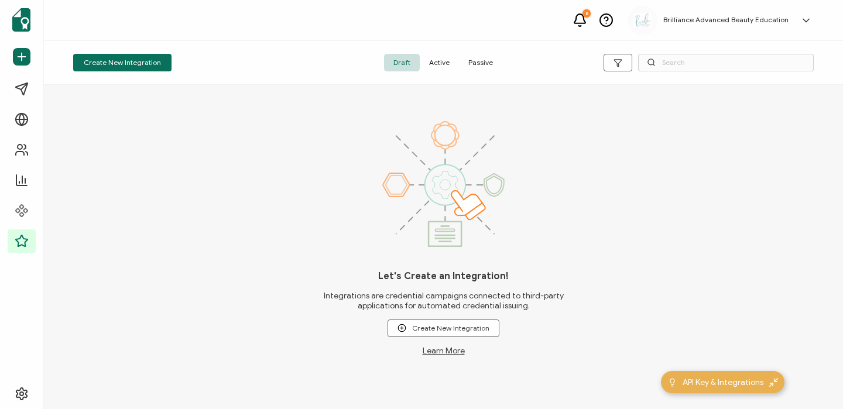
click at [441, 64] on span "Active" at bounding box center [439, 63] width 39 height 18
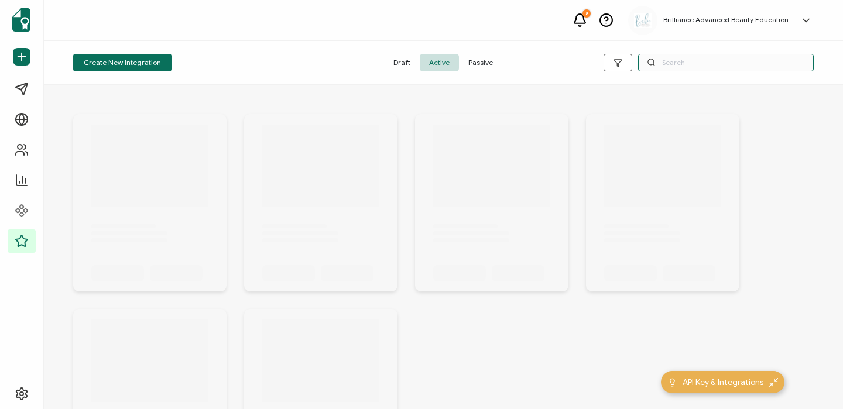
click at [702, 70] on input "text" at bounding box center [726, 63] width 176 height 18
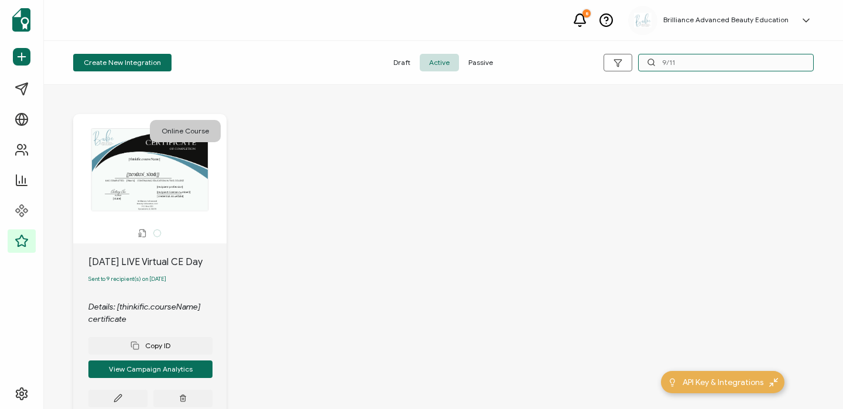
scroll to position [79, 0]
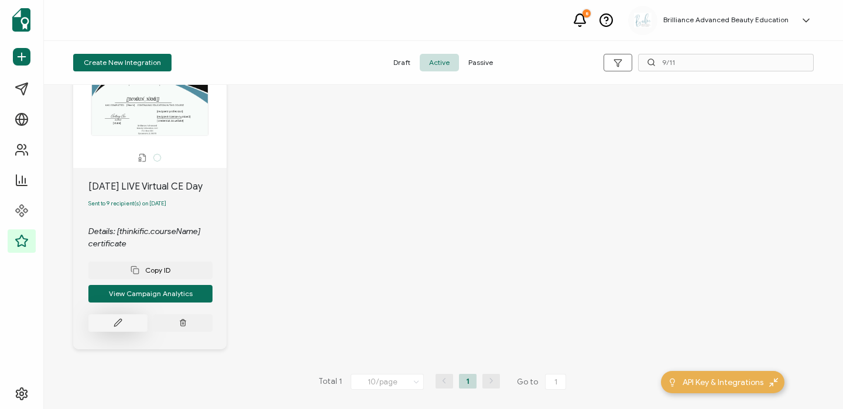
click at [114, 323] on icon at bounding box center [118, 322] width 9 height 9
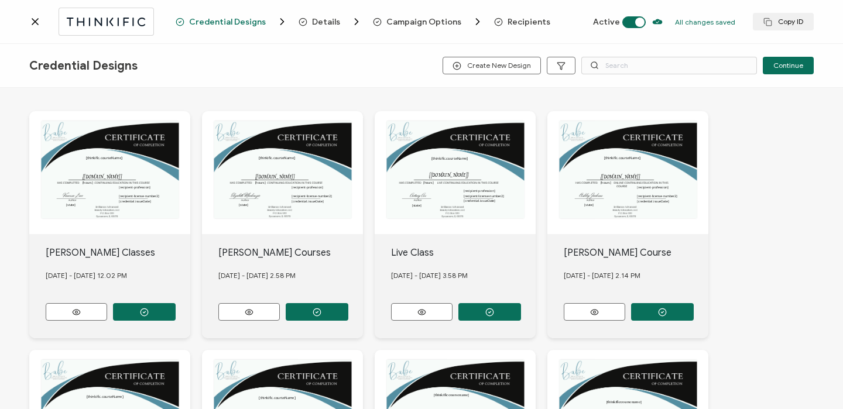
click at [525, 23] on span "Recipients" at bounding box center [529, 22] width 43 height 9
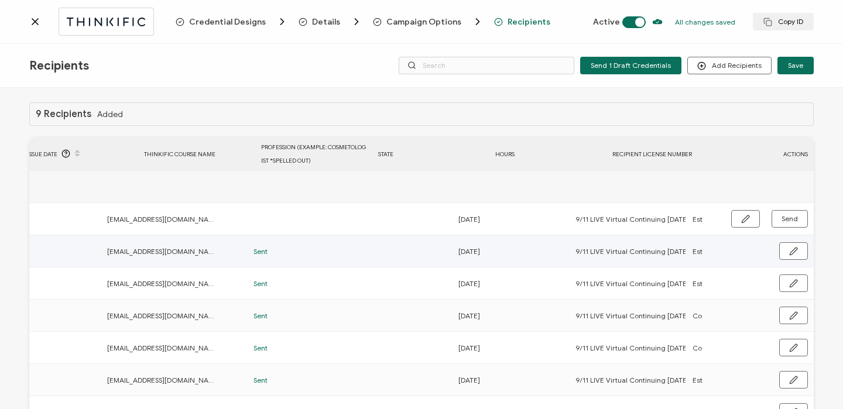
scroll to position [0, 563]
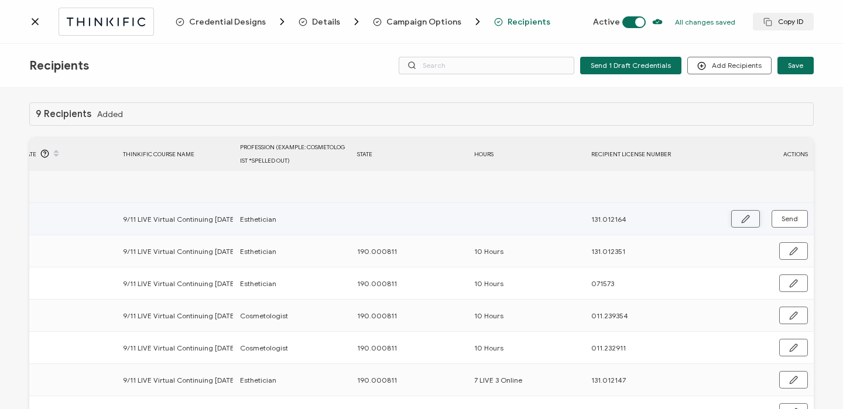
click at [736, 219] on button "button" at bounding box center [745, 219] width 29 height 18
click at [392, 221] on input "text" at bounding box center [408, 219] width 102 height 19
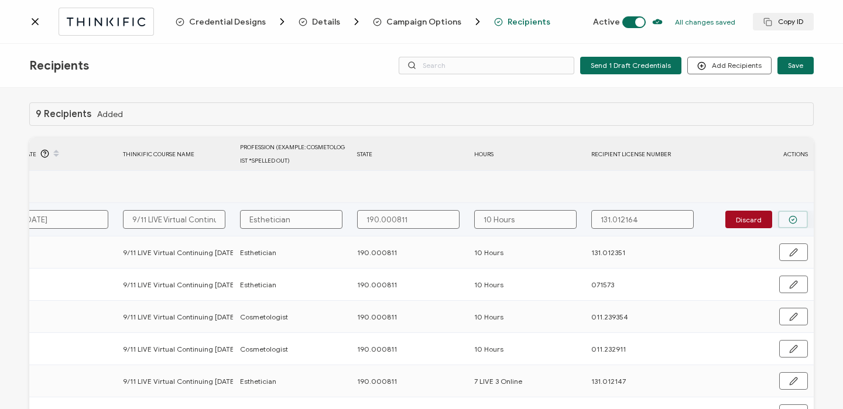
click at [790, 221] on icon "button" at bounding box center [792, 219] width 9 height 9
click at [790, 221] on span "Send" at bounding box center [789, 218] width 16 height 7
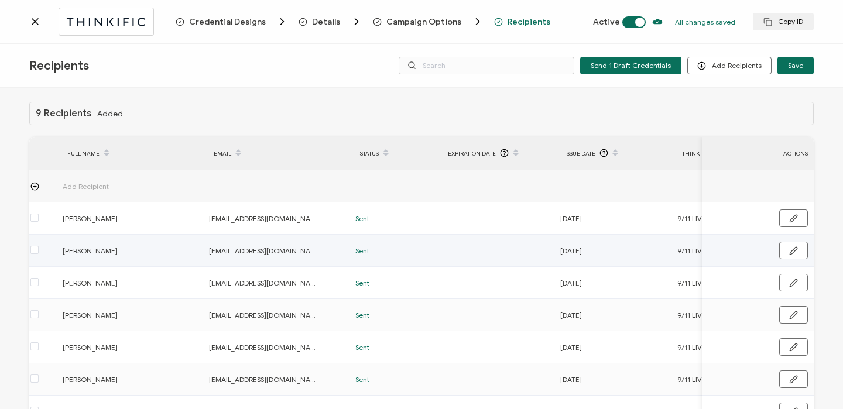
scroll to position [0, 0]
click at [37, 22] on icon at bounding box center [35, 22] width 12 height 12
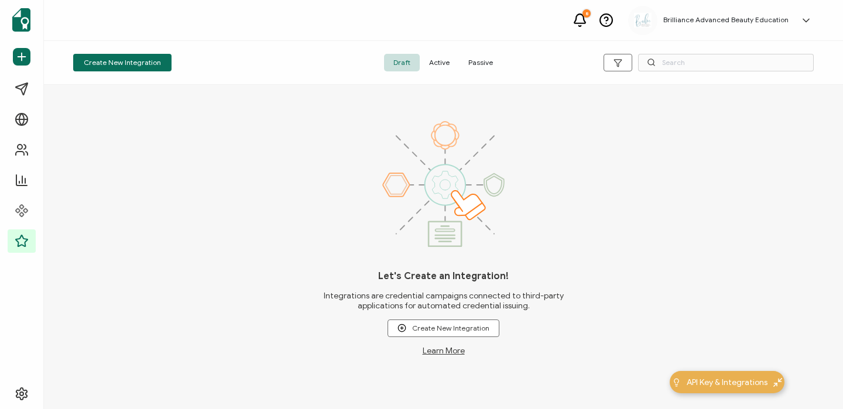
click at [446, 64] on span "Active" at bounding box center [439, 63] width 39 height 18
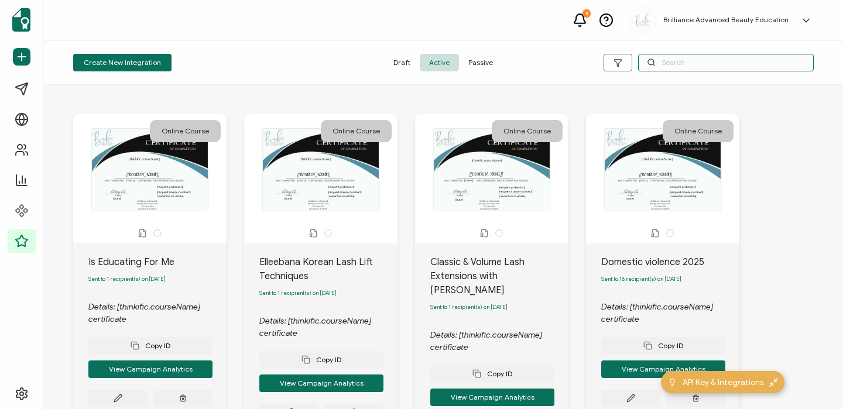
click at [692, 62] on input "text" at bounding box center [726, 63] width 176 height 18
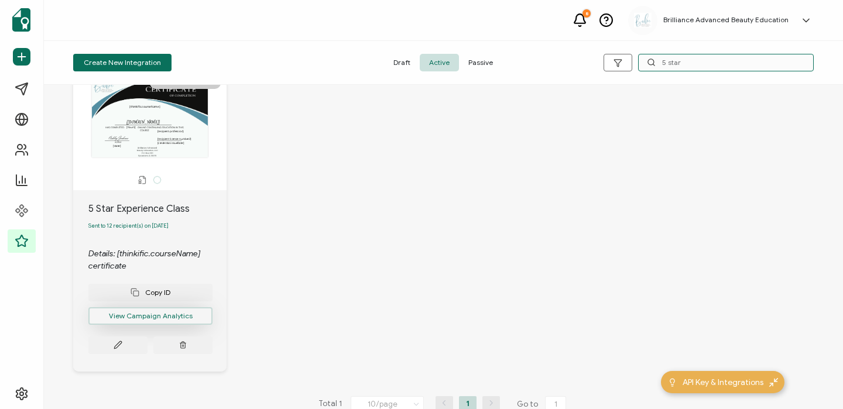
scroll to position [63, 0]
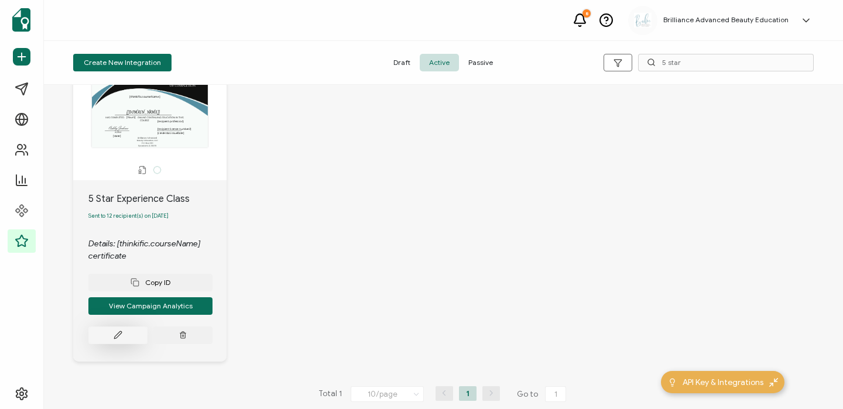
click at [123, 336] on button at bounding box center [117, 336] width 59 height 18
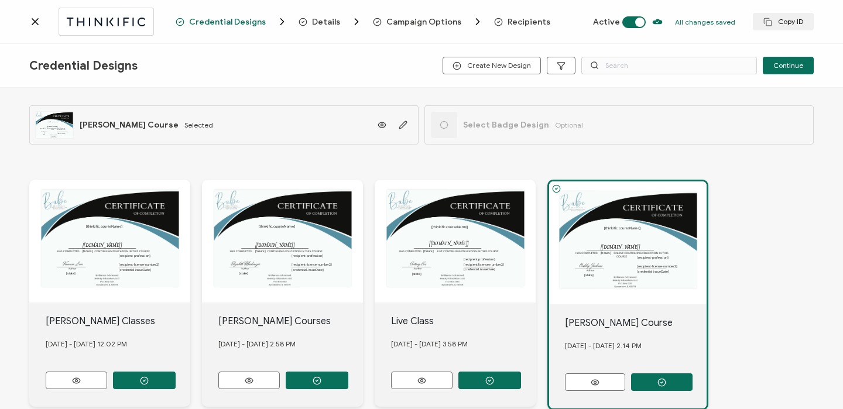
click at [520, 25] on span "Recipients" at bounding box center [529, 22] width 43 height 9
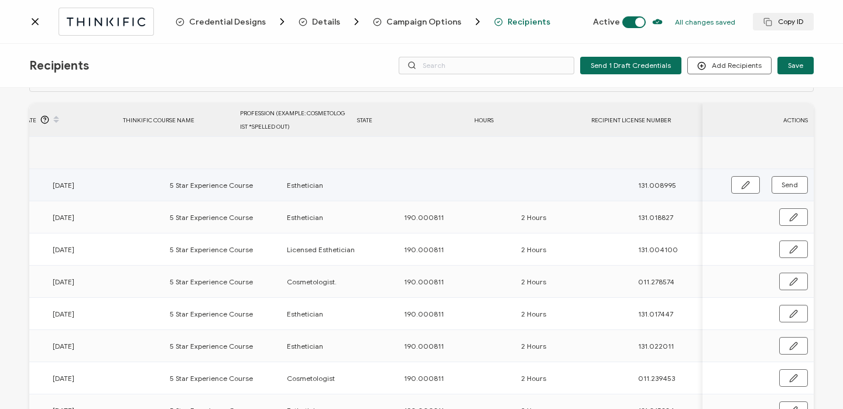
scroll to position [0, 563]
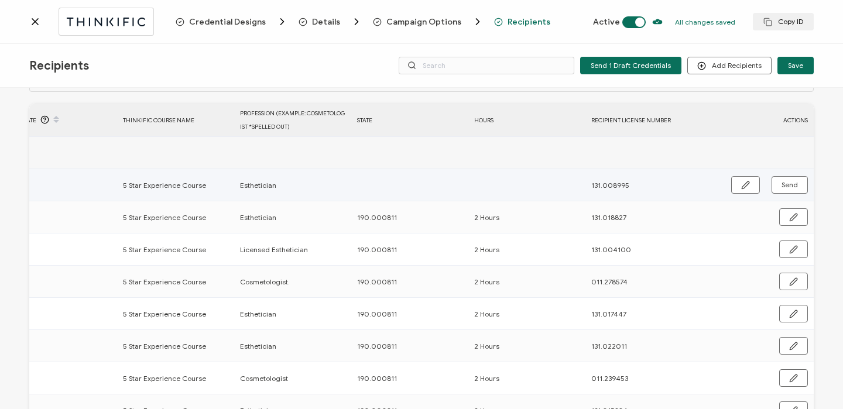
click at [724, 187] on div "Send" at bounding box center [757, 185] width 111 height 18
click at [741, 185] on icon "button" at bounding box center [745, 185] width 9 height 9
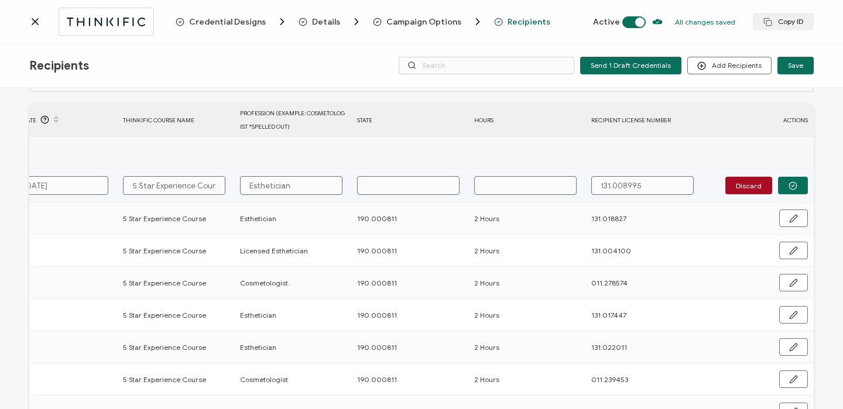
click at [413, 186] on input "text" at bounding box center [408, 185] width 102 height 19
click at [797, 187] on button "button" at bounding box center [793, 186] width 30 height 18
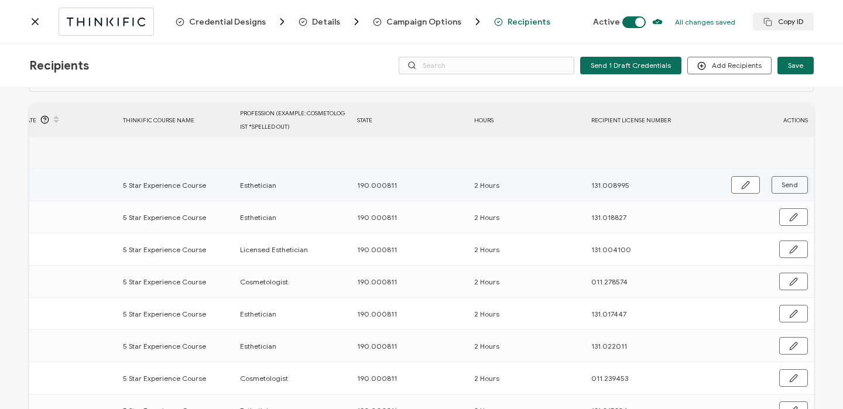
click at [789, 188] on span "Send" at bounding box center [789, 184] width 16 height 7
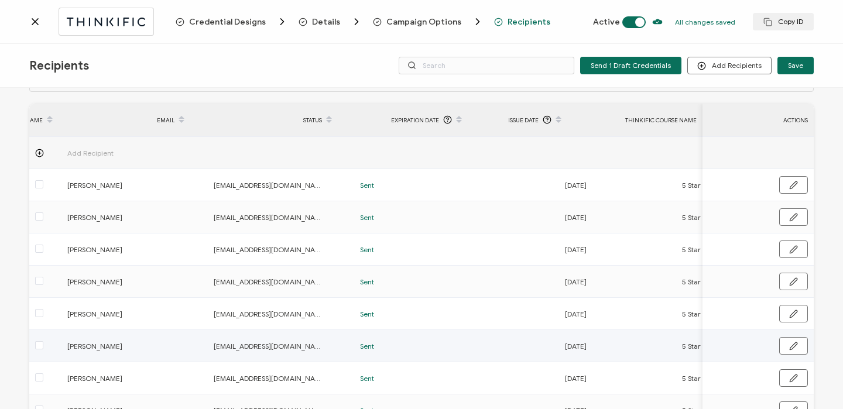
scroll to position [0, 0]
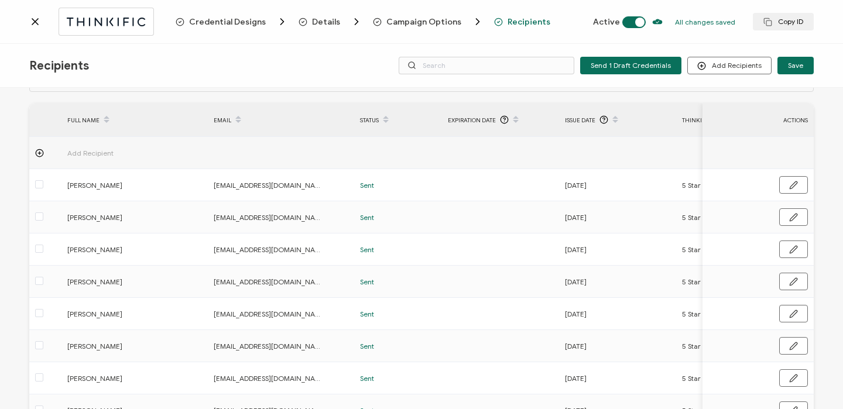
click at [36, 20] on icon at bounding box center [35, 22] width 12 height 12
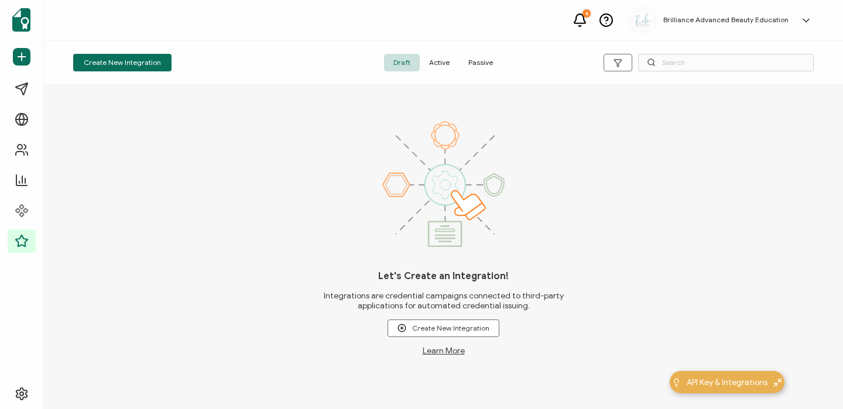
click at [448, 61] on span "Active" at bounding box center [439, 63] width 39 height 18
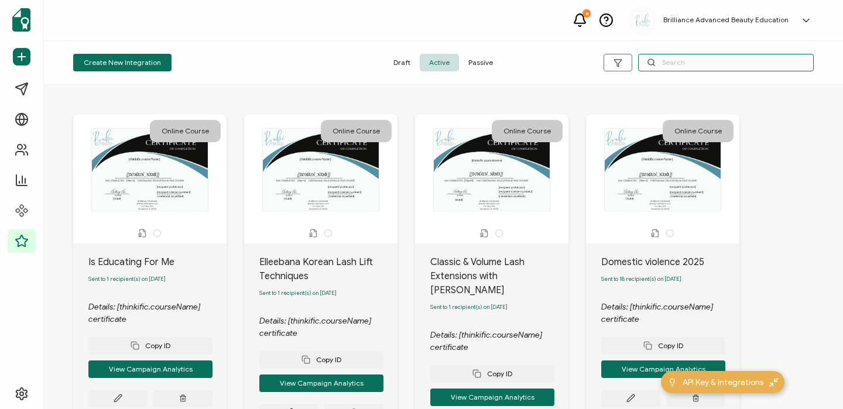
click at [736, 61] on input "text" at bounding box center [726, 63] width 176 height 18
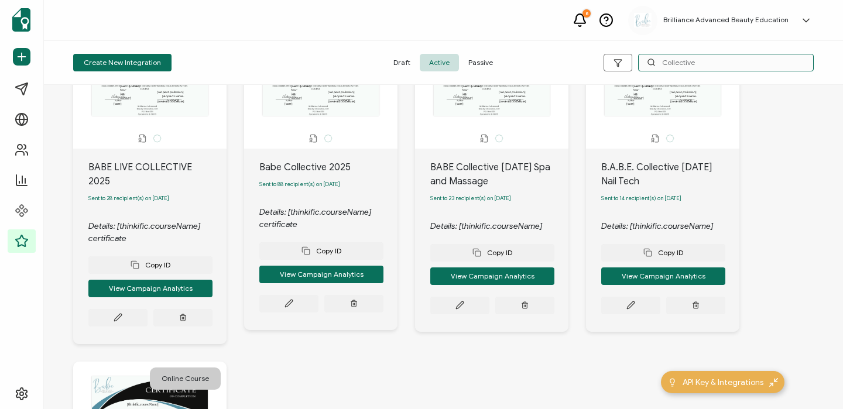
scroll to position [97, 0]
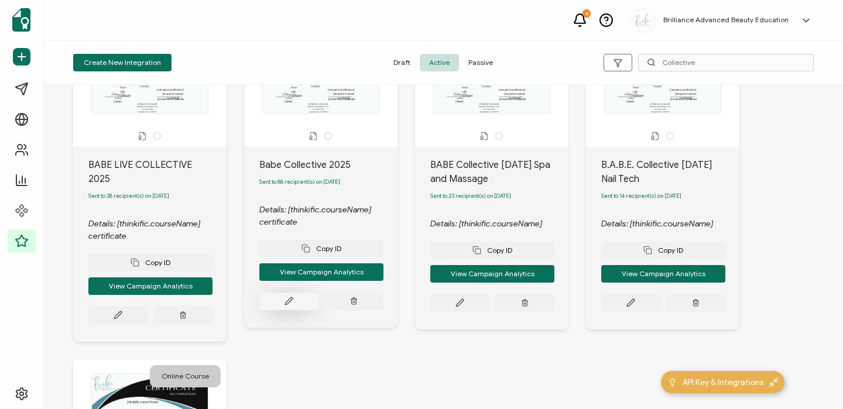
click at [278, 306] on button at bounding box center [288, 302] width 59 height 18
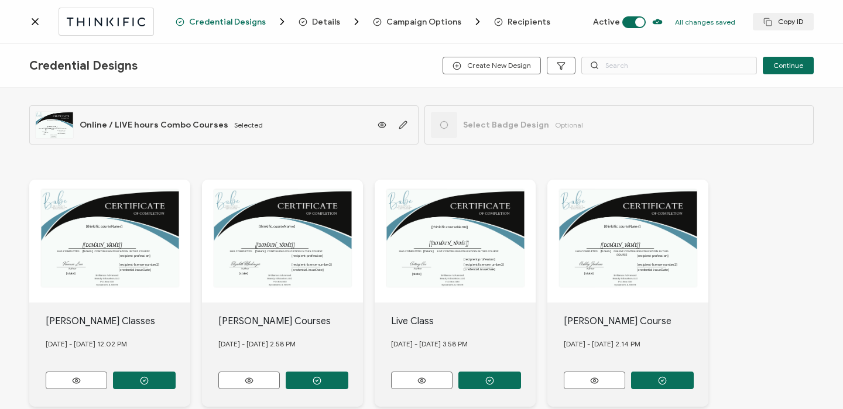
click at [513, 20] on span "Recipients" at bounding box center [529, 22] width 43 height 9
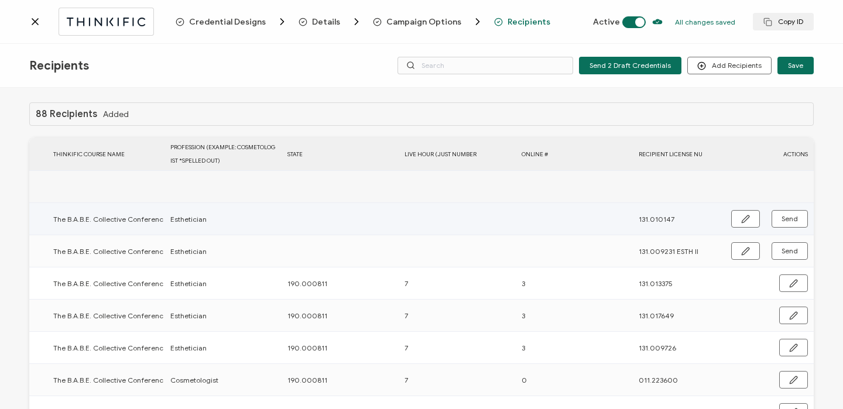
scroll to position [0, 680]
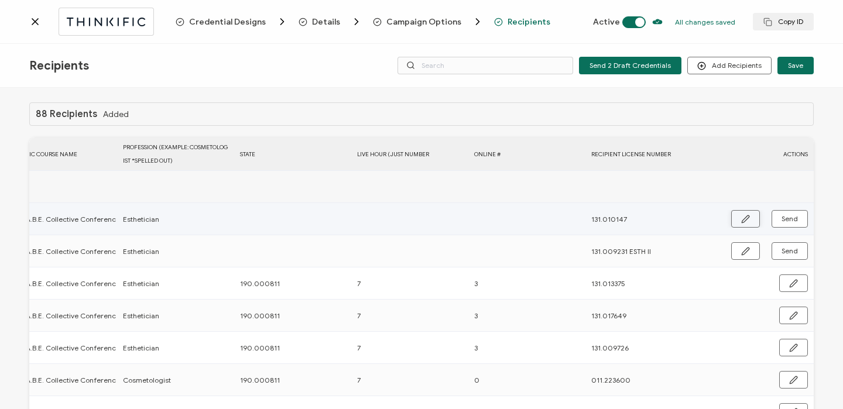
click at [733, 217] on button "button" at bounding box center [745, 219] width 29 height 18
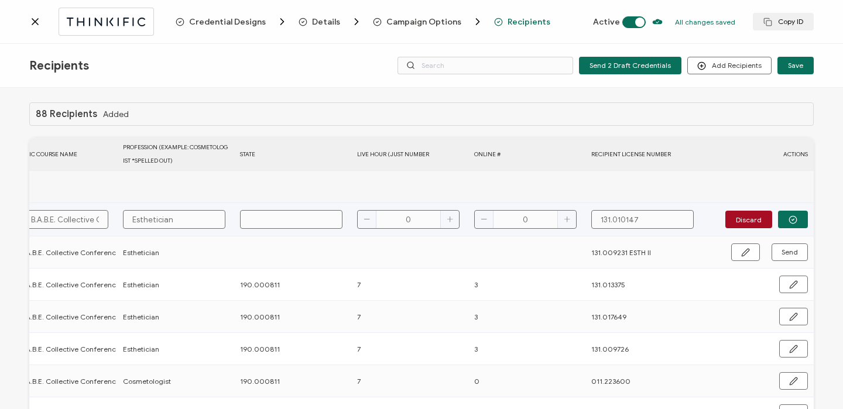
click at [308, 220] on input "text" at bounding box center [291, 219] width 102 height 19
click at [788, 218] on icon "button" at bounding box center [792, 219] width 9 height 9
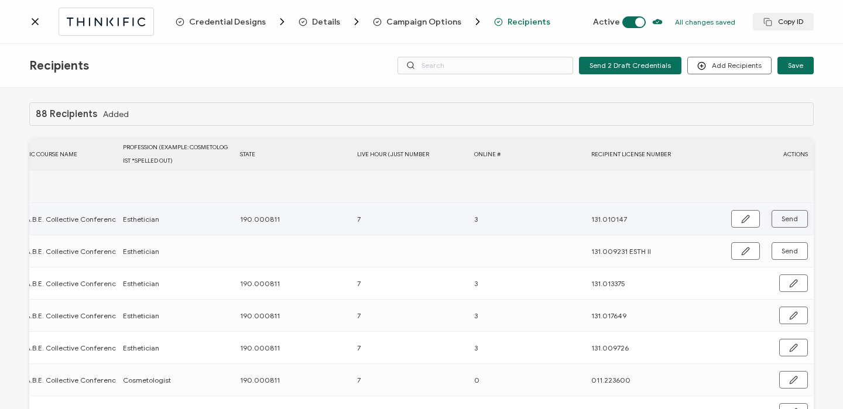
click at [788, 218] on span "Send" at bounding box center [789, 218] width 16 height 7
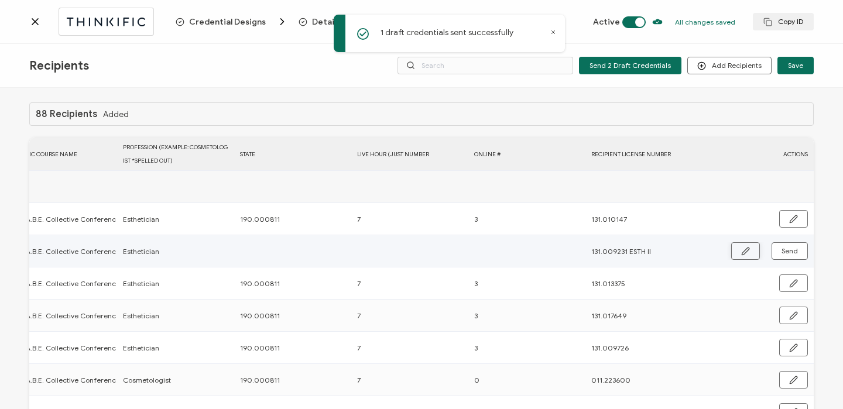
click at [743, 250] on icon "button" at bounding box center [745, 251] width 9 height 9
click at [311, 255] on input "text" at bounding box center [291, 251] width 102 height 19
click at [794, 249] on button "button" at bounding box center [793, 252] width 30 height 18
click at [792, 252] on span "Send" at bounding box center [789, 251] width 16 height 7
click at [36, 20] on icon at bounding box center [35, 22] width 6 height 6
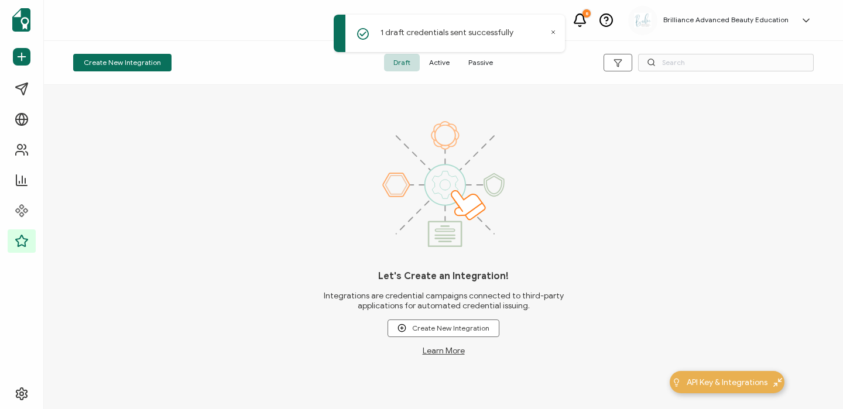
click at [436, 61] on span "Active" at bounding box center [439, 63] width 39 height 18
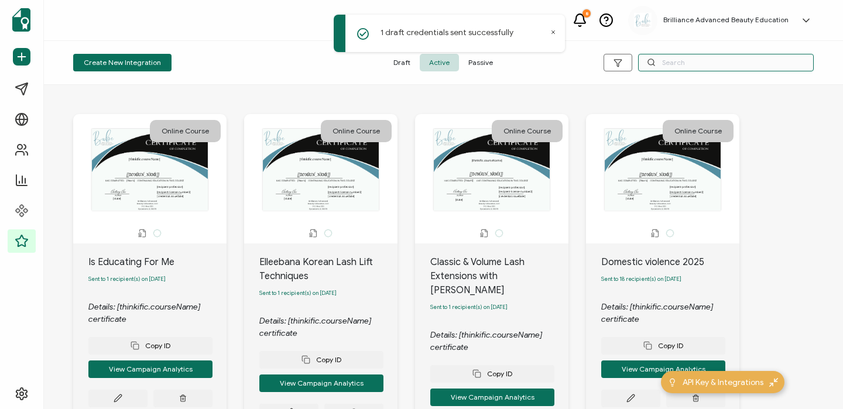
click at [748, 61] on input "text" at bounding box center [726, 63] width 176 height 18
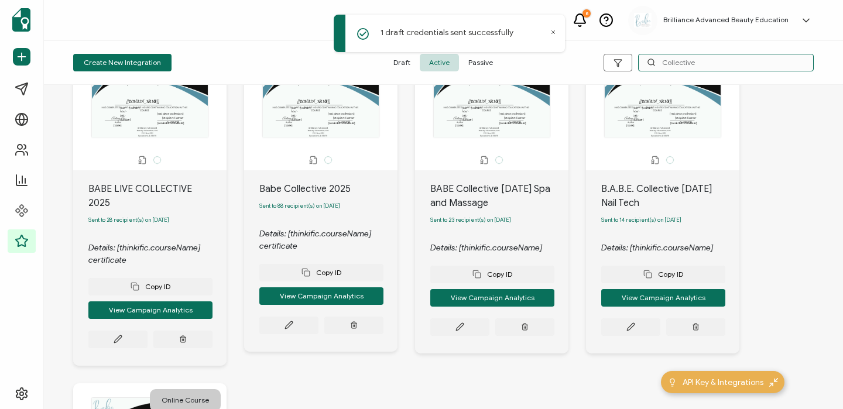
scroll to position [74, 0]
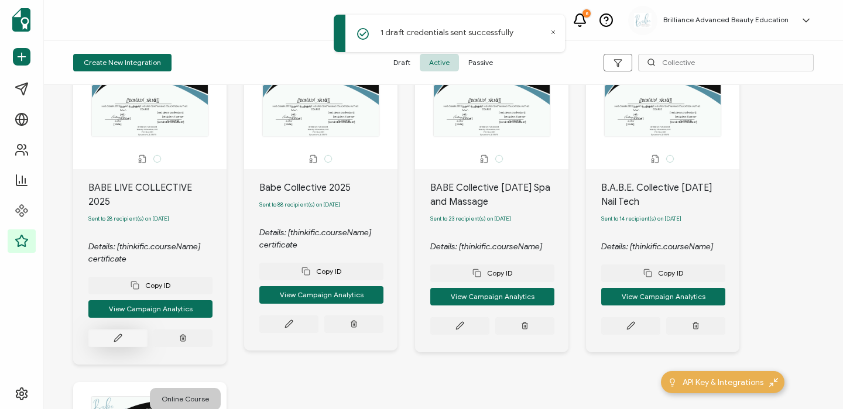
click at [119, 334] on icon at bounding box center [118, 338] width 9 height 9
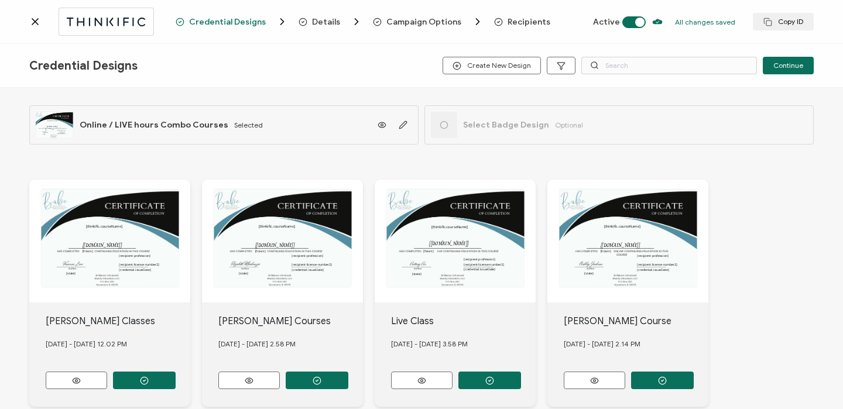
click at [523, 22] on span "Recipients" at bounding box center [529, 22] width 43 height 9
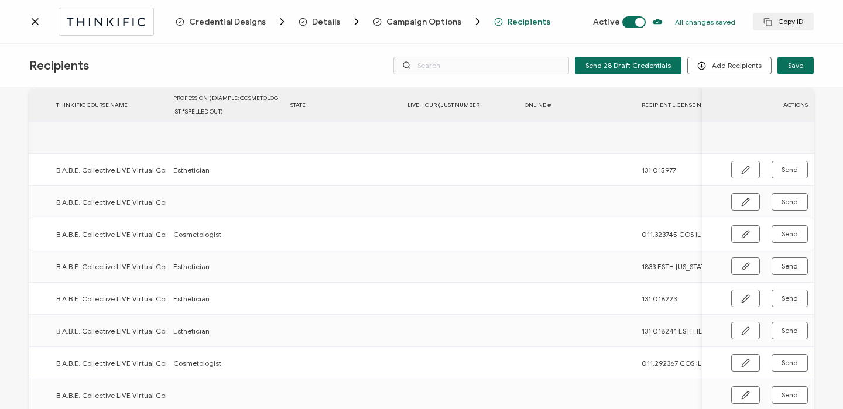
scroll to position [0, 651]
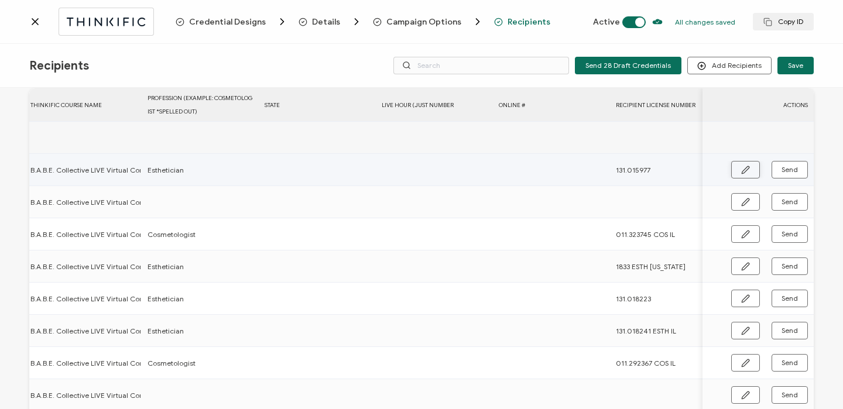
click at [741, 172] on icon "button" at bounding box center [745, 170] width 9 height 9
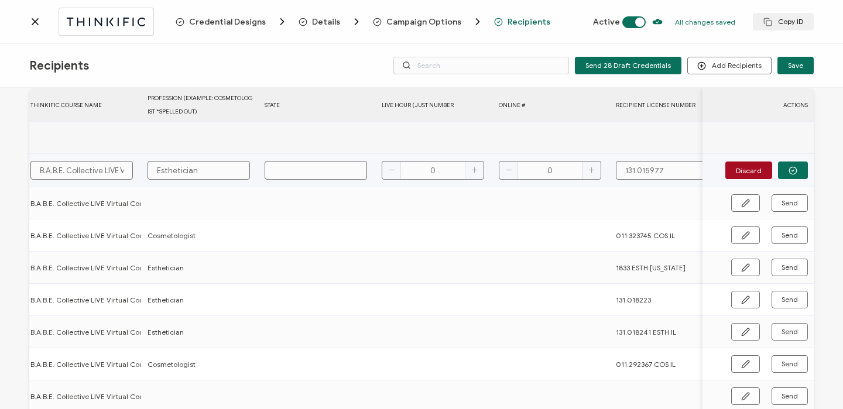
click at [310, 169] on input "text" at bounding box center [316, 170] width 102 height 19
click at [791, 172] on icon "button" at bounding box center [792, 170] width 9 height 9
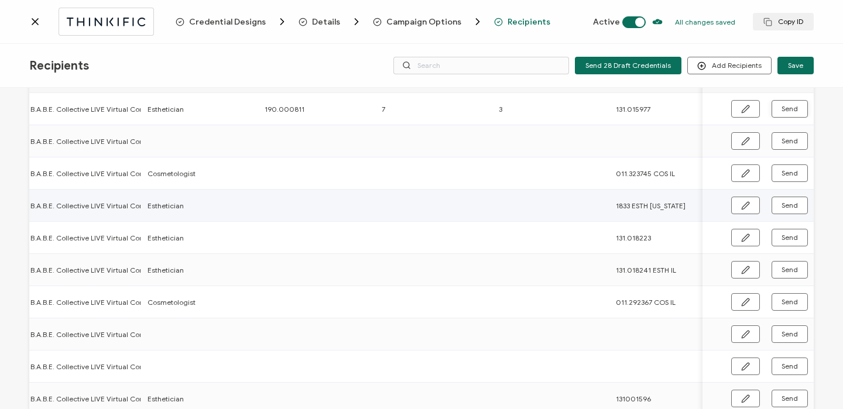
scroll to position [173, 0]
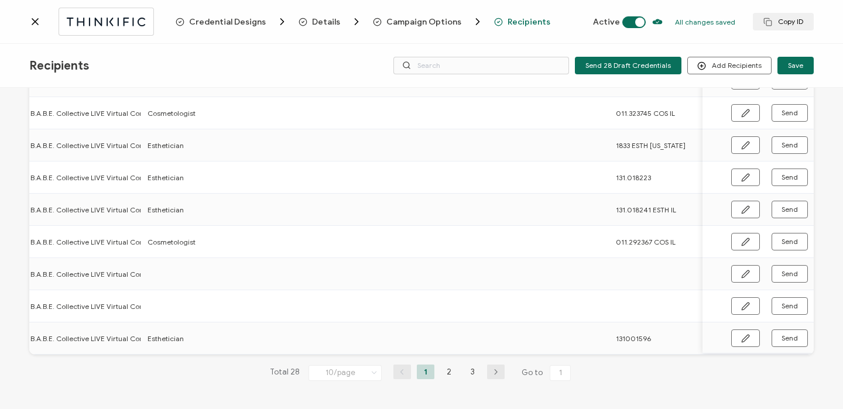
click at [450, 372] on li "2" at bounding box center [449, 372] width 18 height 15
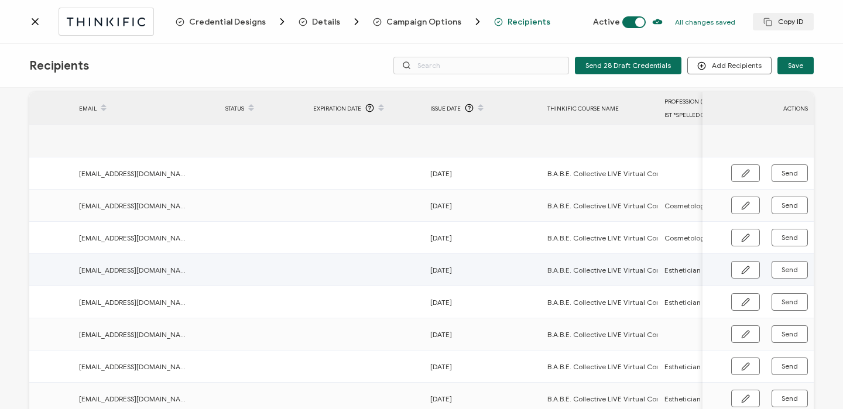
scroll to position [0, 173]
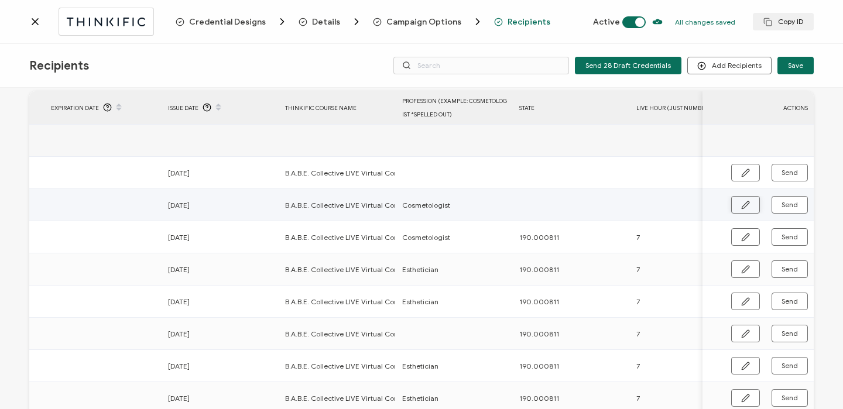
click at [752, 202] on button "button" at bounding box center [745, 205] width 29 height 18
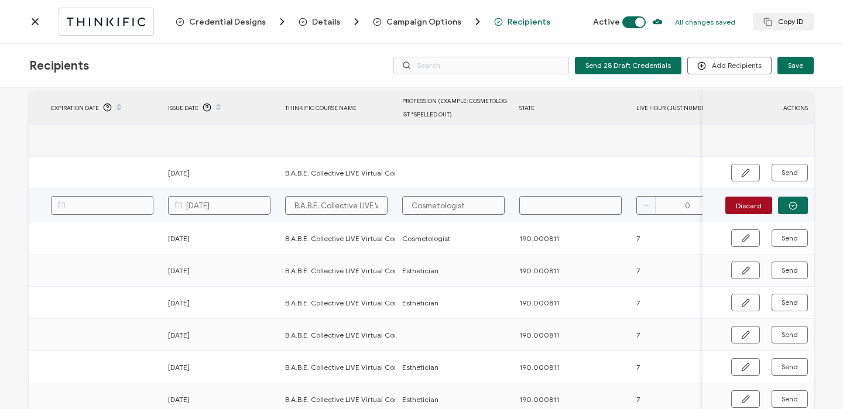
click at [200, 204] on input "[DATE]" at bounding box center [219, 205] width 102 height 19
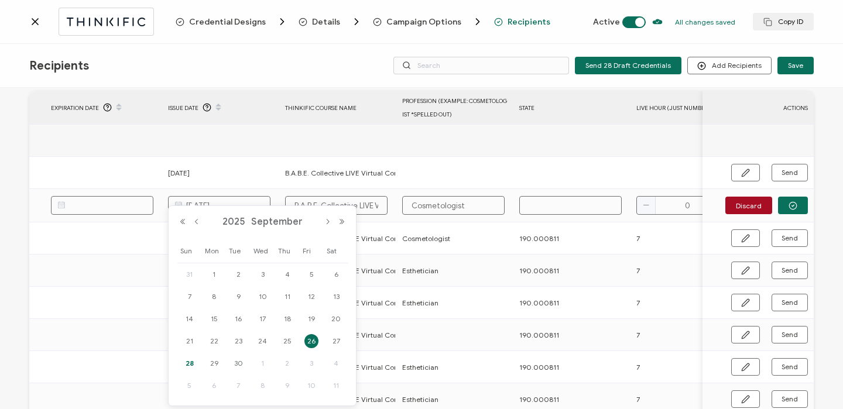
click at [194, 364] on span "28" at bounding box center [190, 363] width 14 height 14
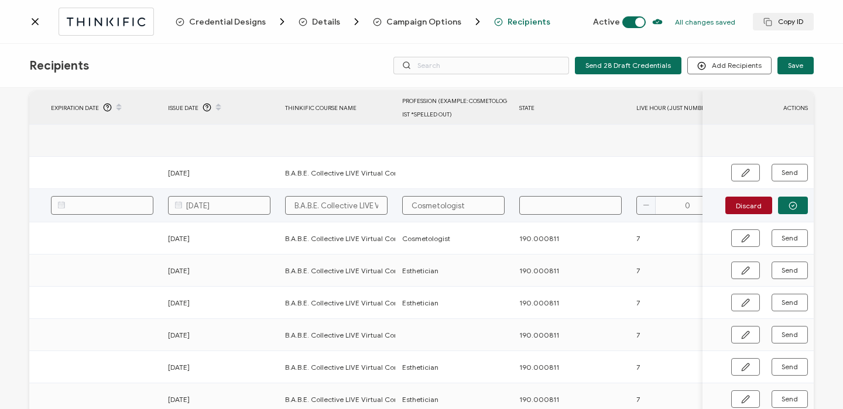
click at [538, 210] on input "text" at bounding box center [570, 205] width 102 height 19
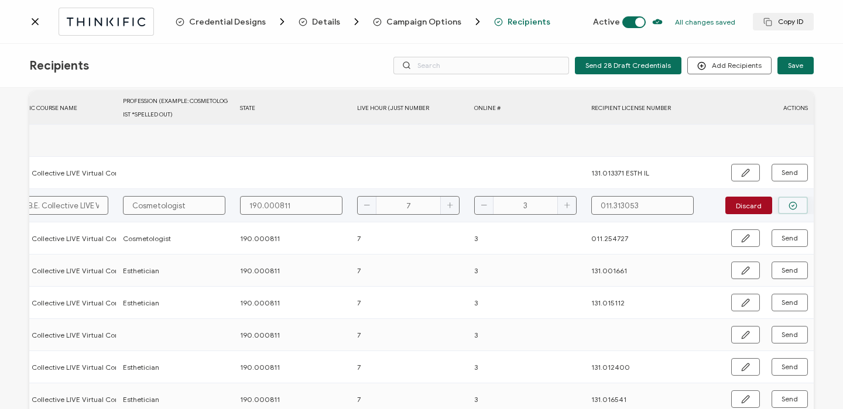
click at [788, 201] on icon "button" at bounding box center [792, 205] width 9 height 9
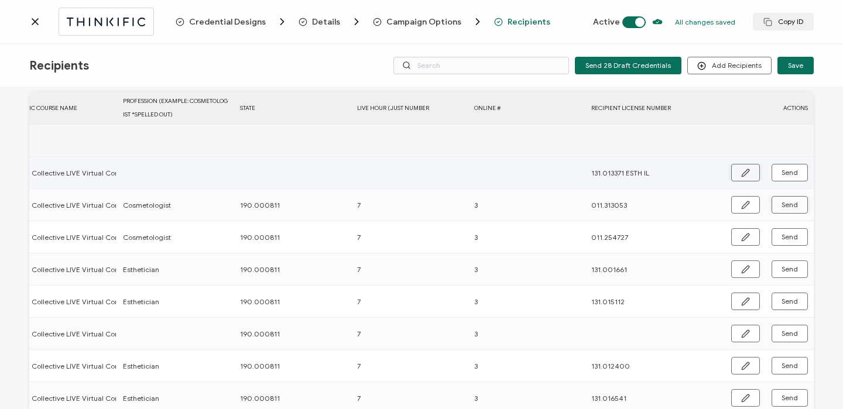
click at [746, 172] on button "button" at bounding box center [745, 173] width 29 height 18
click at [198, 172] on input "text" at bounding box center [174, 173] width 102 height 19
click at [788, 175] on icon "button" at bounding box center [792, 173] width 9 height 9
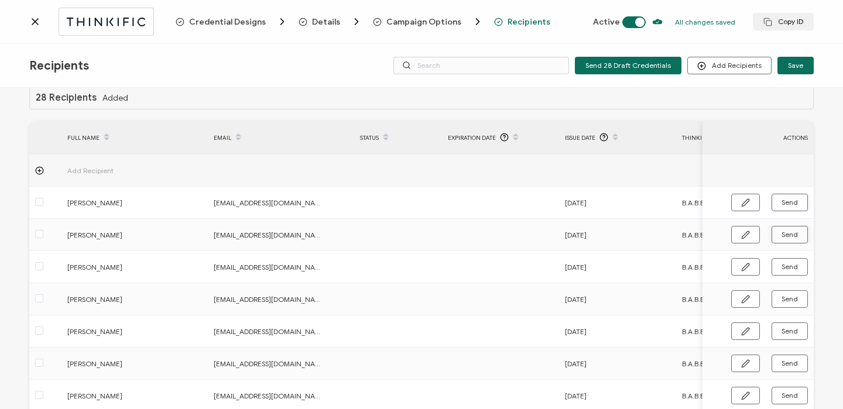
scroll to position [0, 0]
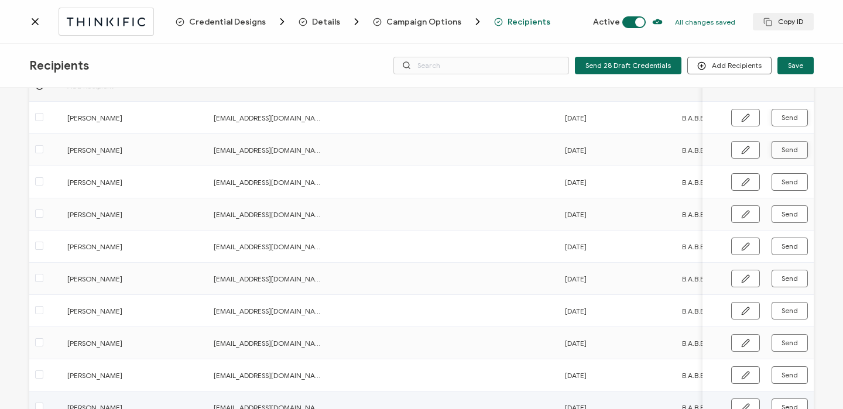
scroll to position [173, 0]
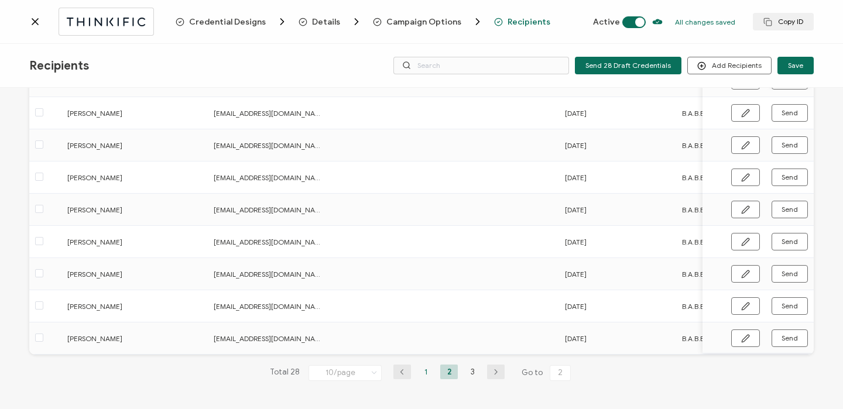
click at [422, 372] on li "1" at bounding box center [426, 372] width 18 height 15
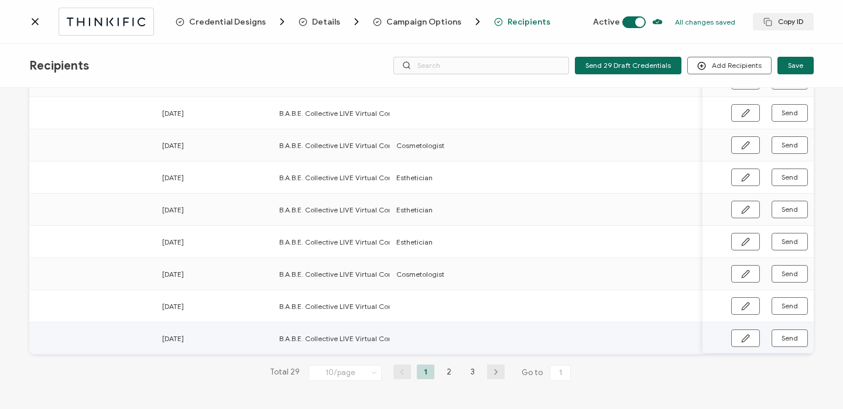
scroll to position [0, 474]
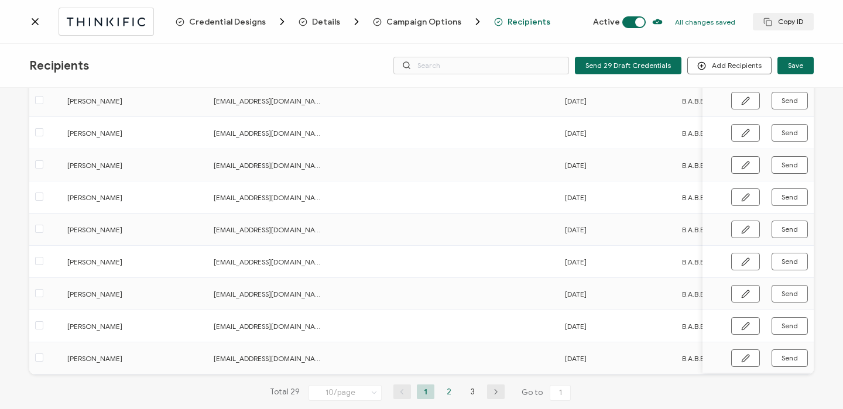
click at [443, 395] on li "2" at bounding box center [449, 392] width 18 height 15
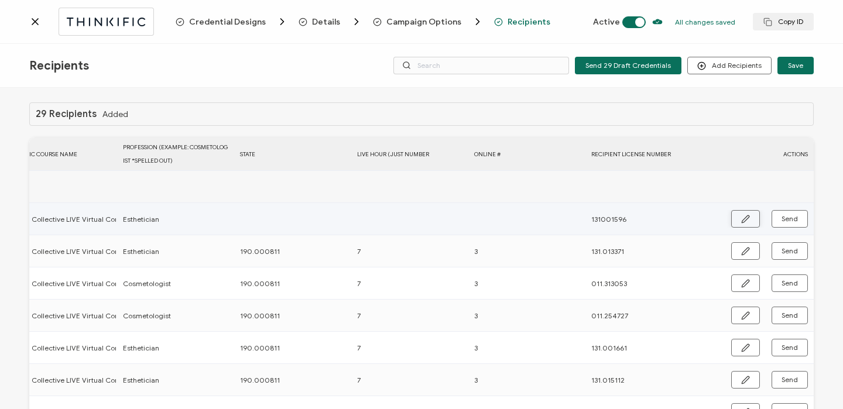
click at [742, 212] on button "button" at bounding box center [745, 219] width 29 height 18
click at [282, 217] on input "text" at bounding box center [291, 219] width 102 height 19
click at [788, 220] on icon "button" at bounding box center [792, 219] width 9 height 9
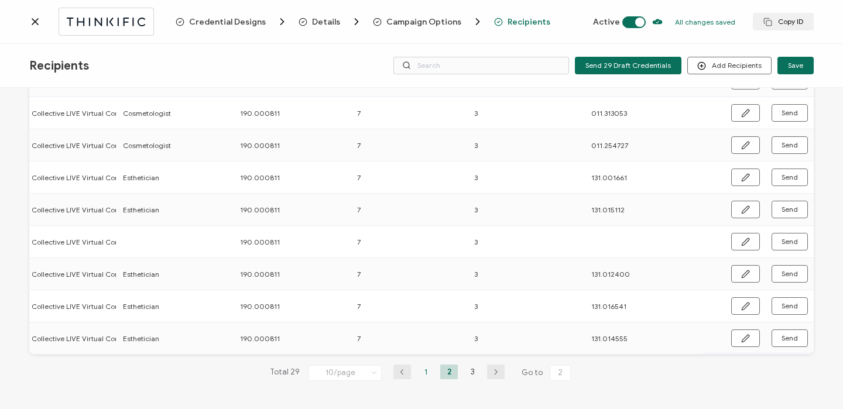
click at [421, 375] on li "1" at bounding box center [426, 372] width 18 height 15
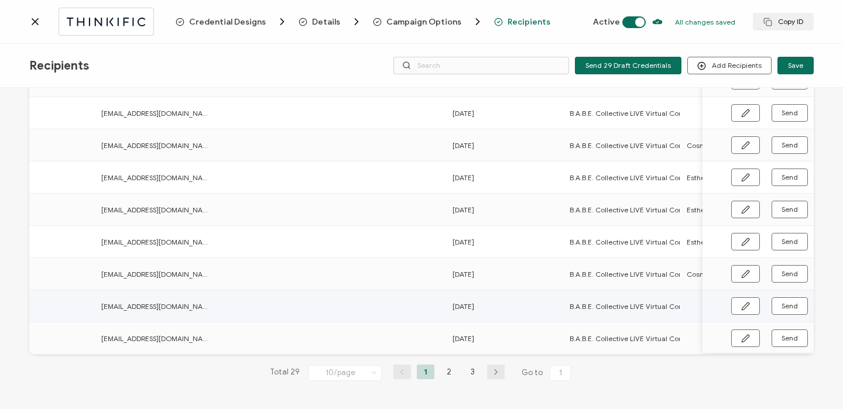
scroll to position [0, 680]
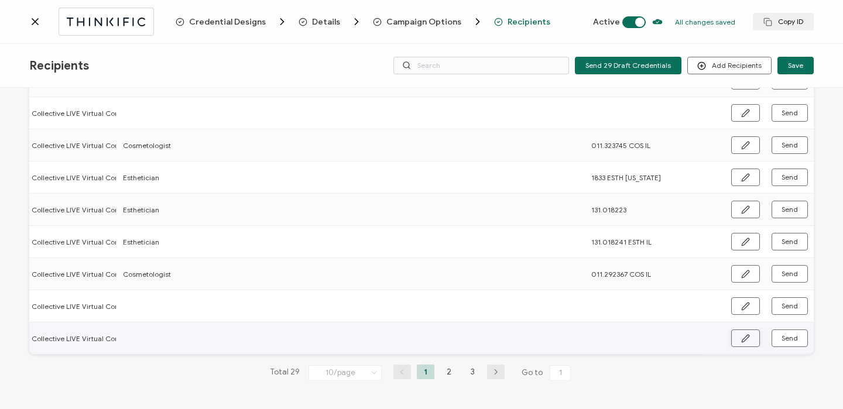
click at [742, 335] on icon "button" at bounding box center [745, 338] width 9 height 9
click at [186, 334] on input "text" at bounding box center [174, 337] width 102 height 19
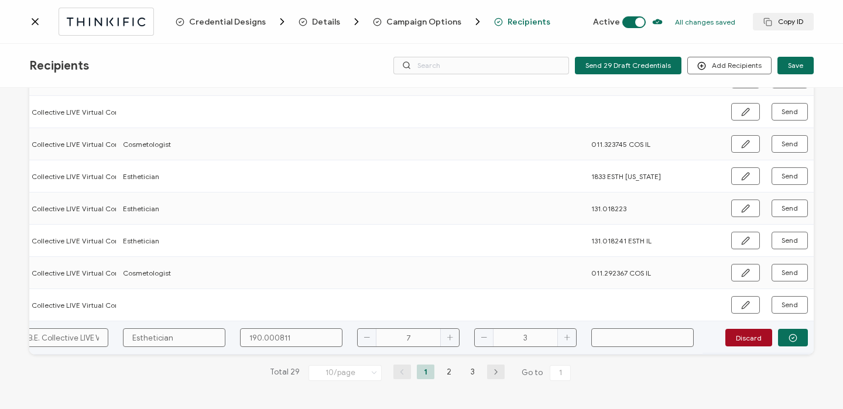
click at [627, 336] on input "text" at bounding box center [642, 337] width 102 height 19
paste input "131.009643"
click at [789, 335] on circle "button" at bounding box center [793, 338] width 8 height 8
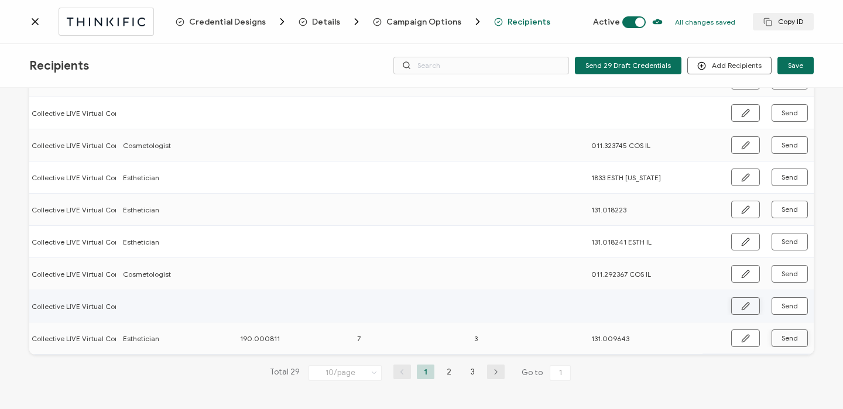
scroll to position [173, 0]
click at [744, 306] on icon "button" at bounding box center [745, 306] width 9 height 9
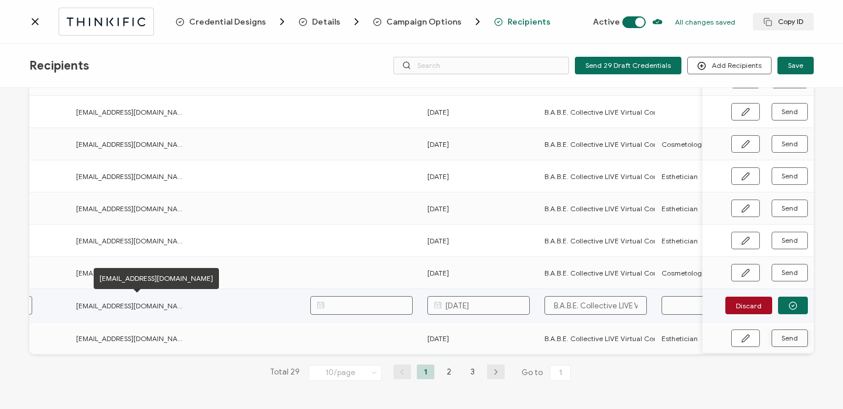
scroll to position [0, 120]
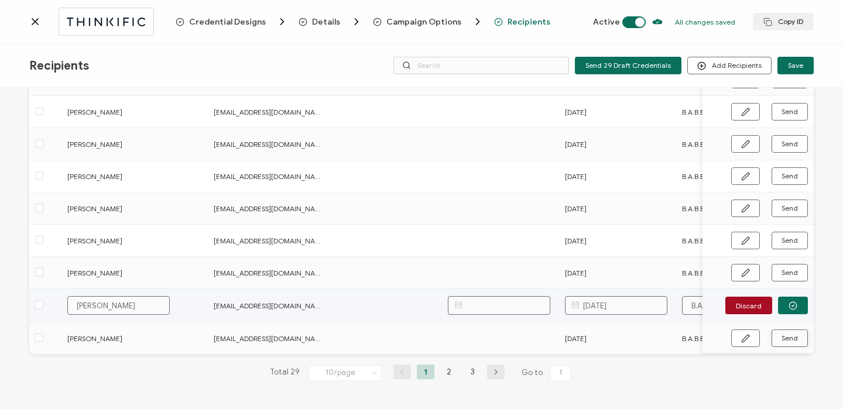
click at [606, 306] on input "[DATE]" at bounding box center [616, 305] width 102 height 19
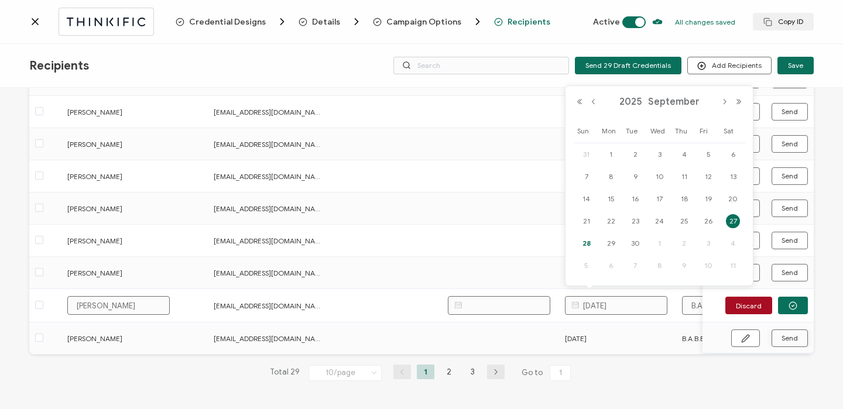
click at [587, 238] on span "28" at bounding box center [586, 243] width 14 height 14
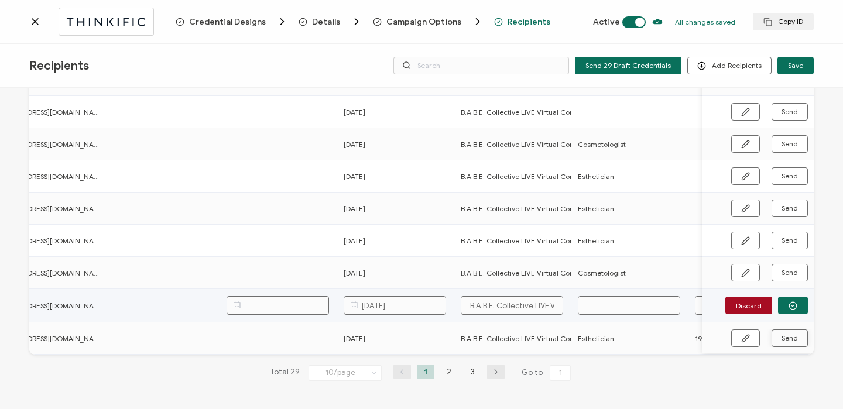
scroll to position [0, 251]
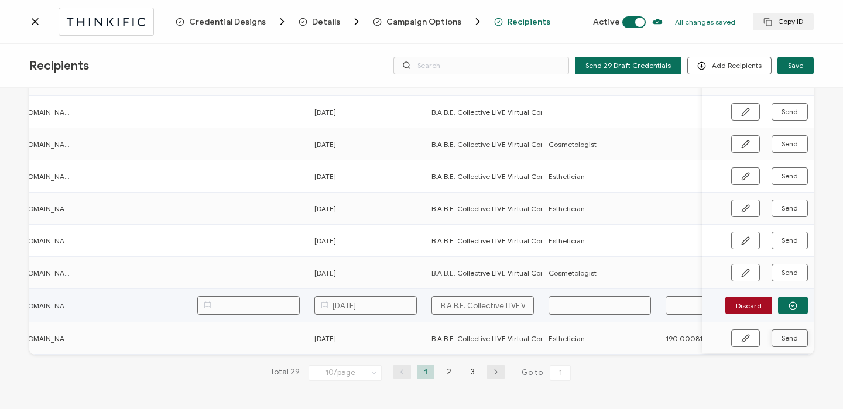
click at [583, 303] on input "text" at bounding box center [599, 305] width 102 height 19
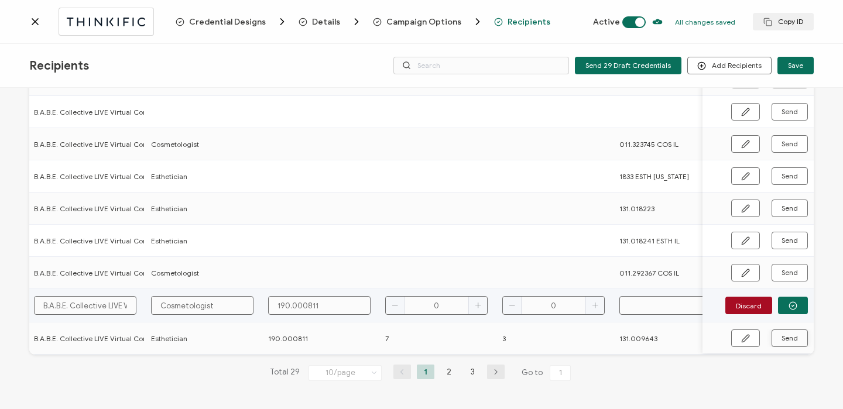
scroll to position [0, 680]
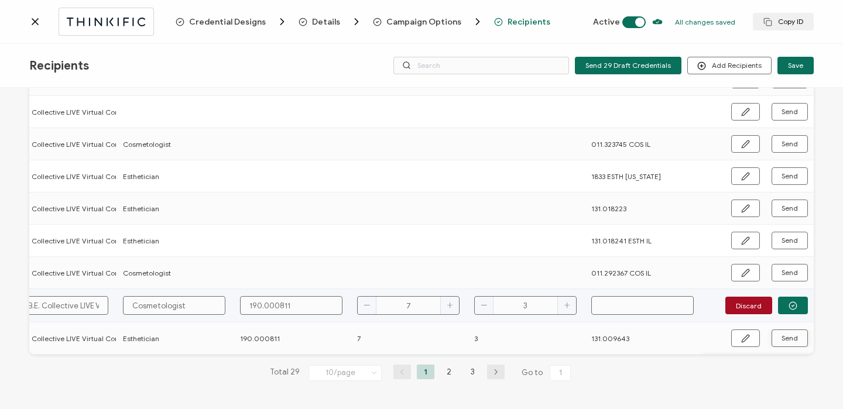
paste input "011.296714"
click at [794, 304] on button "button" at bounding box center [793, 306] width 30 height 18
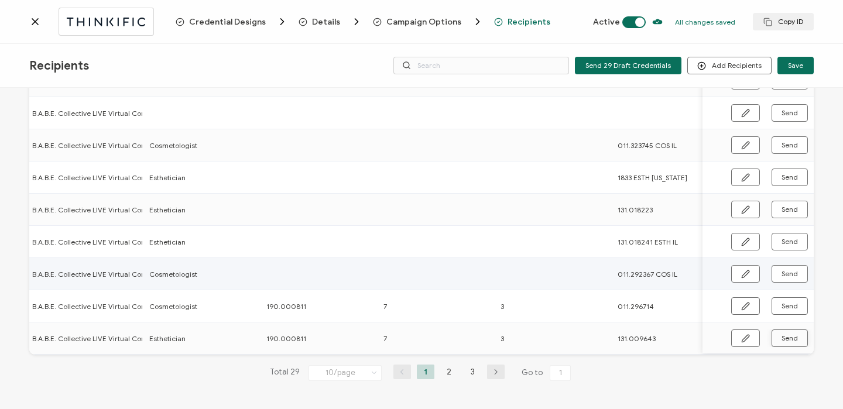
scroll to position [0, 651]
click at [742, 273] on icon "button" at bounding box center [745, 274] width 9 height 9
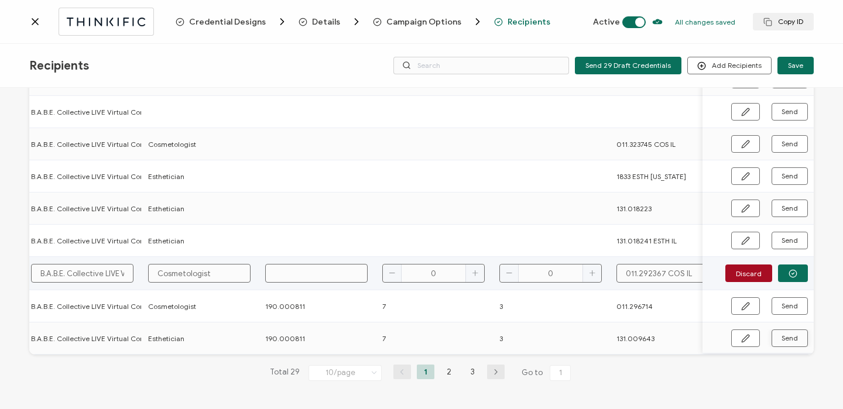
scroll to position [174, 0]
click at [742, 336] on icon "button" at bounding box center [745, 338] width 9 height 9
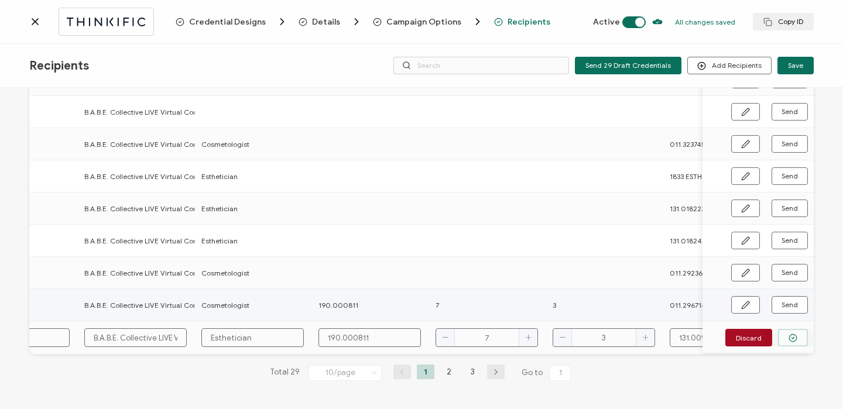
scroll to position [0, 426]
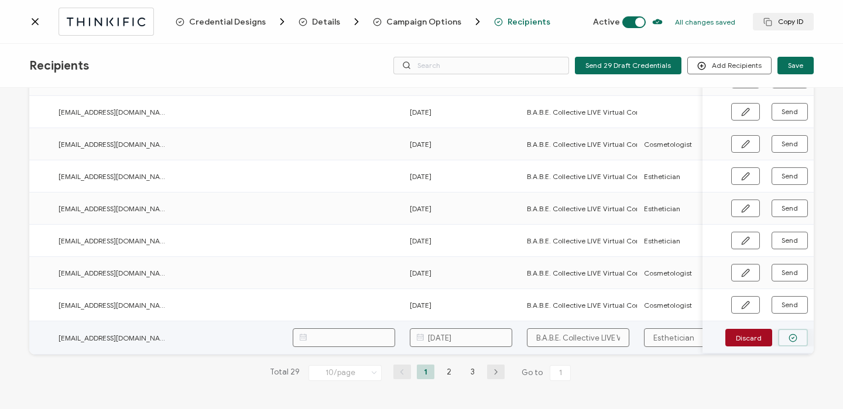
click at [439, 343] on input "[DATE]" at bounding box center [461, 337] width 102 height 19
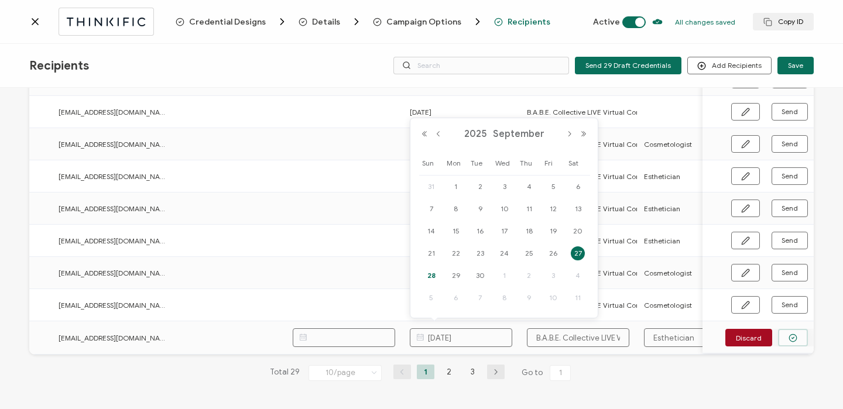
click at [433, 273] on span "28" at bounding box center [431, 276] width 14 height 14
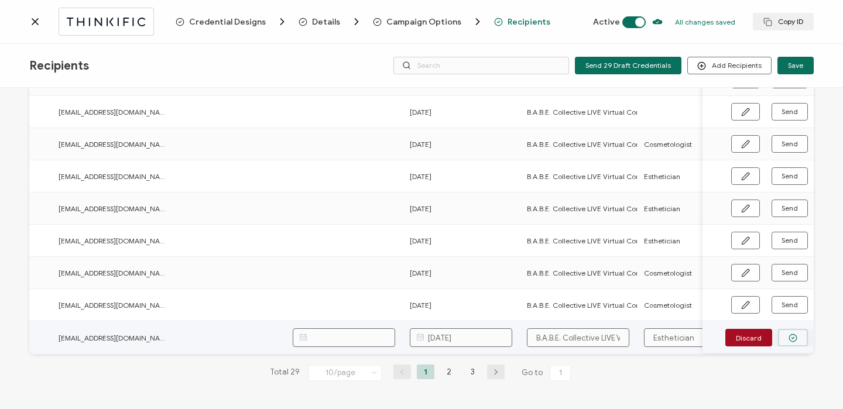
click at [779, 336] on button "button" at bounding box center [793, 338] width 30 height 18
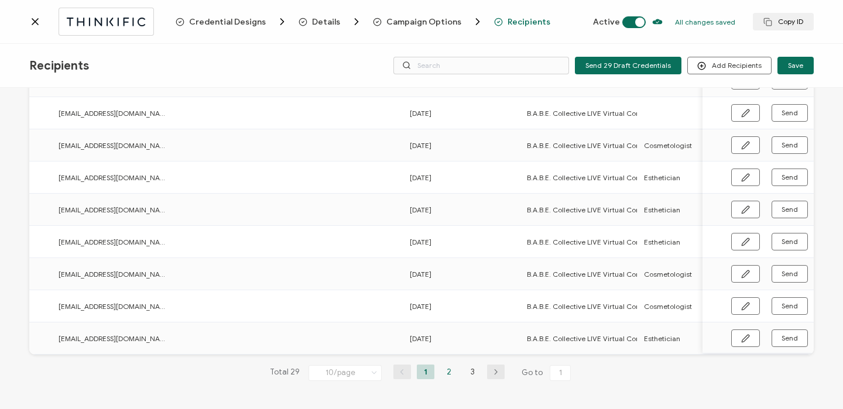
click at [442, 374] on li "2" at bounding box center [449, 372] width 18 height 15
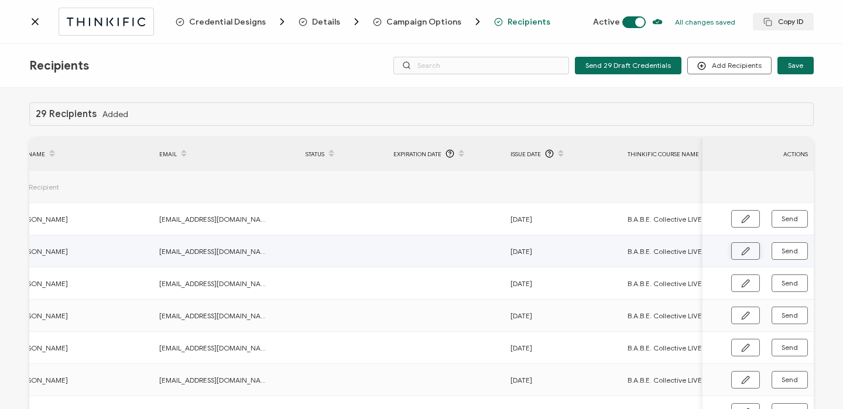
click at [746, 249] on button "button" at bounding box center [745, 251] width 29 height 18
click at [550, 251] on input "[DATE]" at bounding box center [561, 251] width 102 height 19
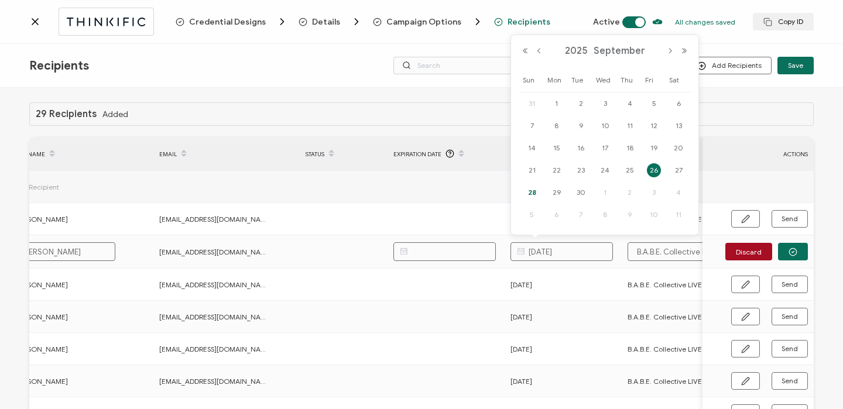
click at [531, 191] on span "28" at bounding box center [532, 193] width 14 height 14
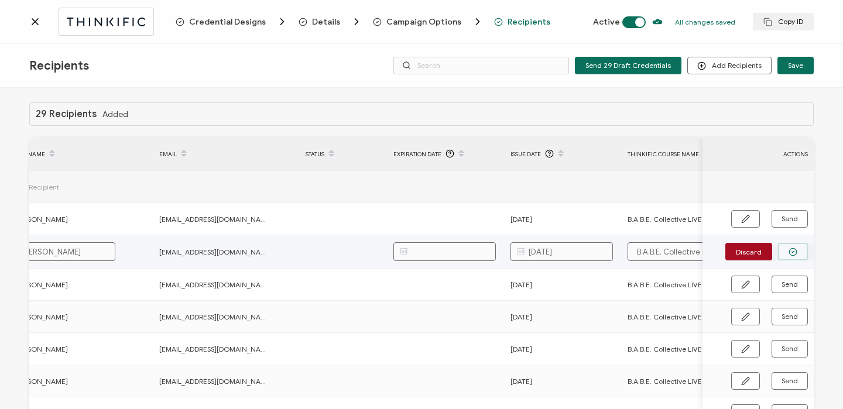
click at [793, 249] on icon "button" at bounding box center [792, 252] width 9 height 9
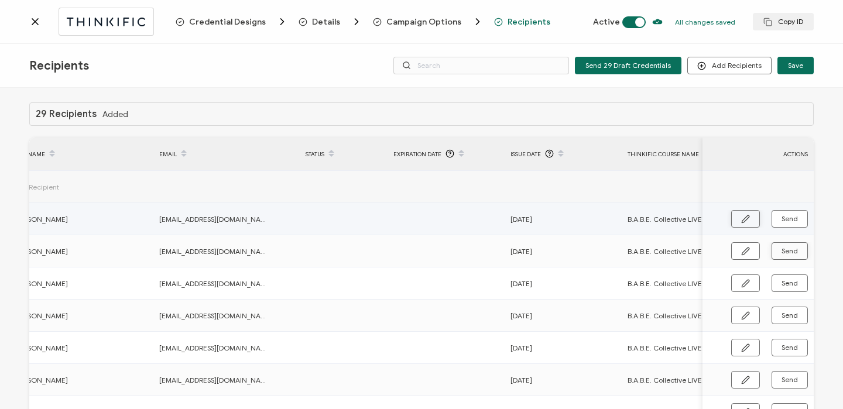
click at [746, 218] on button "button" at bounding box center [745, 219] width 29 height 18
click at [539, 220] on input "[DATE]" at bounding box center [561, 219] width 102 height 19
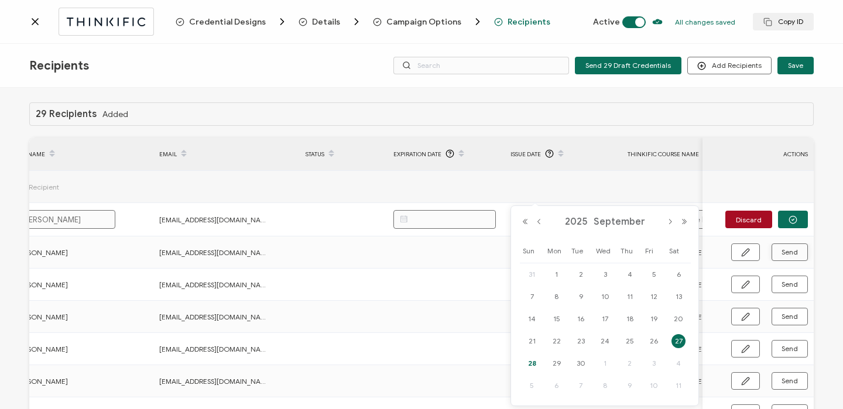
click at [530, 362] on span "28" at bounding box center [532, 363] width 14 height 14
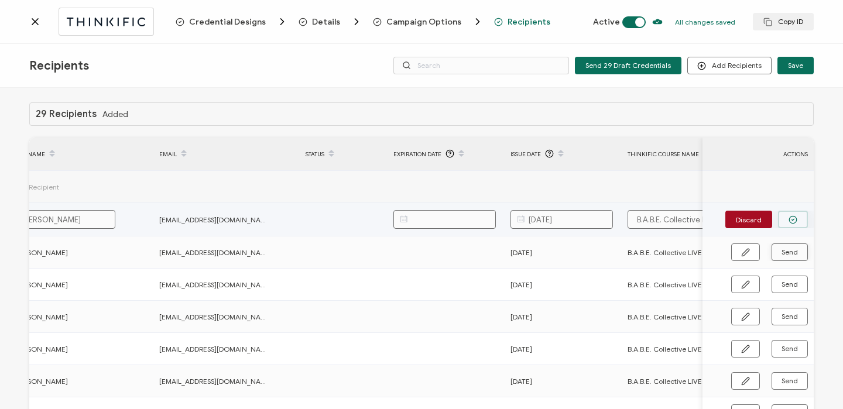
click at [782, 224] on button "button" at bounding box center [793, 220] width 30 height 18
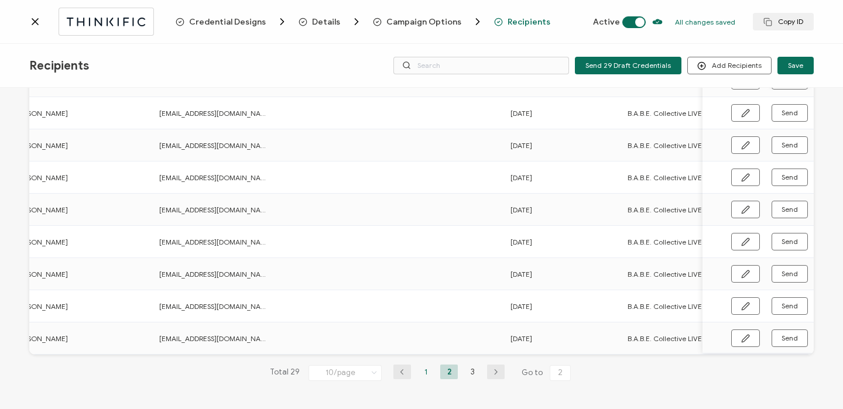
click at [426, 373] on li "1" at bounding box center [426, 372] width 18 height 15
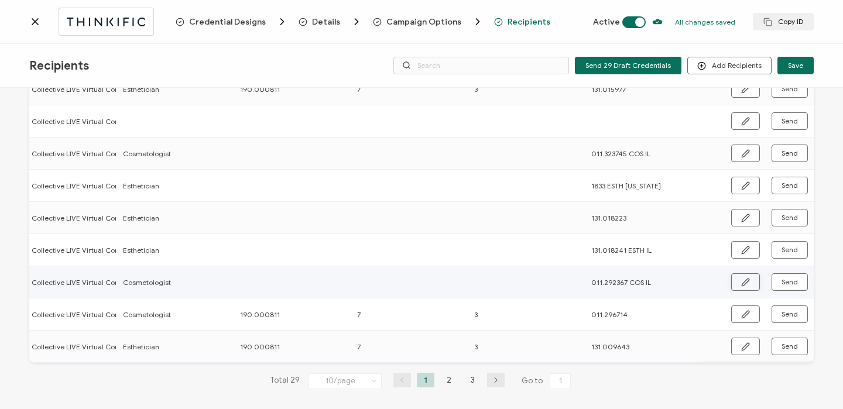
click at [741, 284] on icon "button" at bounding box center [745, 282] width 9 height 9
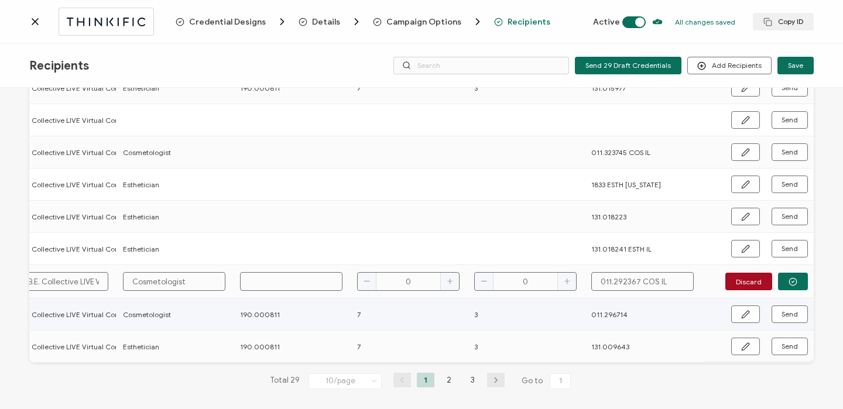
click at [270, 288] on input "text" at bounding box center [291, 281] width 102 height 19
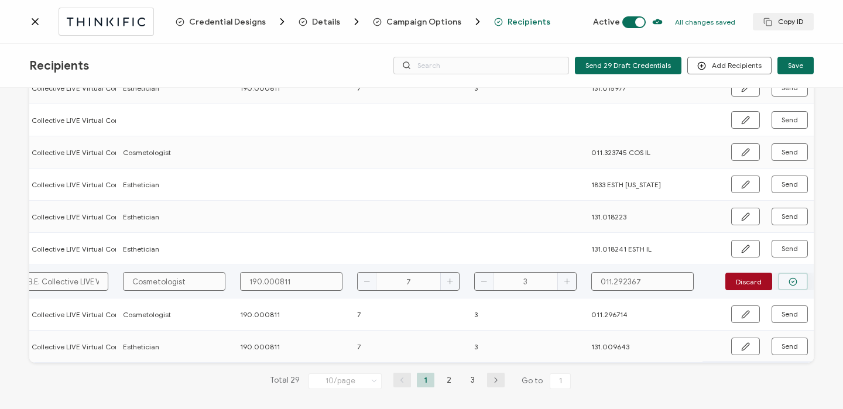
click at [788, 280] on icon "button" at bounding box center [792, 281] width 9 height 9
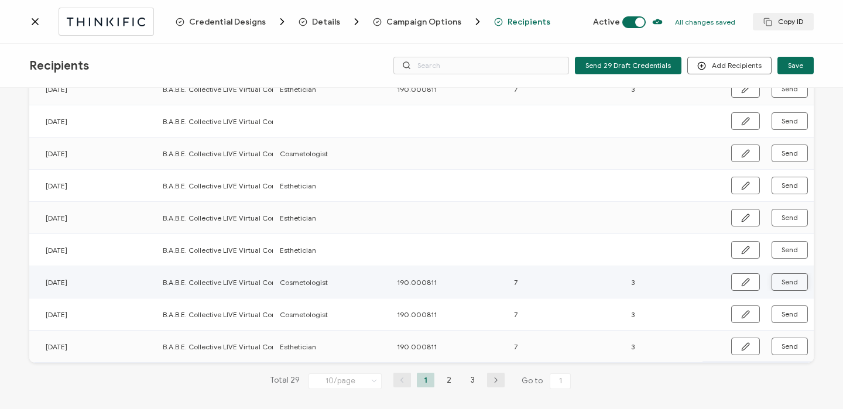
scroll to position [0, 680]
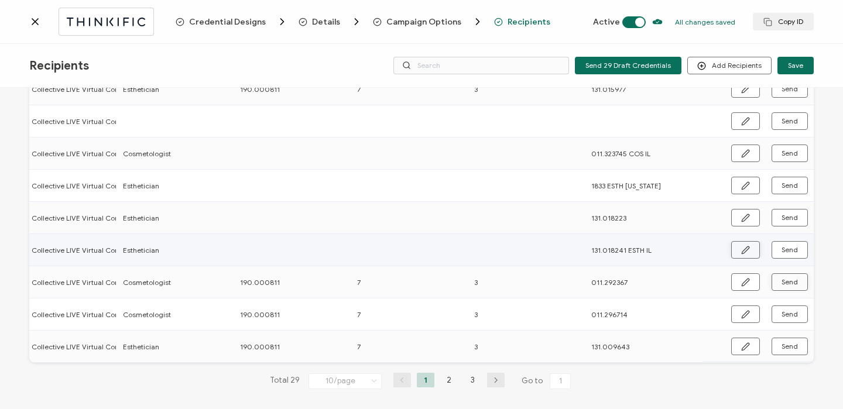
click at [741, 249] on icon "button" at bounding box center [745, 250] width 9 height 9
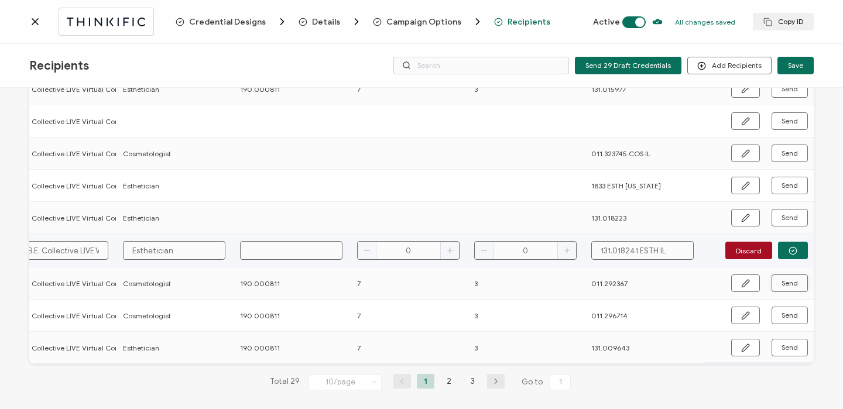
scroll to position [163, 0]
click at [253, 252] on input "text" at bounding box center [291, 249] width 102 height 19
click at [788, 246] on icon "button" at bounding box center [792, 249] width 9 height 9
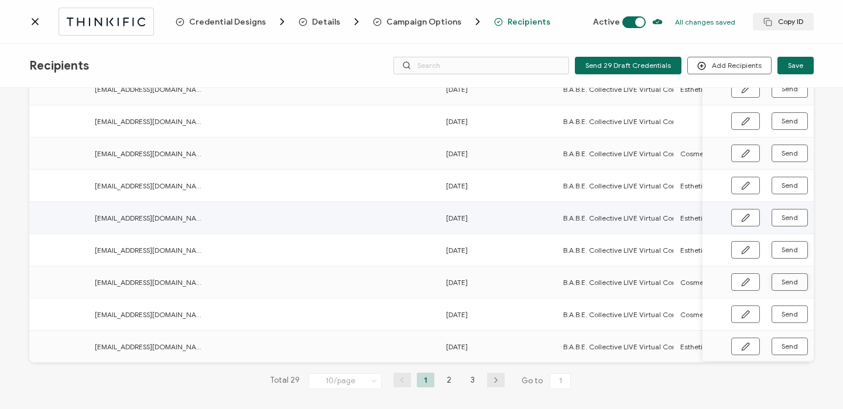
scroll to position [0, 659]
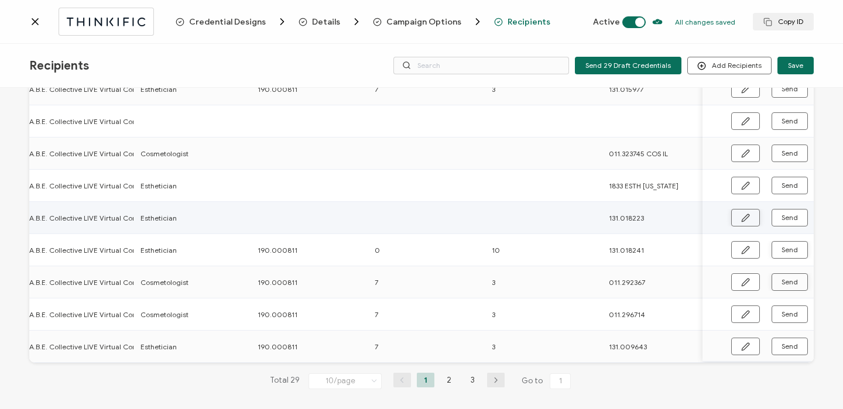
click at [743, 219] on icon "button" at bounding box center [745, 218] width 9 height 9
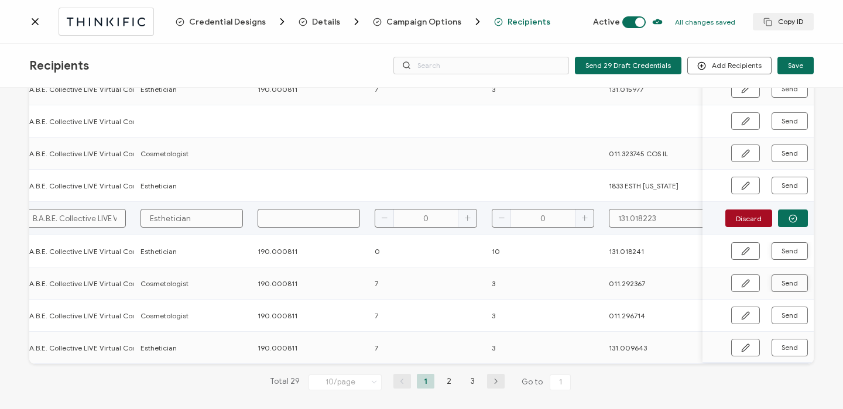
scroll to position [163, 0]
click at [296, 219] on input "text" at bounding box center [309, 217] width 102 height 19
click at [790, 222] on button "button" at bounding box center [793, 217] width 30 height 18
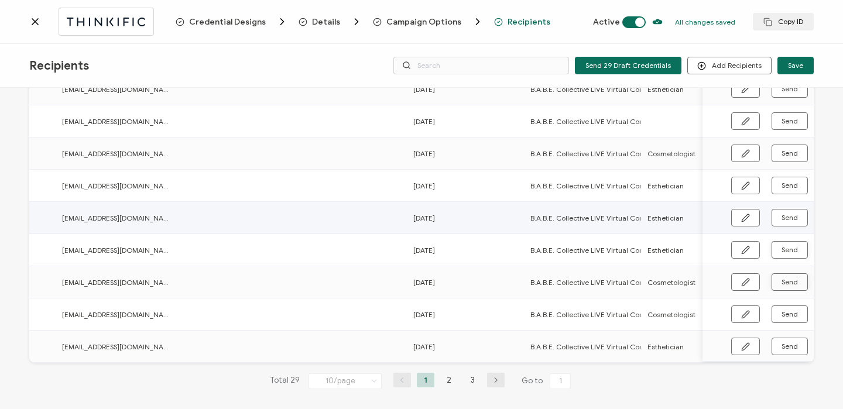
scroll to position [0, 86]
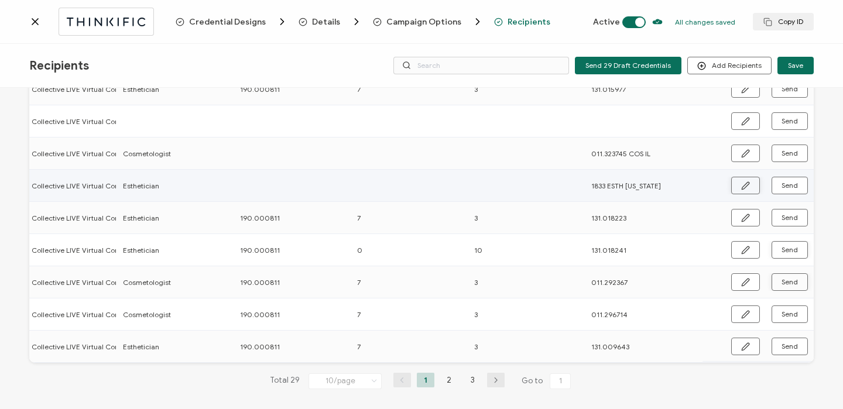
click at [747, 192] on button "button" at bounding box center [745, 186] width 29 height 18
click at [294, 178] on input "text" at bounding box center [291, 185] width 102 height 19
click at [791, 180] on button "button" at bounding box center [793, 185] width 30 height 18
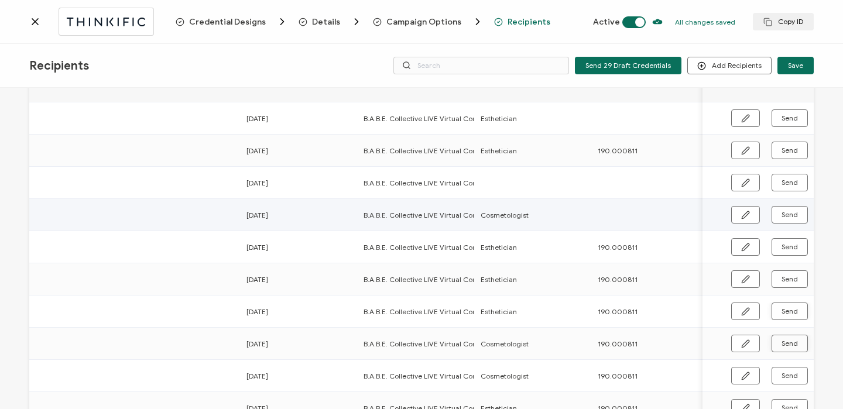
scroll to position [0, 664]
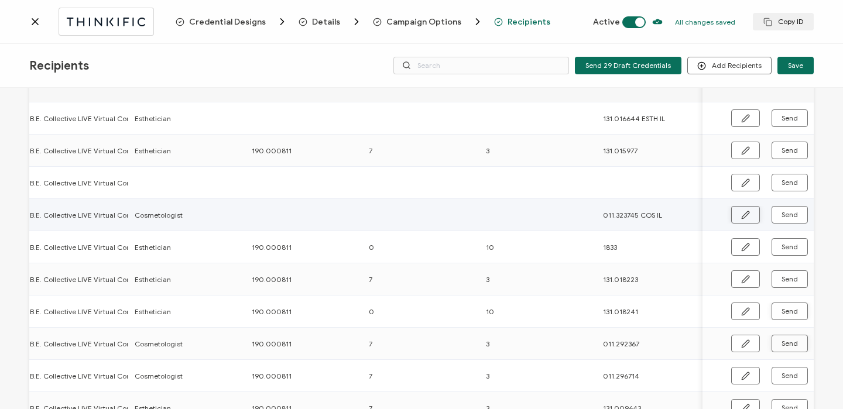
click at [742, 214] on icon "button" at bounding box center [745, 214] width 7 height 7
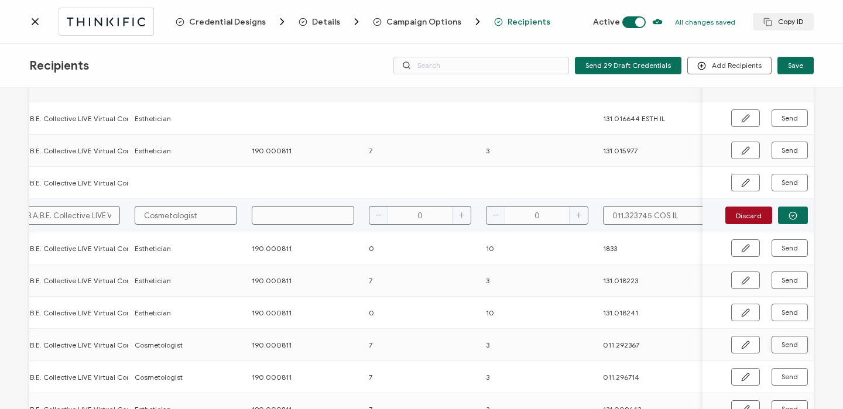
click at [298, 221] on input "text" at bounding box center [303, 215] width 102 height 19
click at [783, 210] on button "button" at bounding box center [793, 216] width 30 height 18
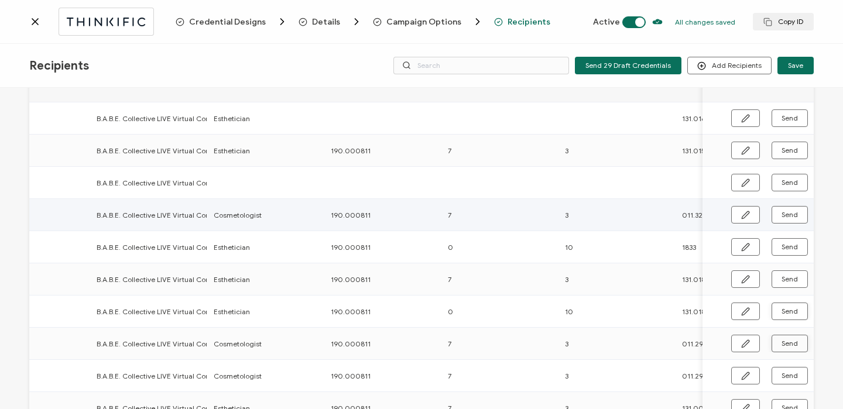
scroll to position [0, 680]
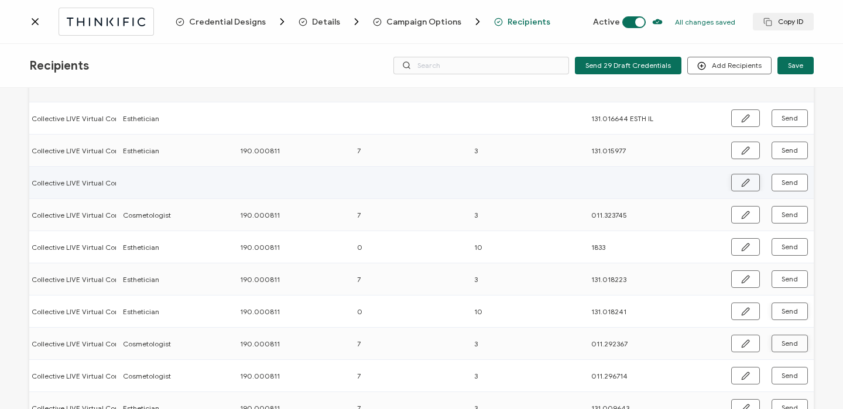
click at [742, 179] on icon "button" at bounding box center [745, 183] width 9 height 9
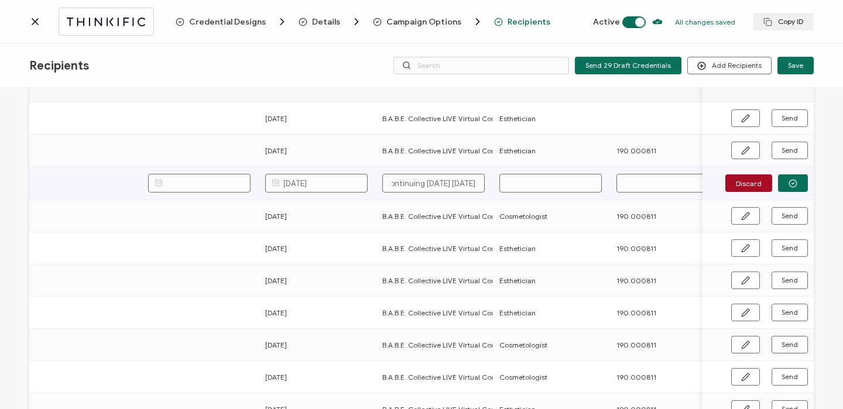
scroll to position [0, 303]
click at [534, 185] on input "text" at bounding box center [547, 183] width 102 height 19
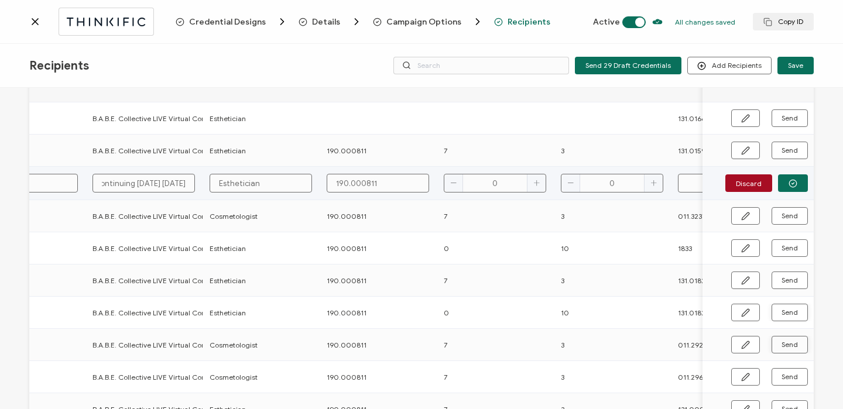
scroll to position [0, 680]
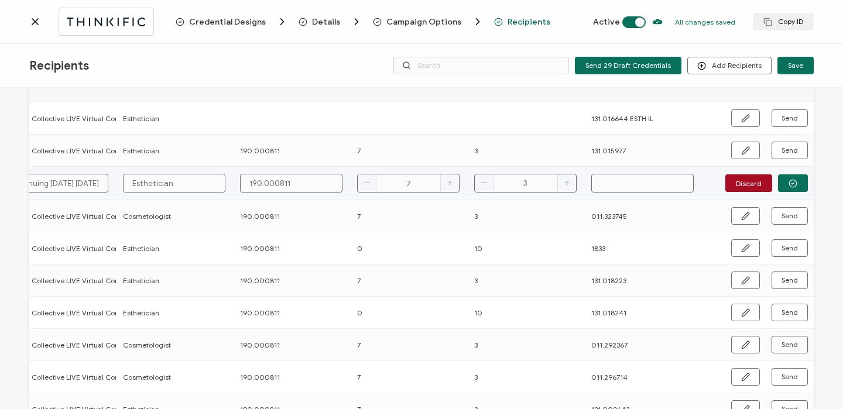
paste input "131.012451"
click at [788, 185] on icon "button" at bounding box center [792, 183] width 9 height 9
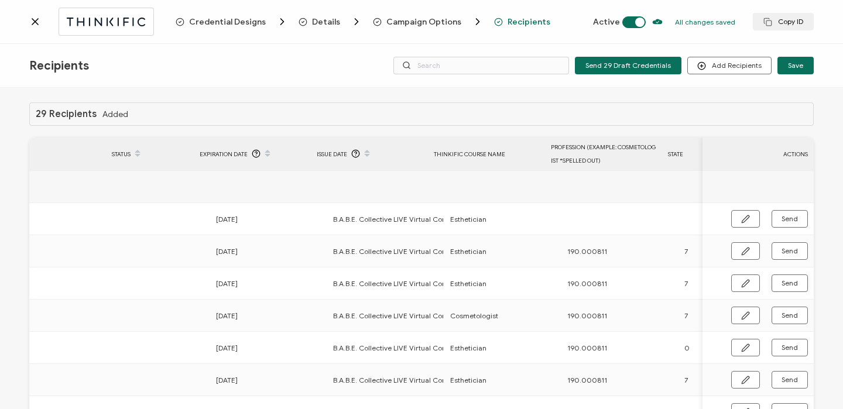
scroll to position [0, 482]
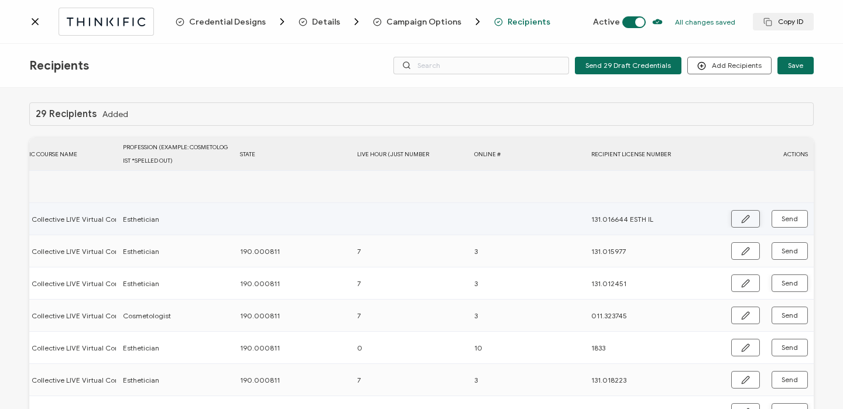
click at [736, 217] on button "button" at bounding box center [745, 219] width 29 height 18
drag, startPoint x: 632, startPoint y: 221, endPoint x: 681, endPoint y: 228, distance: 49.1
click at [681, 228] on input "131.016644 ESTH IL" at bounding box center [642, 219] width 102 height 19
click at [784, 219] on button "button" at bounding box center [793, 220] width 30 height 18
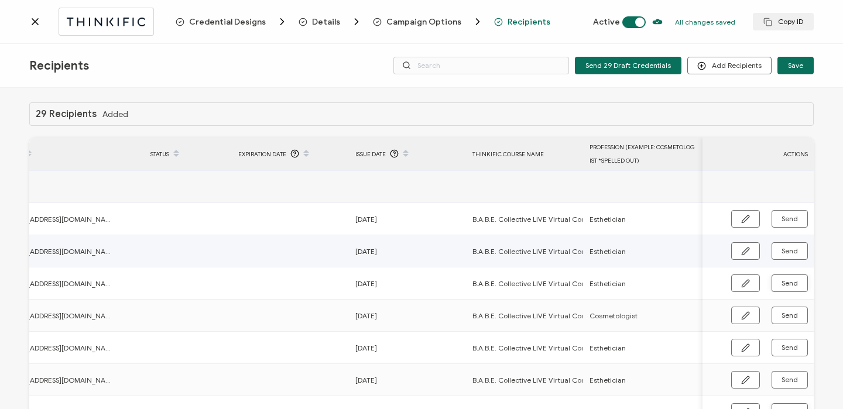
scroll to position [0, 680]
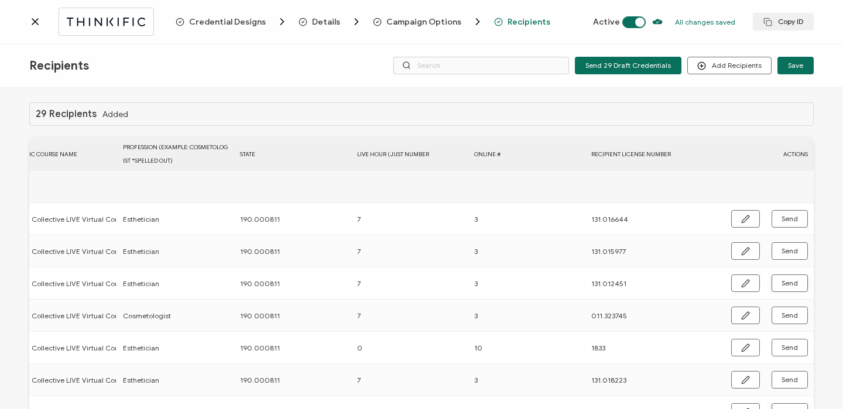
click at [36, 21] on icon at bounding box center [35, 22] width 12 height 12
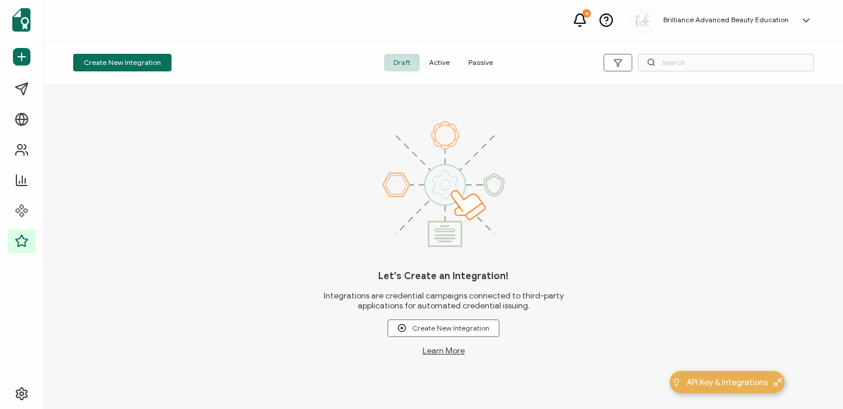
click at [439, 66] on span "Active" at bounding box center [439, 63] width 39 height 18
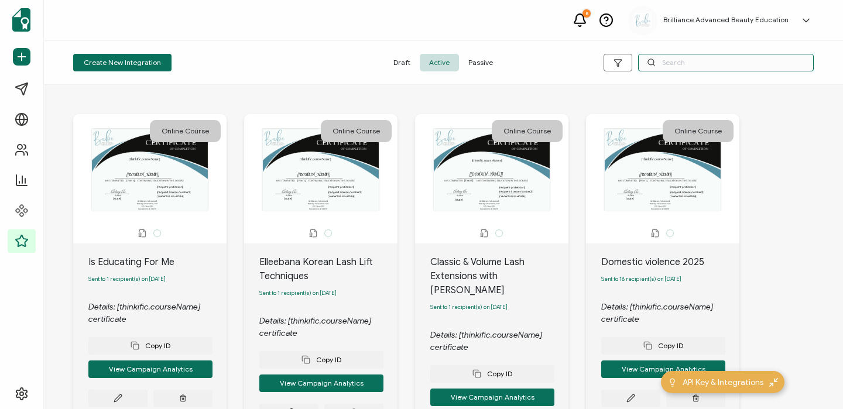
click at [684, 63] on input "text" at bounding box center [726, 63] width 176 height 18
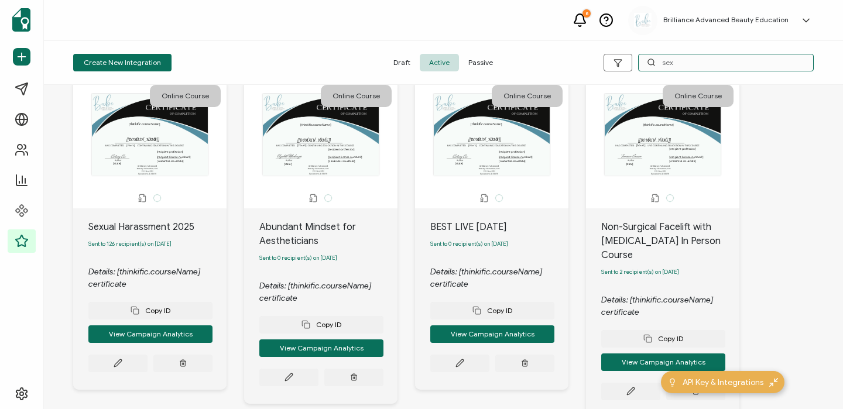
scroll to position [73, 0]
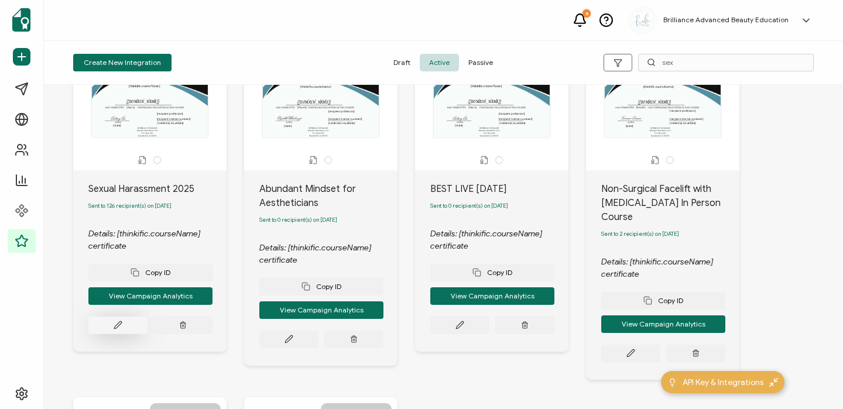
click at [121, 328] on icon at bounding box center [118, 325] width 9 height 9
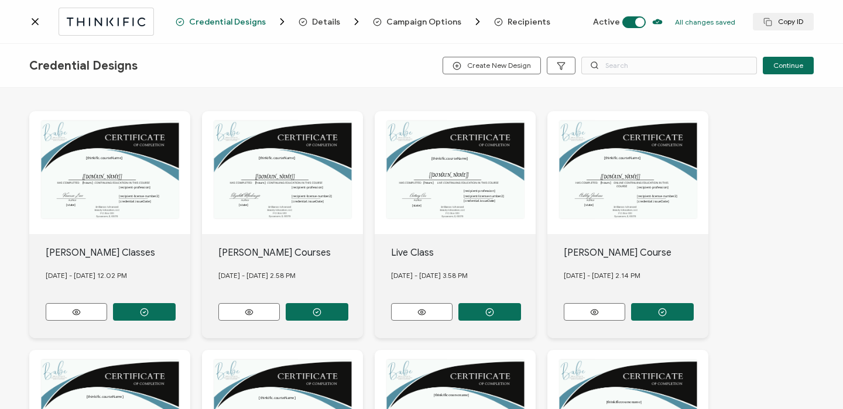
click at [522, 18] on span "Recipients" at bounding box center [529, 22] width 43 height 9
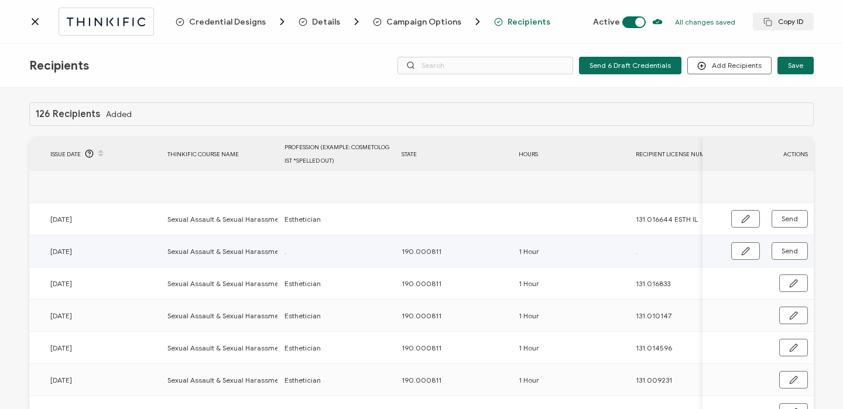
scroll to position [0, 556]
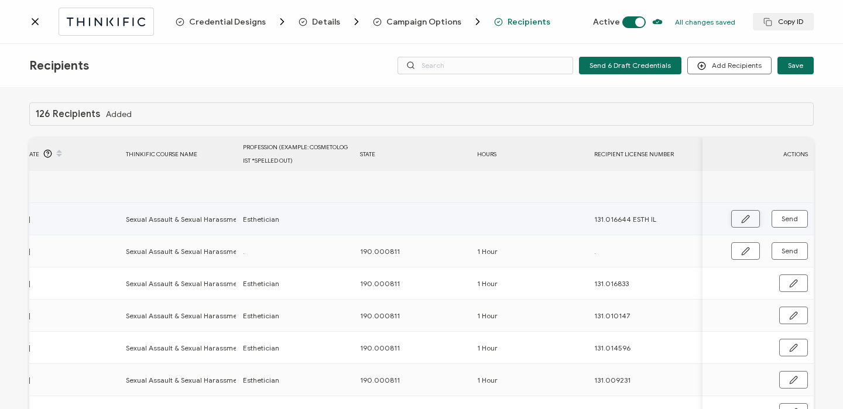
click at [731, 217] on button "button" at bounding box center [745, 219] width 29 height 18
drag, startPoint x: 642, startPoint y: 219, endPoint x: 675, endPoint y: 219, distance: 33.4
click at [675, 219] on input "131.016644 ESTH IL" at bounding box center [645, 219] width 102 height 19
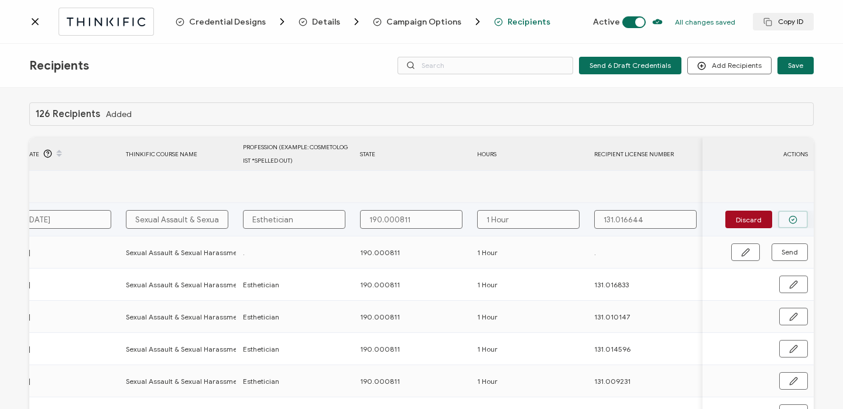
click at [788, 214] on button "button" at bounding box center [793, 220] width 30 height 18
click at [780, 223] on button "Send" at bounding box center [789, 219] width 36 height 18
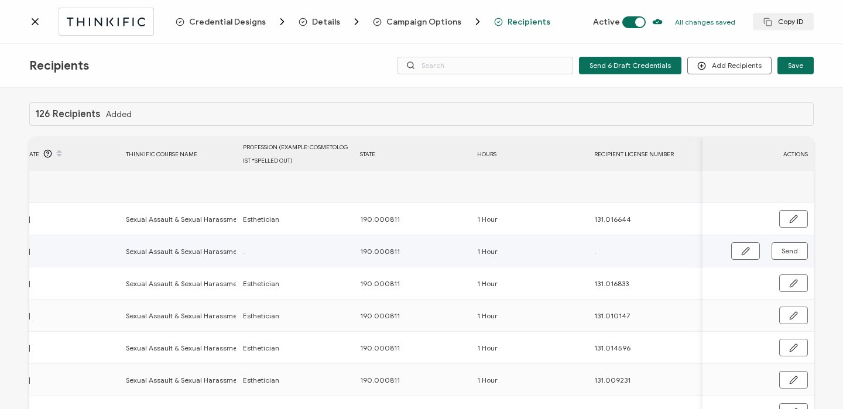
drag, startPoint x: 740, startPoint y: 248, endPoint x: 297, endPoint y: 290, distance: 444.5
click at [741, 248] on icon "button" at bounding box center [745, 251] width 9 height 9
click at [280, 255] on input "." at bounding box center [294, 251] width 102 height 19
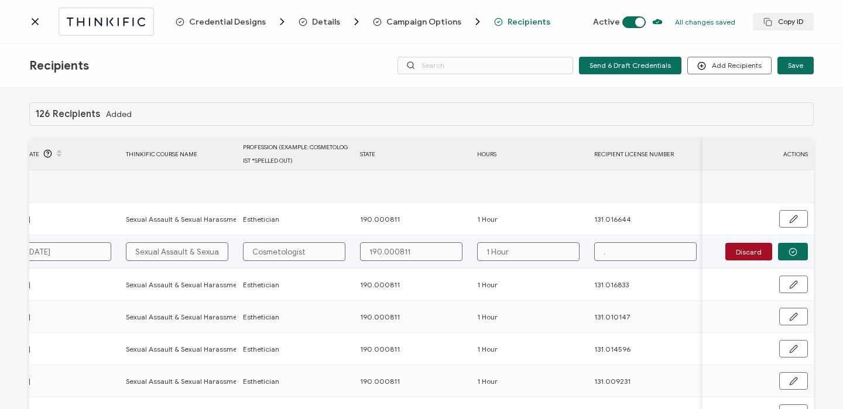
paste input "011.263892"
click at [790, 253] on icon "button" at bounding box center [792, 252] width 9 height 9
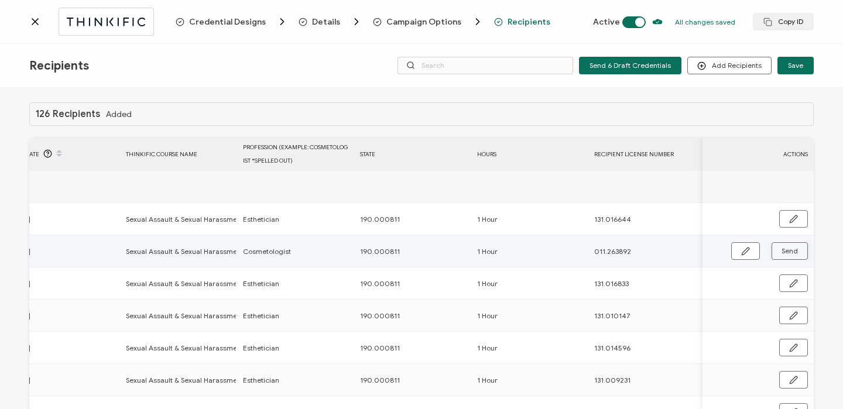
click at [786, 251] on span "Send" at bounding box center [789, 251] width 16 height 7
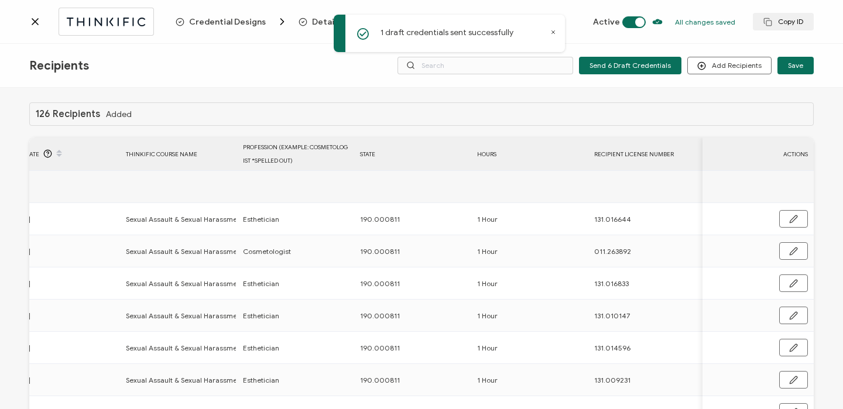
click at [35, 20] on icon at bounding box center [35, 22] width 12 height 12
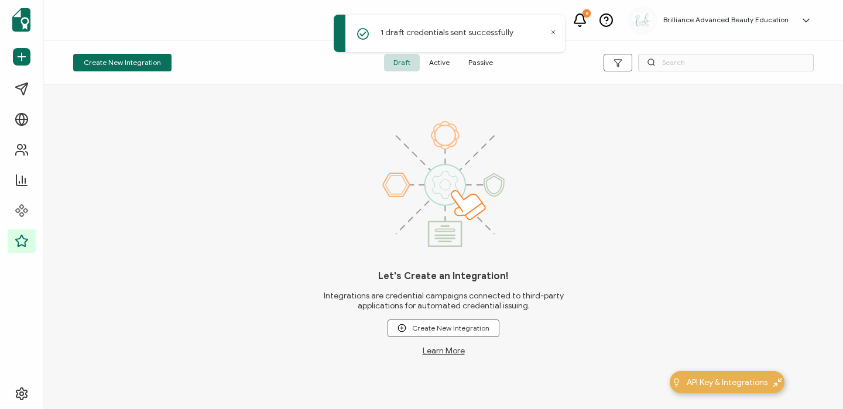
click at [431, 60] on span "Active" at bounding box center [439, 63] width 39 height 18
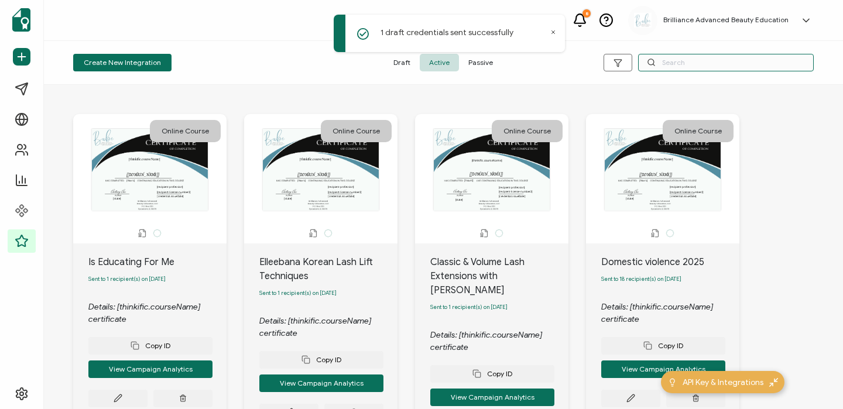
click at [728, 60] on input "text" at bounding box center [726, 63] width 176 height 18
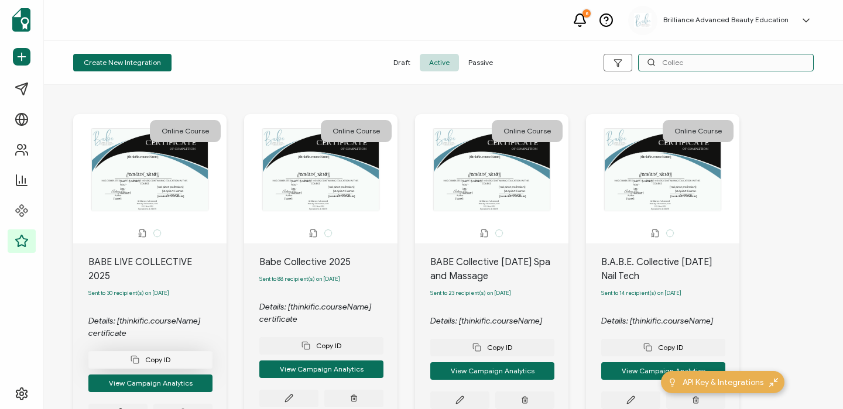
scroll to position [52, 0]
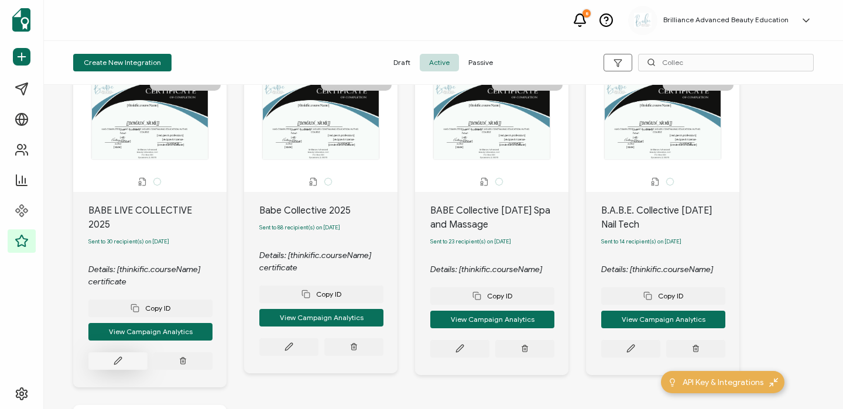
click at [119, 356] on icon at bounding box center [118, 360] width 9 height 9
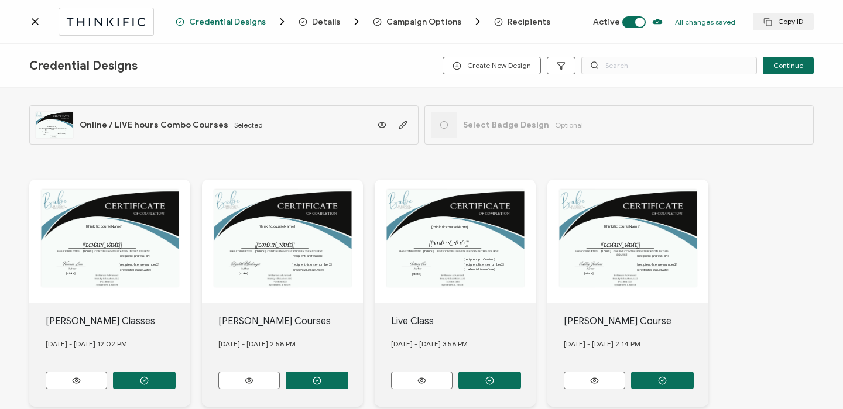
click at [519, 20] on span "Recipients" at bounding box center [529, 22] width 43 height 9
click at [519, 21] on span "Recipients" at bounding box center [529, 22] width 43 height 9
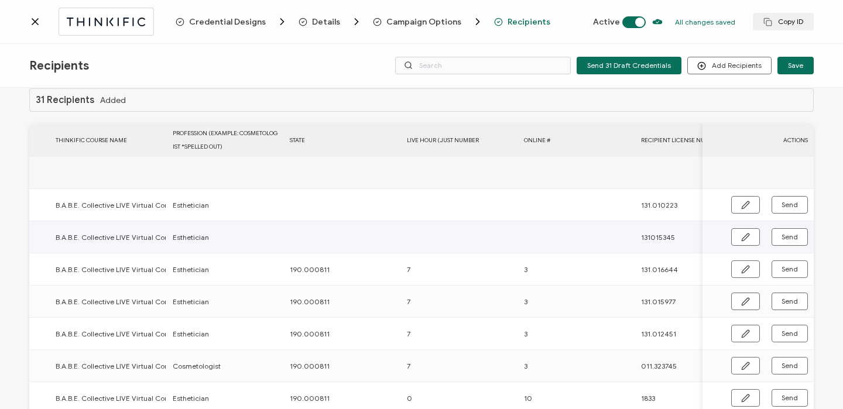
scroll to position [0, 680]
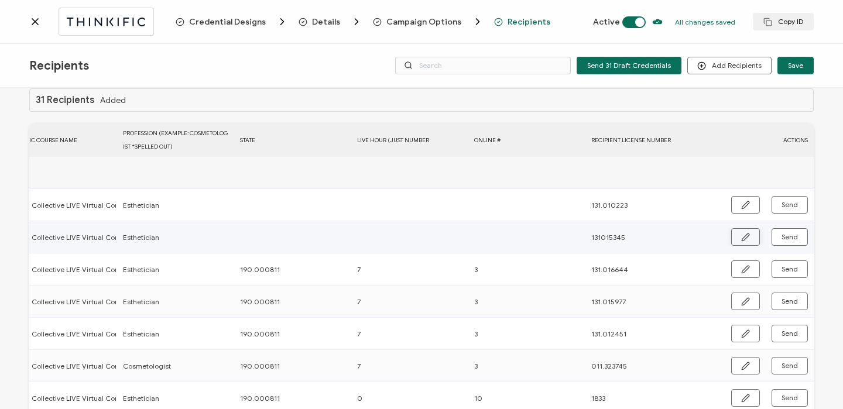
click at [742, 238] on icon "button" at bounding box center [745, 237] width 7 height 7
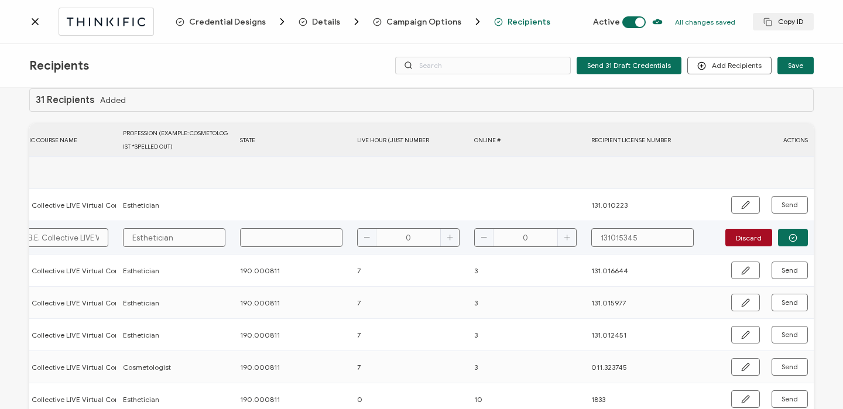
click at [277, 240] on input "text" at bounding box center [291, 237] width 102 height 19
click at [792, 237] on icon "button" at bounding box center [793, 238] width 2 height 2
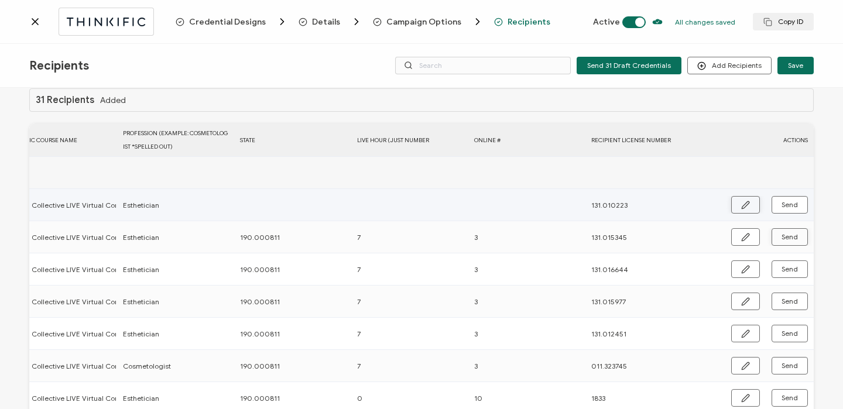
click at [743, 205] on icon "button" at bounding box center [745, 205] width 9 height 9
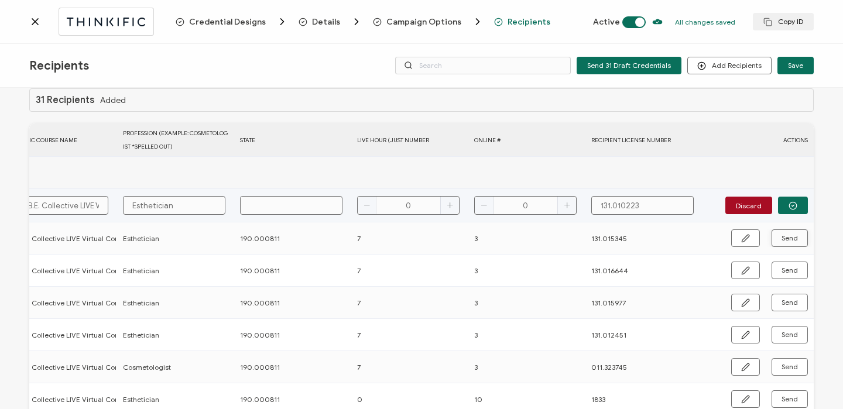
click at [278, 205] on input "text" at bounding box center [291, 205] width 102 height 19
click at [793, 205] on button "button" at bounding box center [793, 206] width 30 height 18
